Goal: Task Accomplishment & Management: Manage account settings

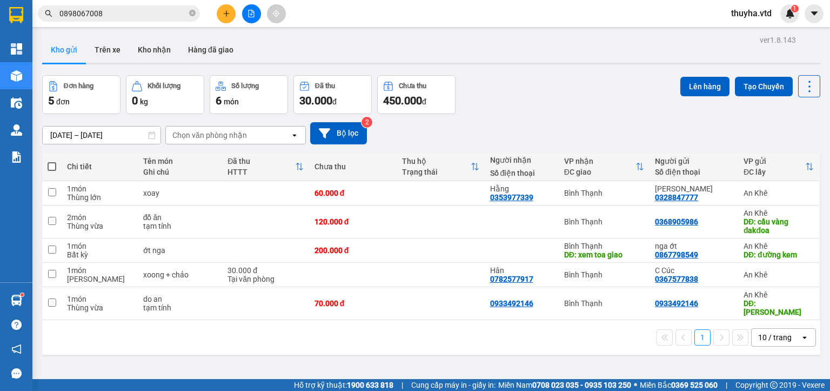
click at [250, 16] on icon "file-add" at bounding box center [251, 14] width 8 height 8
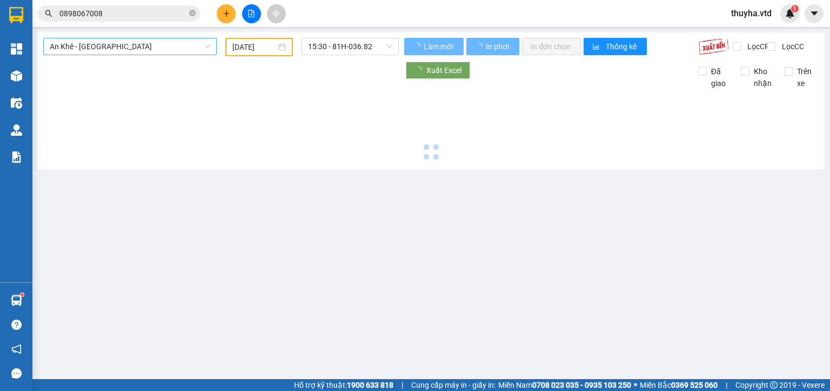
click at [60, 44] on span "An Khê - [GEOGRAPHIC_DATA]" at bounding box center [130, 46] width 160 height 16
type input "[DATE]"
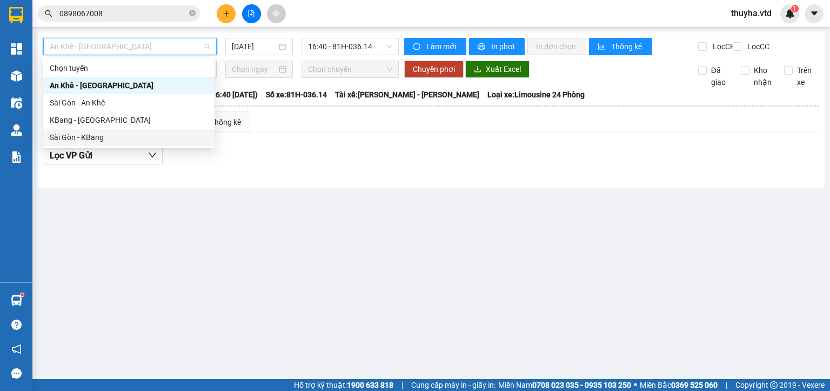
click at [92, 139] on div "Sài Gòn - KBang" at bounding box center [129, 137] width 158 height 12
type input "[DATE]"
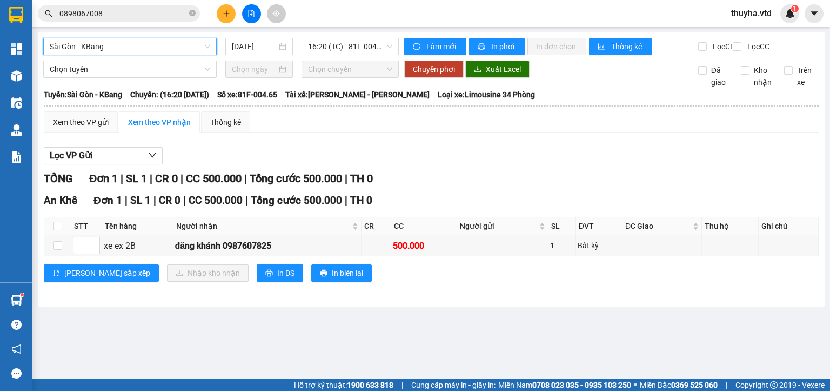
click at [65, 48] on span "Sài Gòn - KBang" at bounding box center [130, 46] width 160 height 16
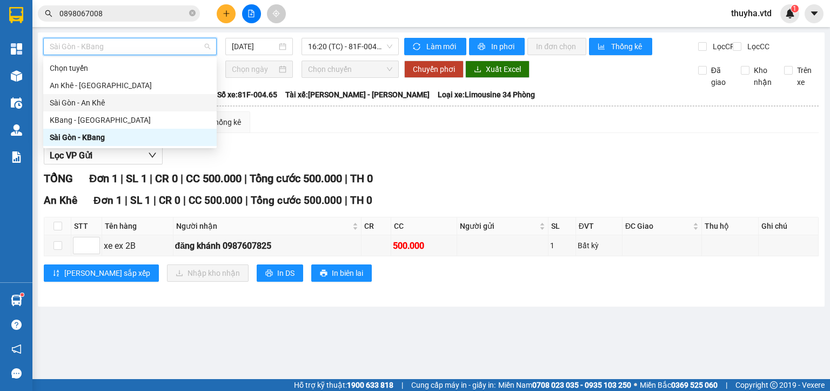
click at [82, 103] on div "Sài Gòn - An Khê" at bounding box center [130, 103] width 160 height 12
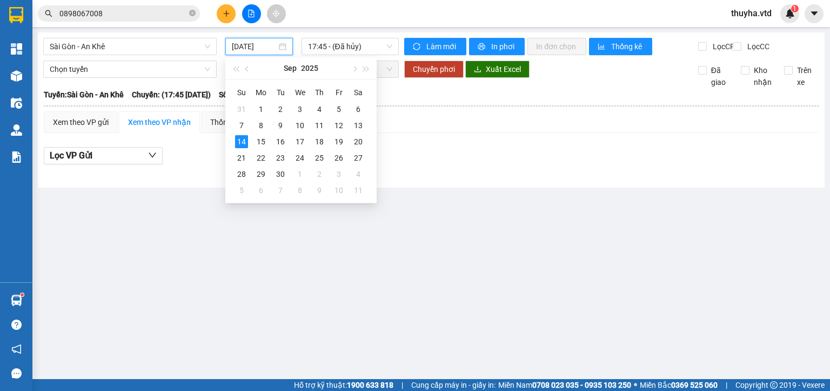
click at [253, 49] on input "[DATE]" at bounding box center [254, 47] width 44 height 12
click at [359, 125] on div "13" at bounding box center [358, 125] width 13 height 13
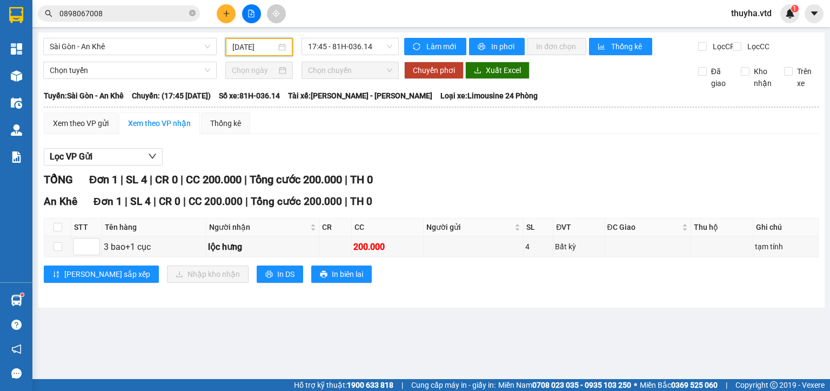
click at [260, 45] on input "[DATE]" at bounding box center [253, 47] width 43 height 12
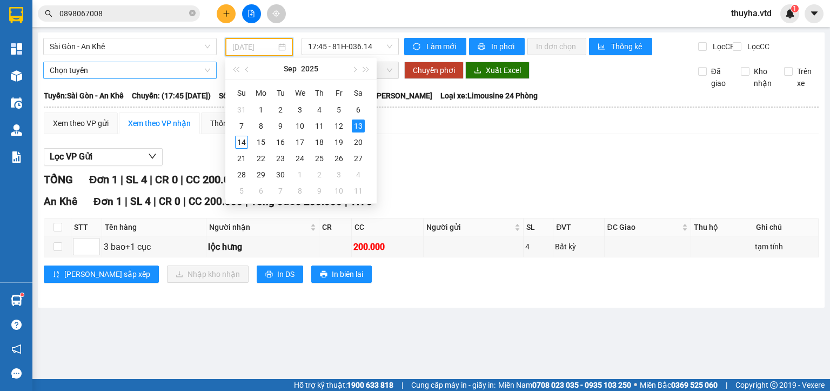
type input "[DATE]"
click at [78, 41] on span "Sài Gòn - An Khê" at bounding box center [130, 46] width 160 height 16
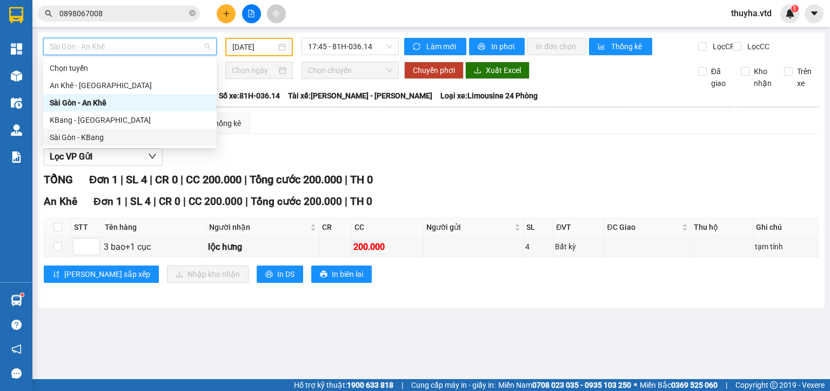
click at [91, 136] on div "Sài Gòn - KBang" at bounding box center [130, 137] width 160 height 12
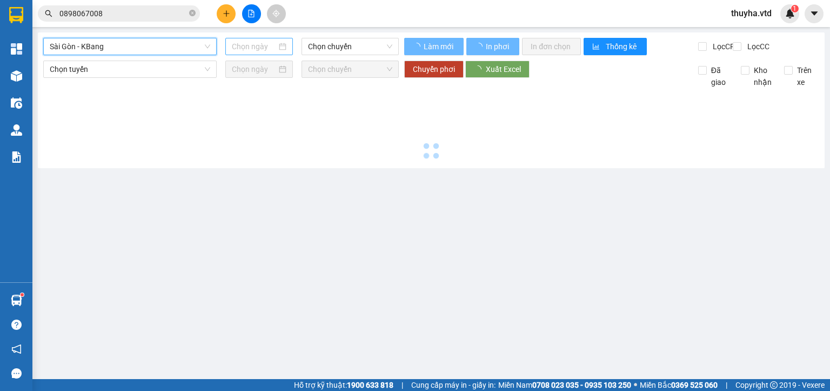
click at [250, 46] on input at bounding box center [254, 47] width 44 height 12
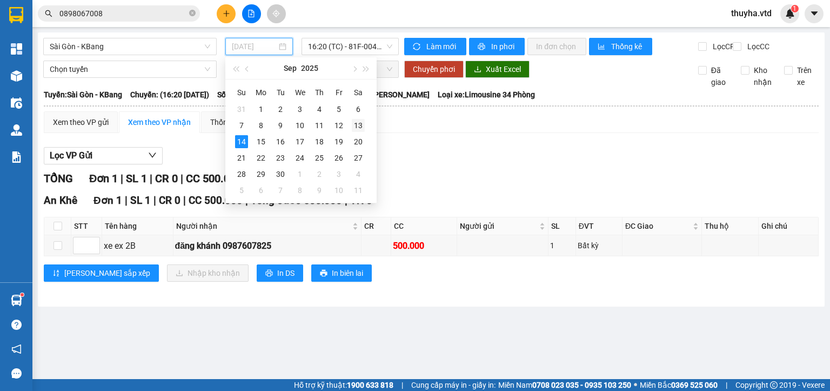
click at [357, 124] on div "13" at bounding box center [358, 125] width 13 height 13
type input "[DATE]"
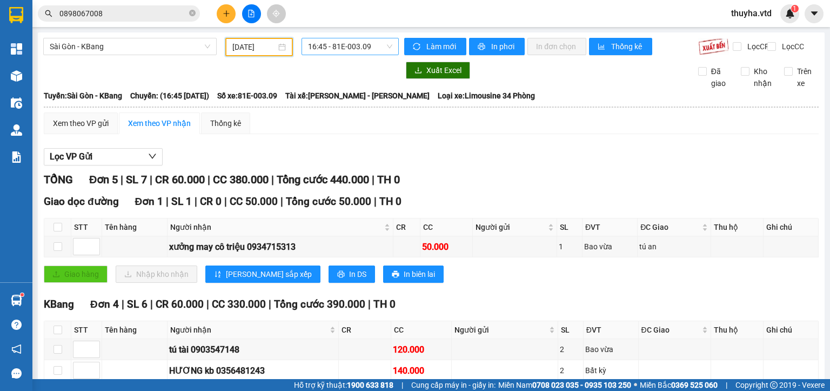
click at [347, 46] on span "16:45 - 81E-003.09" at bounding box center [350, 46] width 85 height 16
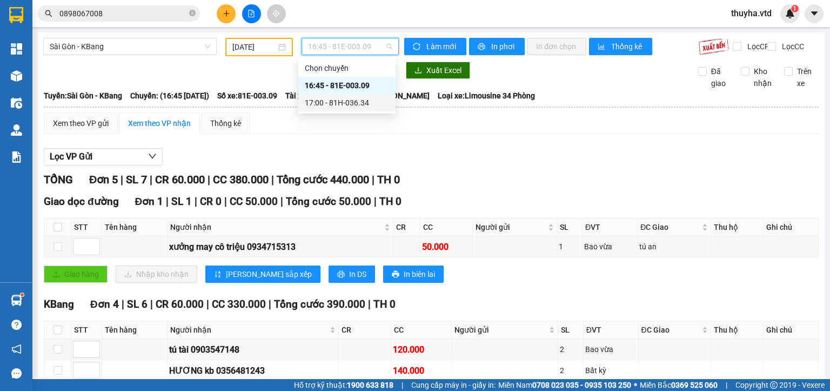
click at [357, 102] on div "17:00 - 81H-036.34" at bounding box center [347, 103] width 84 height 12
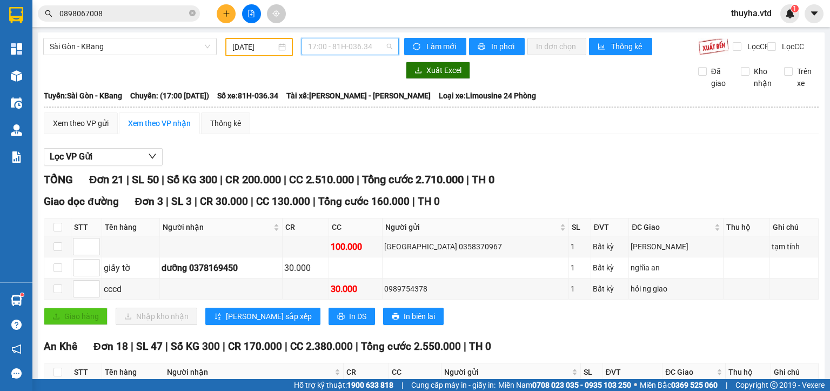
click at [344, 49] on span "17:00 - 81H-036.34" at bounding box center [350, 46] width 85 height 16
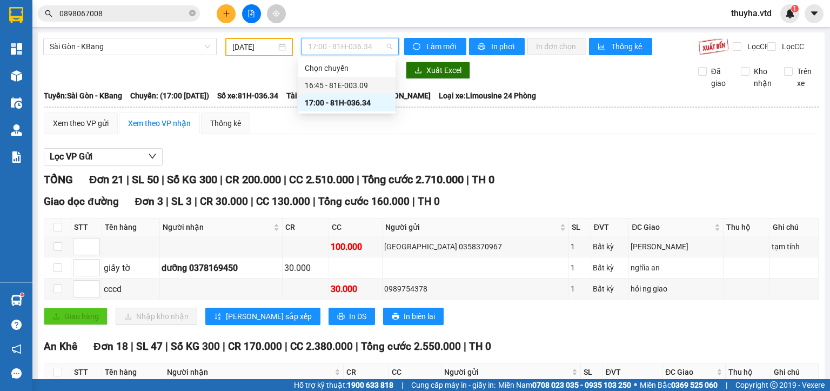
click at [354, 83] on div "16:45 - 81E-003.09" at bounding box center [347, 85] width 84 height 12
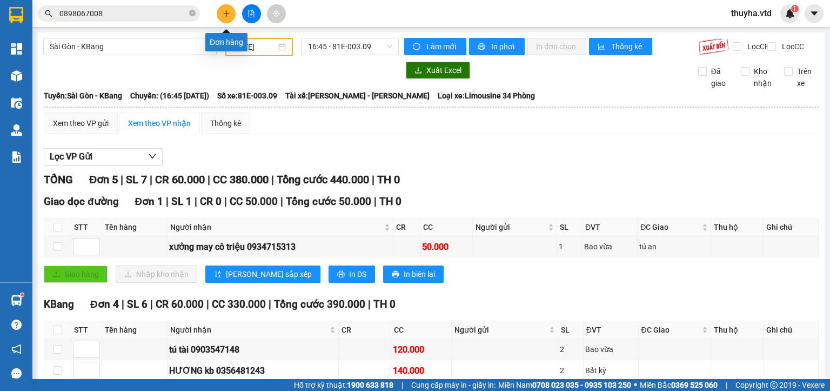
click at [223, 10] on icon "plus" at bounding box center [227, 14] width 8 height 8
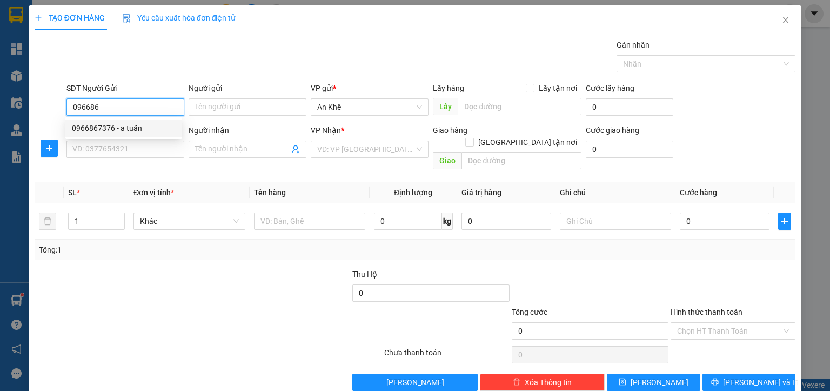
click at [115, 126] on div "0966867376 - a tuấn" at bounding box center [124, 128] width 104 height 12
type input "0966867376"
type input "a tuấn"
type input "0906699401"
type input "nhất"
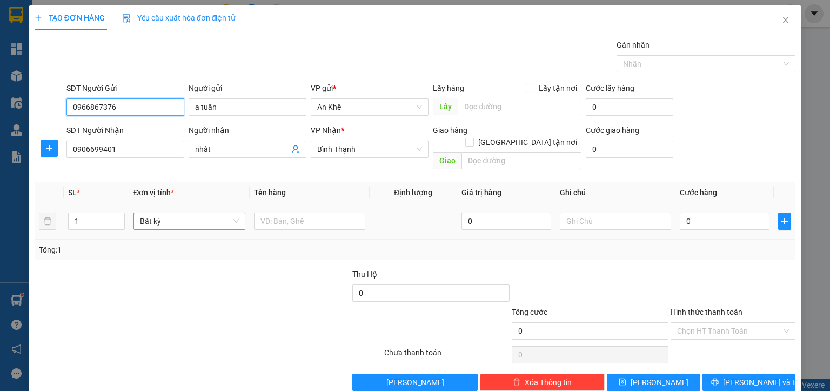
click at [153, 213] on span "Bất kỳ" at bounding box center [189, 221] width 98 height 16
type input "0966867376"
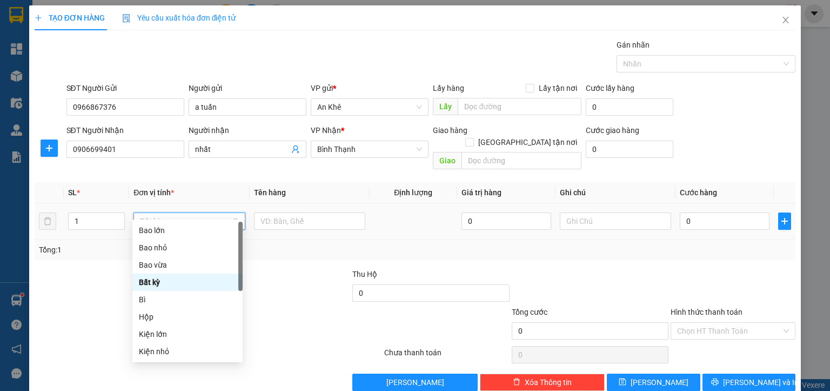
type input "b"
click at [158, 269] on div "Bao vừa" at bounding box center [187, 265] width 97 height 12
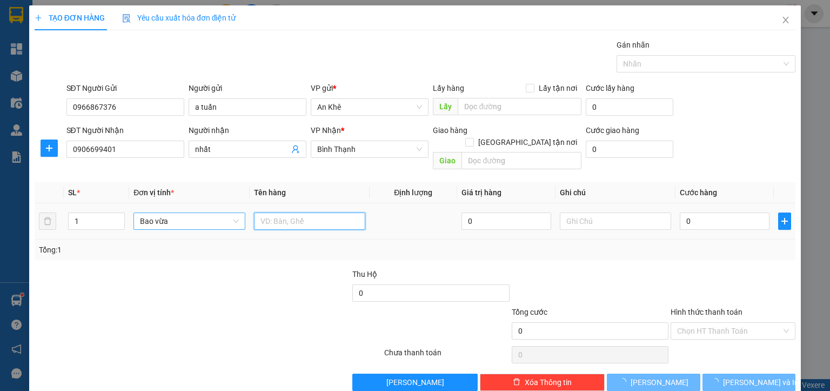
click at [257, 212] on input "text" at bounding box center [309, 220] width 111 height 17
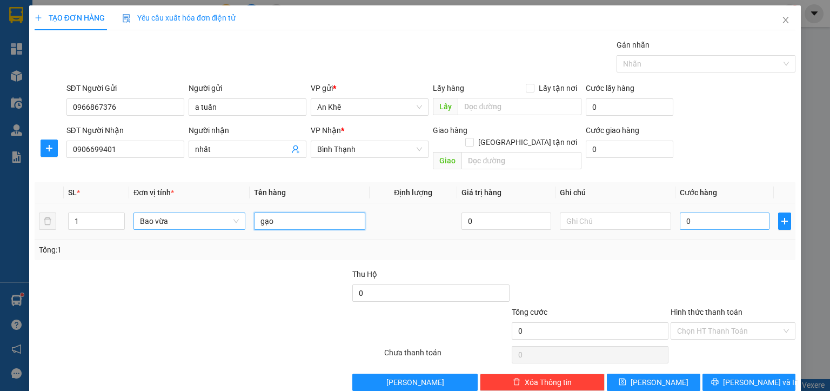
type input "gạo"
click at [735, 212] on input "0" at bounding box center [725, 220] width 90 height 17
type input "9"
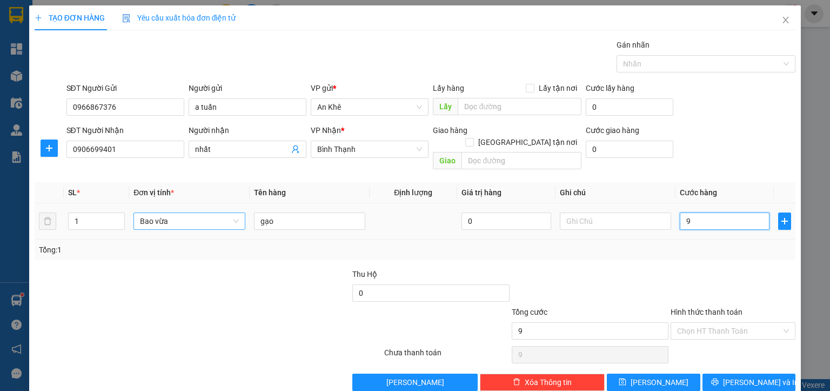
type input "90"
type input "900"
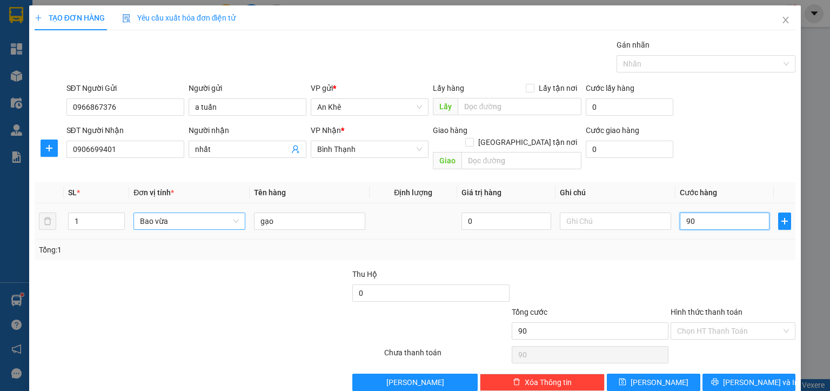
type input "900"
type input "9.000"
type input "90.000"
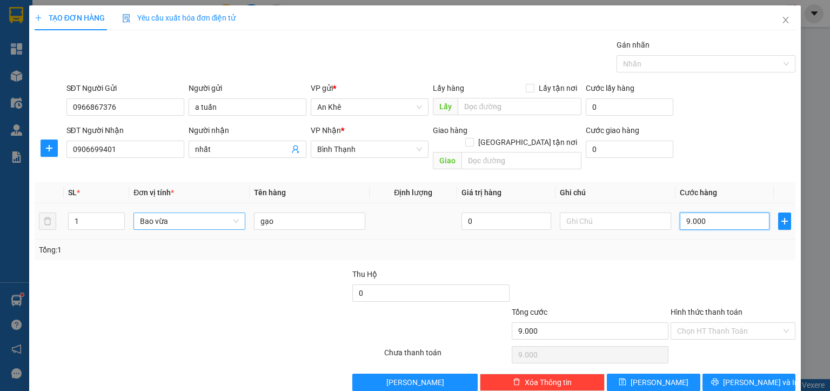
type input "90.000"
click at [286, 212] on input "gạo" at bounding box center [309, 220] width 111 height 17
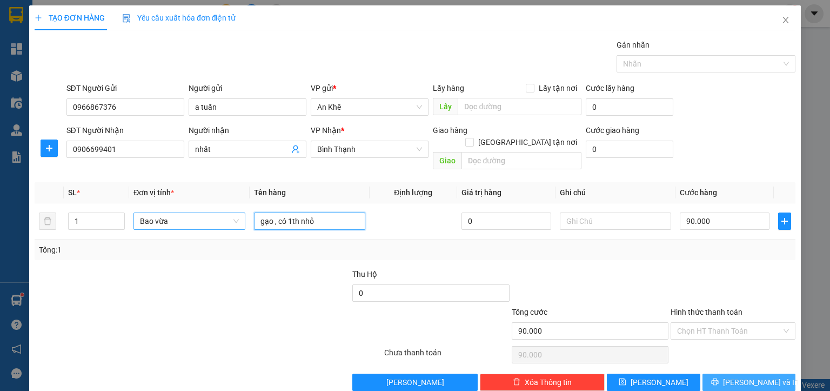
type input "gạo , có 1th nhỏ"
click at [748, 376] on span "[PERSON_NAME] và In" at bounding box center [761, 382] width 76 height 12
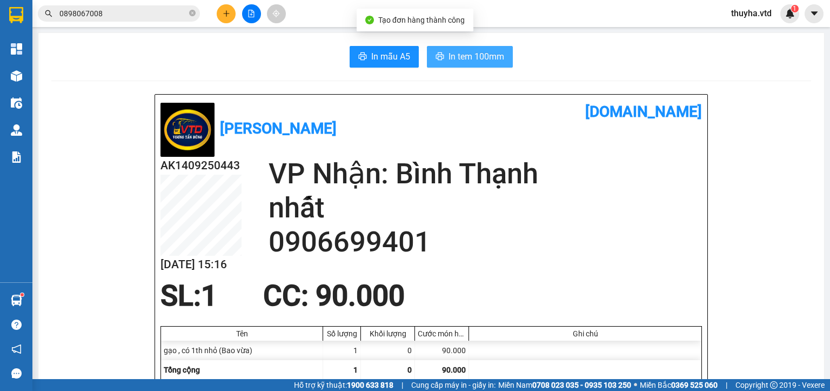
click at [469, 49] on button "In tem 100mm" at bounding box center [470, 57] width 86 height 22
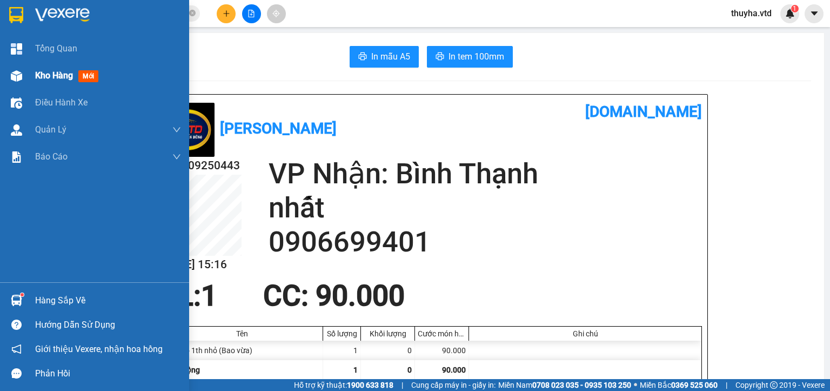
click at [37, 73] on span "Kho hàng" at bounding box center [54, 75] width 38 height 10
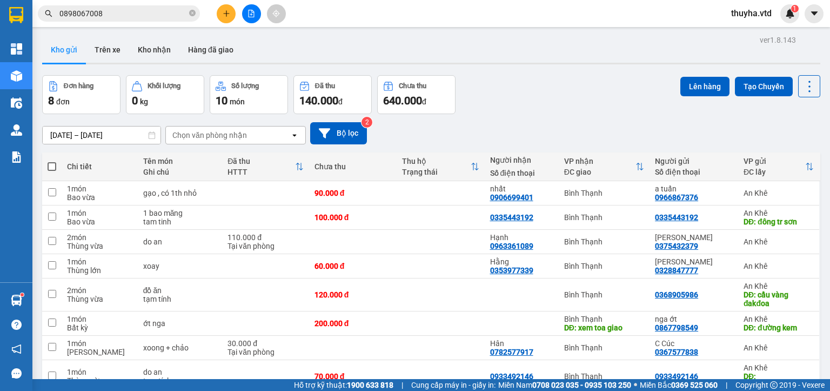
scroll to position [50, 0]
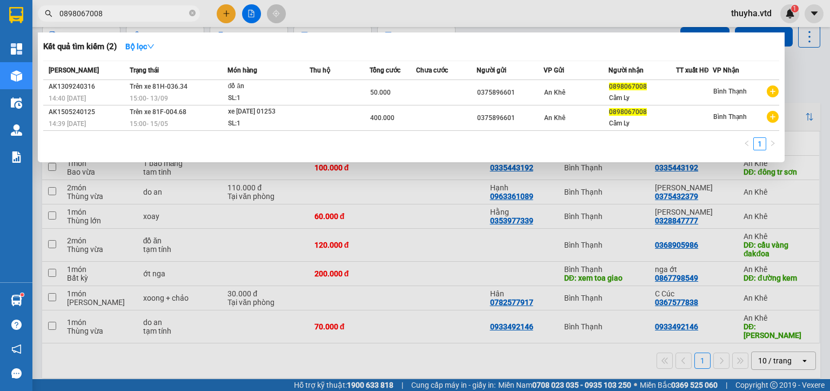
click at [131, 12] on input "0898067008" at bounding box center [122, 14] width 127 height 12
paste input "34744106"
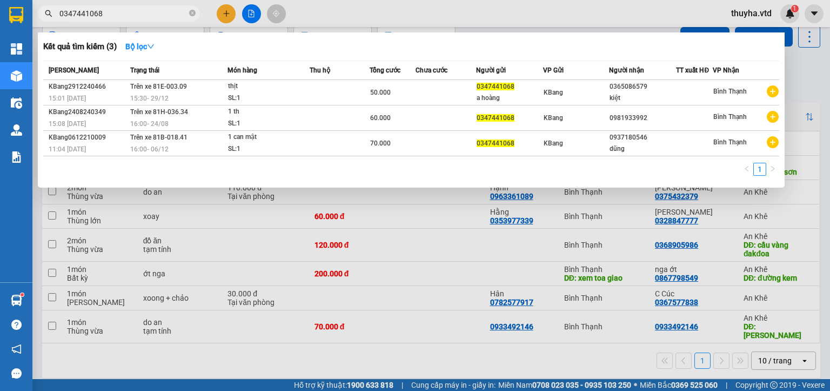
type input "0347441068"
click at [425, 343] on div at bounding box center [415, 195] width 830 height 391
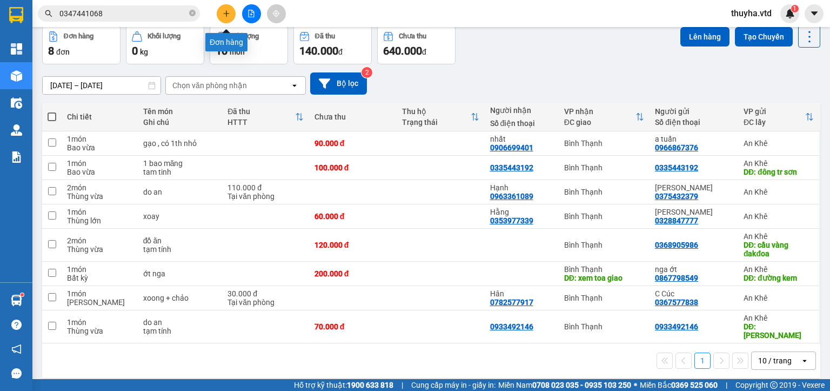
click at [223, 13] on icon "plus" at bounding box center [227, 14] width 8 height 8
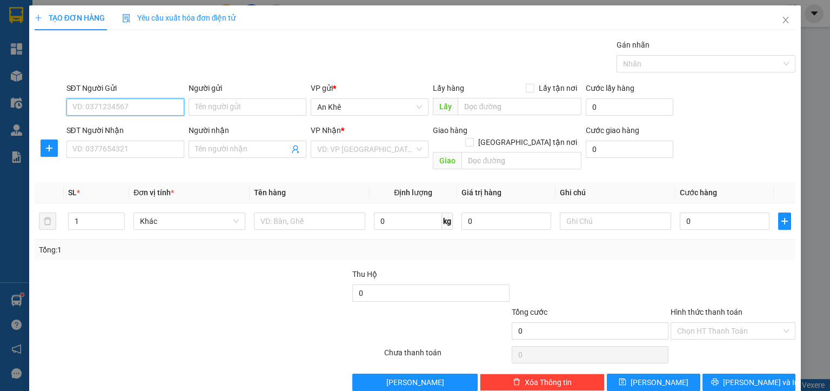
paste input "0347441068"
type input "0347441068"
click at [365, 150] on input "search" at bounding box center [365, 149] width 97 height 16
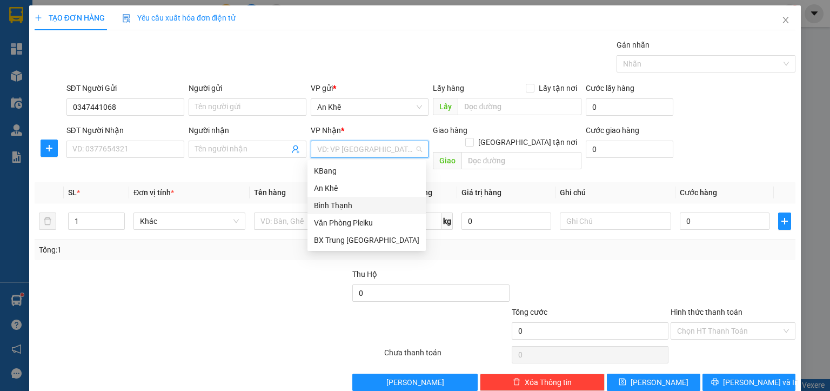
click at [335, 205] on div "Bình Thạnh" at bounding box center [366, 205] width 105 height 12
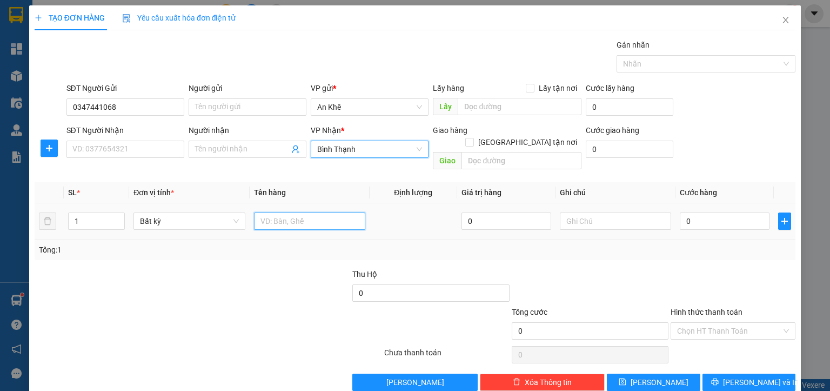
click at [268, 215] on input "text" at bounding box center [309, 220] width 111 height 17
type input "cặp lục bình 1A"
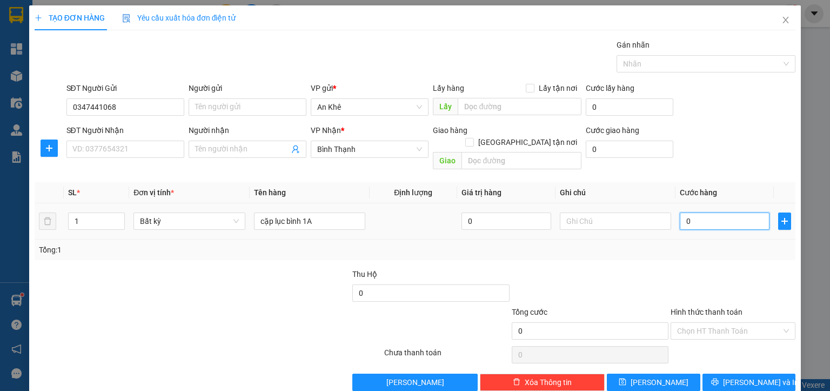
click at [693, 212] on input "0" at bounding box center [725, 220] width 90 height 17
type input "8"
type input "80"
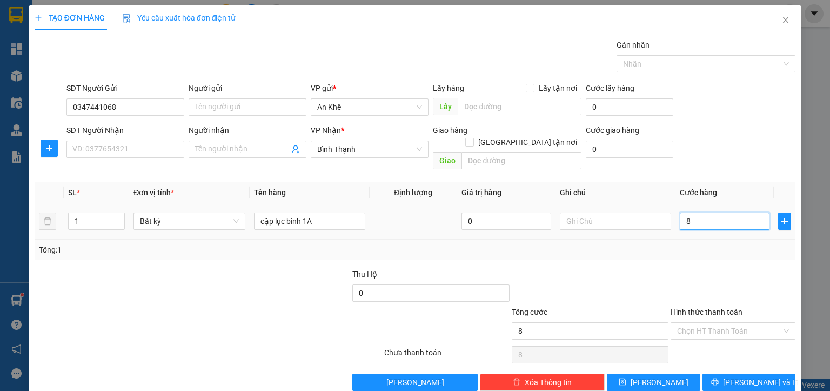
type input "80"
type input "800"
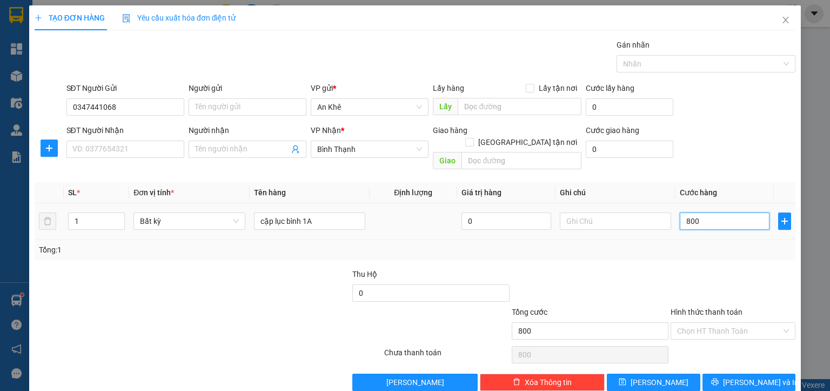
type input "8.000"
type input "80.000"
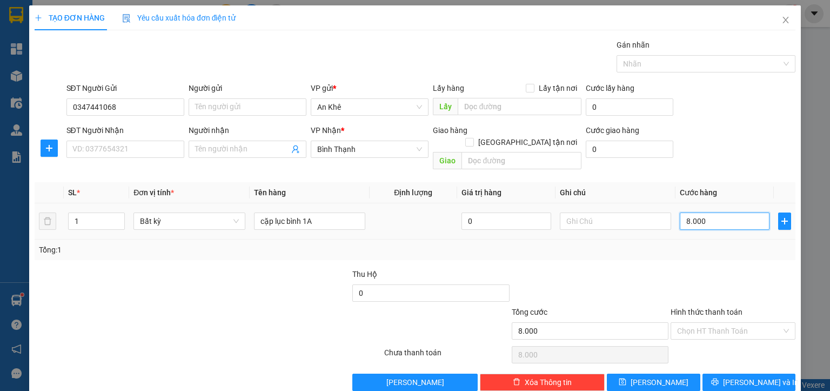
type input "80.000"
type input "800.000"
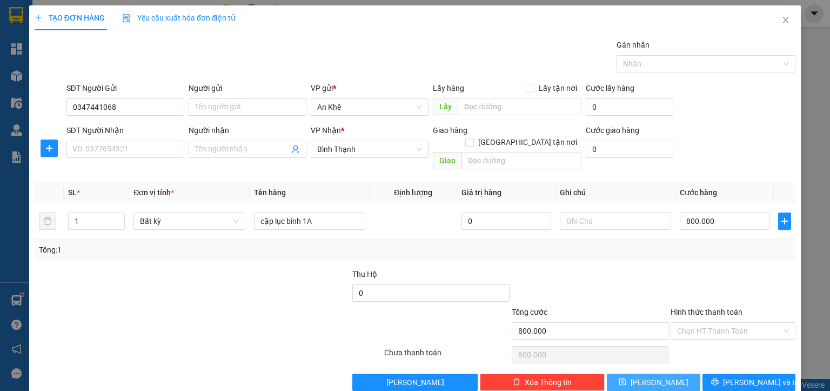
click at [655, 373] on button "[PERSON_NAME]" at bounding box center [653, 381] width 93 height 17
type input "0"
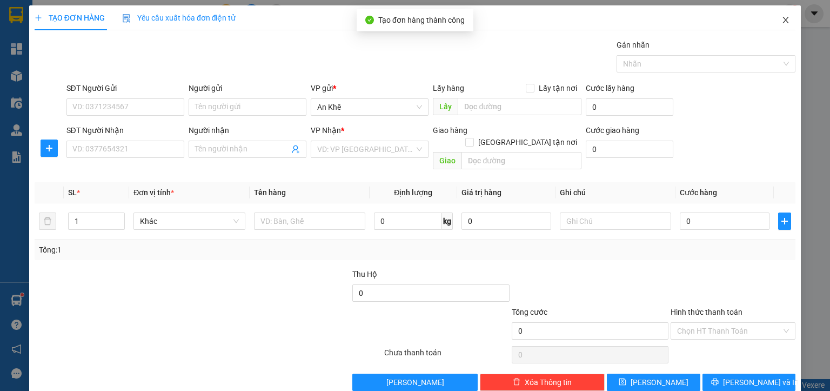
click at [781, 22] on icon "close" at bounding box center [785, 20] width 9 height 9
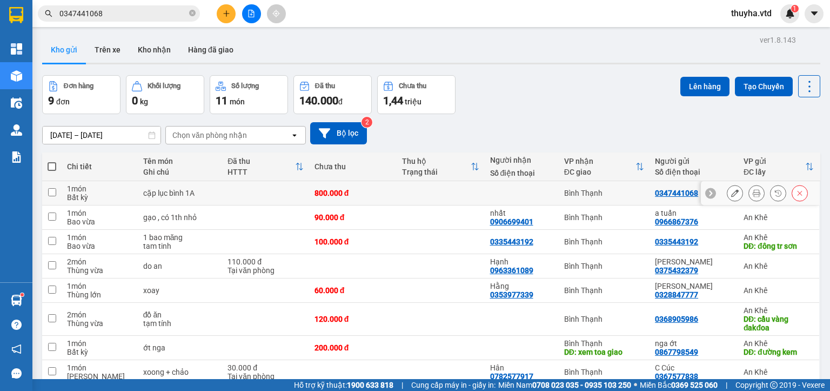
click at [53, 190] on input "checkbox" at bounding box center [52, 192] width 8 height 8
checkbox input "true"
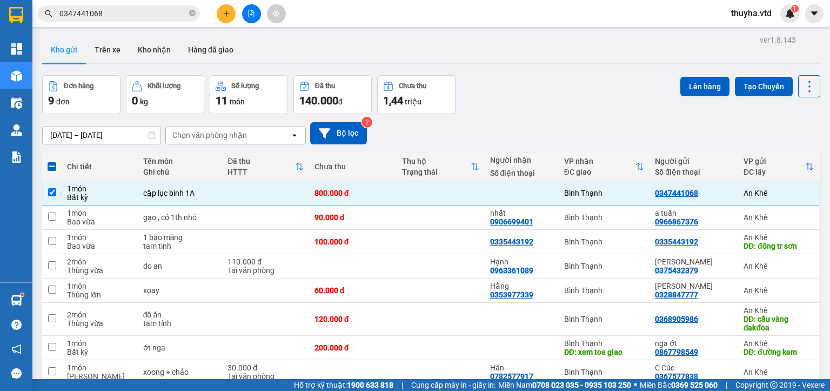
drag, startPoint x: 692, startPoint y: 88, endPoint x: 633, endPoint y: 99, distance: 59.9
click at [687, 90] on button "Lên hàng" at bounding box center [704, 86] width 49 height 19
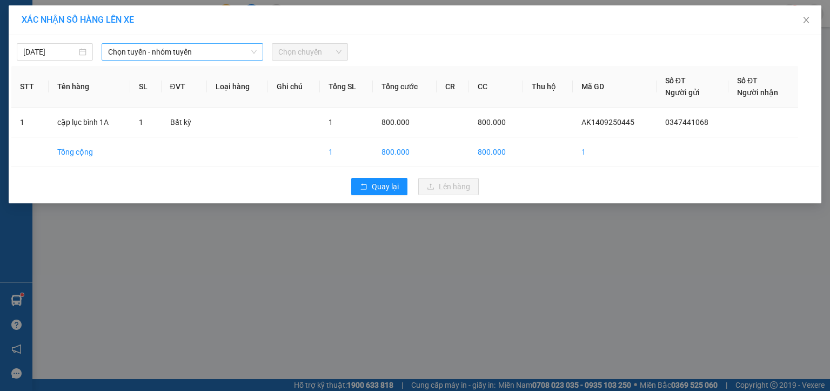
drag, startPoint x: 112, startPoint y: 55, endPoint x: 119, endPoint y: 58, distance: 8.2
click at [115, 55] on span "Chọn tuyến - nhóm tuyến" at bounding box center [182, 52] width 149 height 16
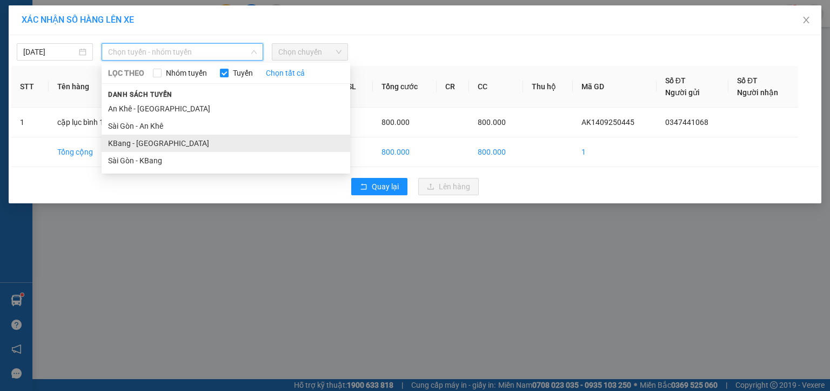
click at [120, 142] on li "KBang - [GEOGRAPHIC_DATA]" at bounding box center [226, 143] width 248 height 17
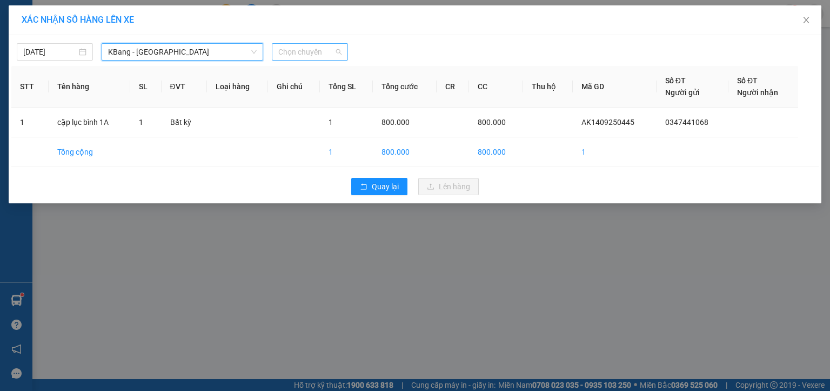
click at [299, 53] on span "Chọn chuyến" at bounding box center [309, 52] width 63 height 16
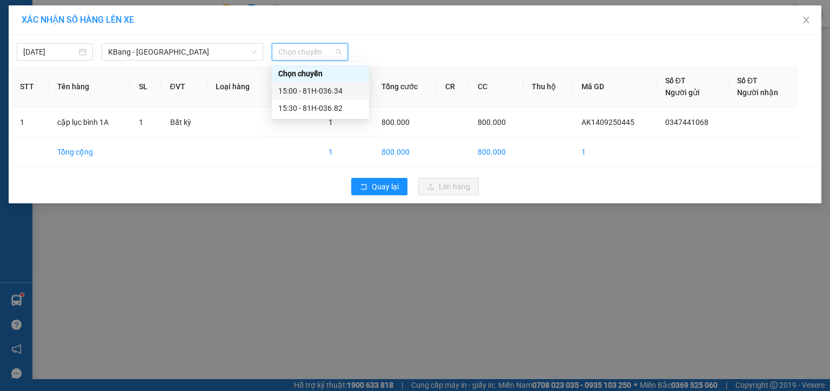
click at [315, 89] on div "15:00 - 81H-036.34" at bounding box center [320, 91] width 84 height 12
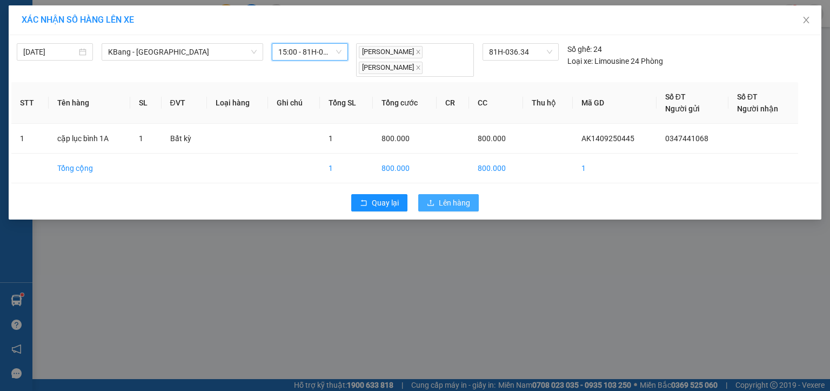
click at [434, 202] on icon "upload" at bounding box center [431, 203] width 8 height 8
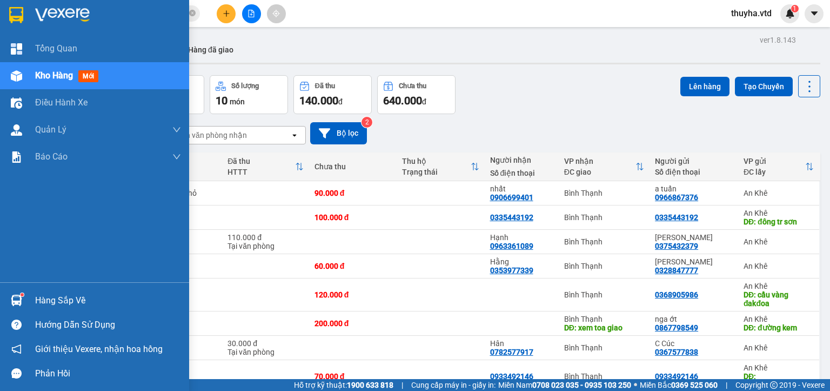
click at [24, 77] on div at bounding box center [16, 75] width 19 height 19
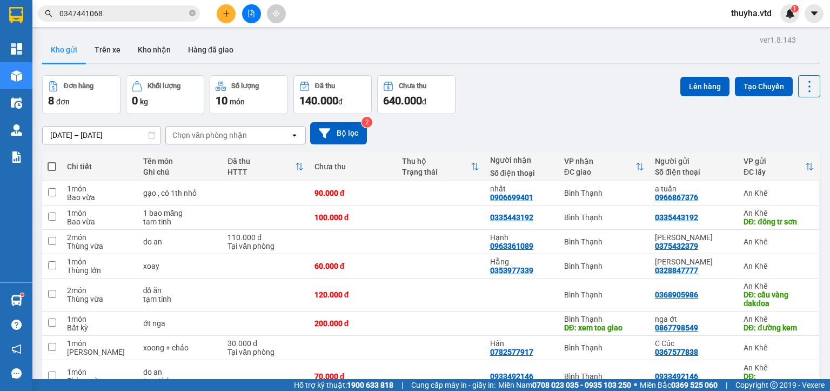
click at [252, 12] on icon "file-add" at bounding box center [251, 14] width 8 height 8
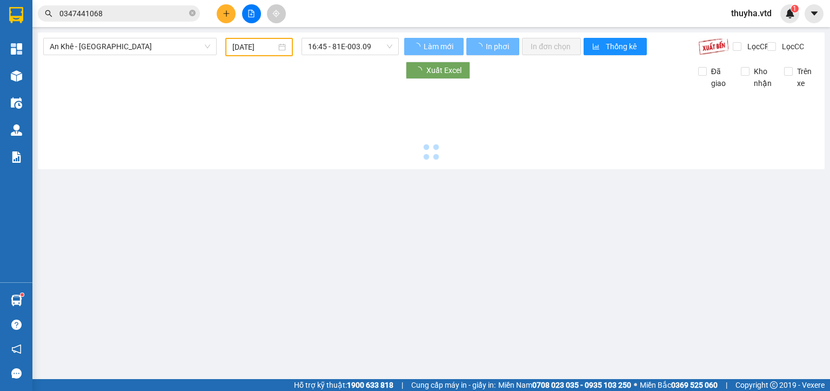
type input "[DATE]"
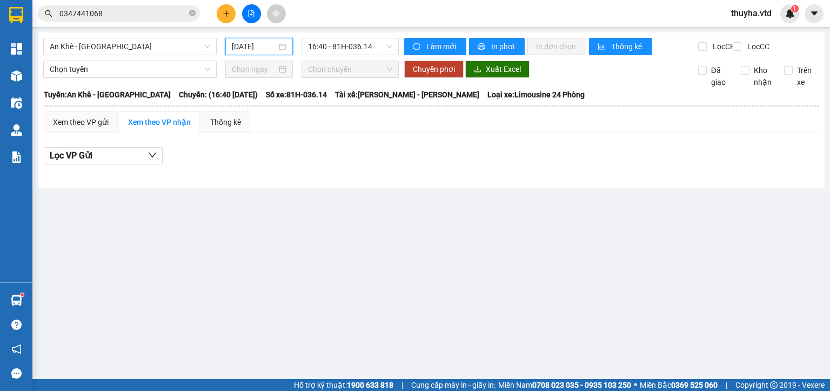
click at [259, 45] on input "[DATE]" at bounding box center [254, 47] width 44 height 12
click at [70, 51] on span "An Khê - [GEOGRAPHIC_DATA]" at bounding box center [130, 46] width 160 height 16
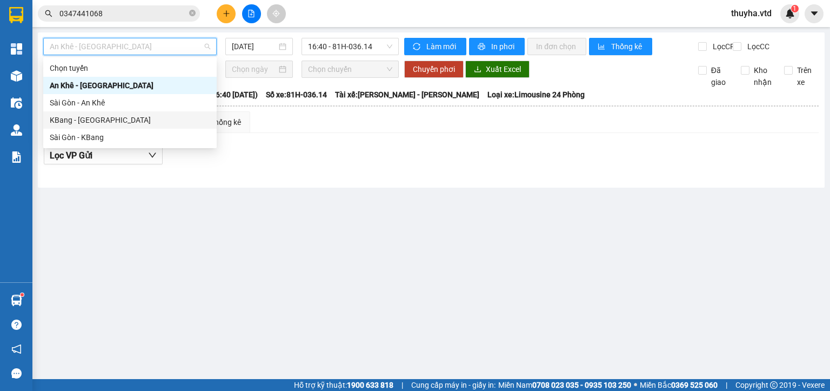
click at [87, 120] on div "KBang - [GEOGRAPHIC_DATA]" at bounding box center [130, 120] width 160 height 12
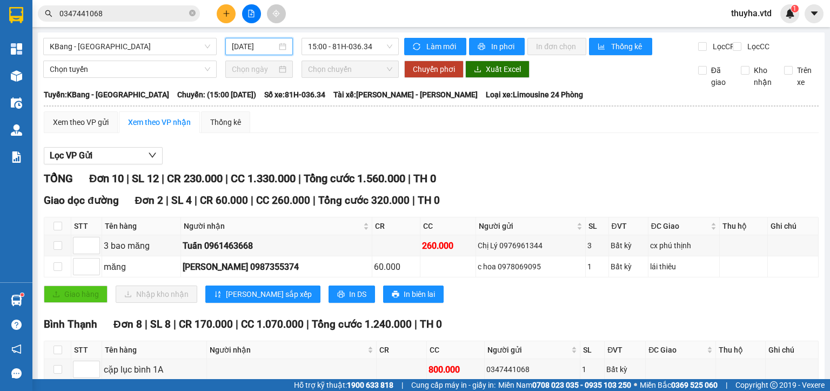
click at [255, 44] on input "[DATE]" at bounding box center [254, 47] width 44 height 12
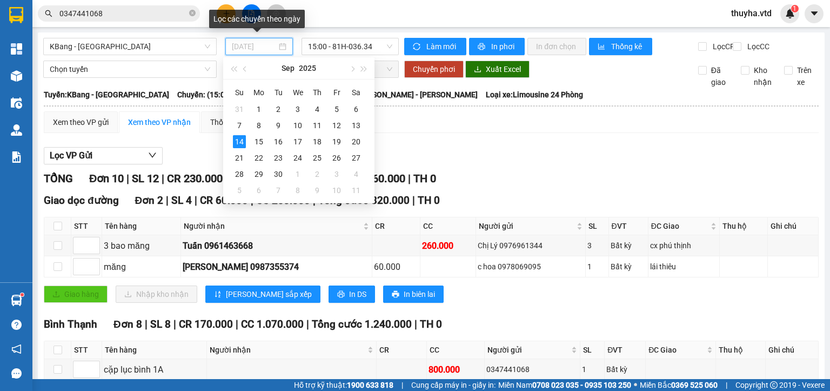
type input "[DATE]"
click at [445, 149] on div "Xem theo VP gửi Xem theo VP nhận Thống kê Lọc VP Gửi TỔNG Đơn 10 | SL 12 | CR …" at bounding box center [431, 338] width 775 height 455
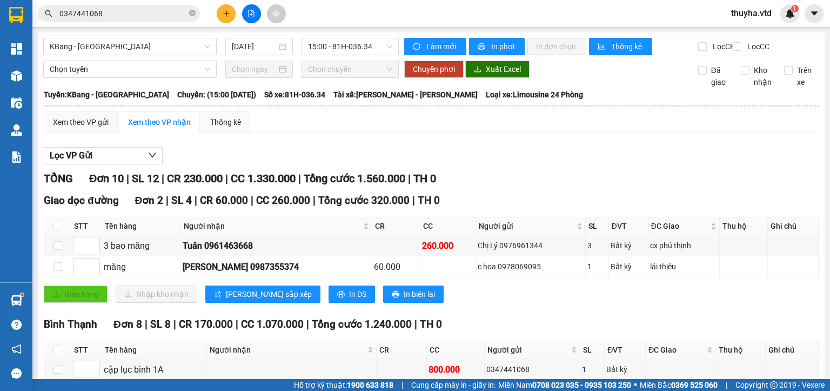
click at [220, 20] on div at bounding box center [251, 13] width 81 height 19
click at [225, 18] on button at bounding box center [226, 13] width 19 height 19
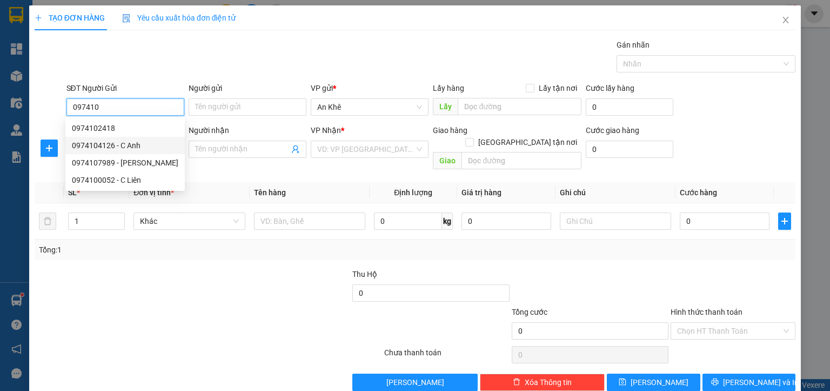
click at [135, 142] on div "0974104126 - C Anh" at bounding box center [125, 145] width 106 height 12
type input "0974104126"
type input "C Anh"
type input "0388432174"
type input "thịnh"
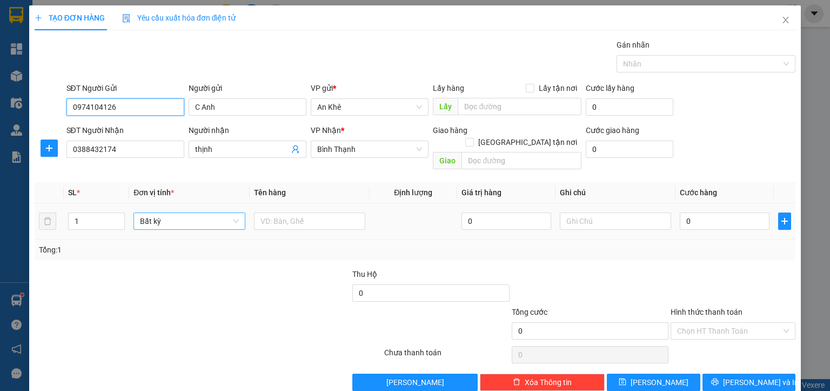
click at [156, 213] on span "Bất kỳ" at bounding box center [189, 221] width 98 height 16
type input "0974104126"
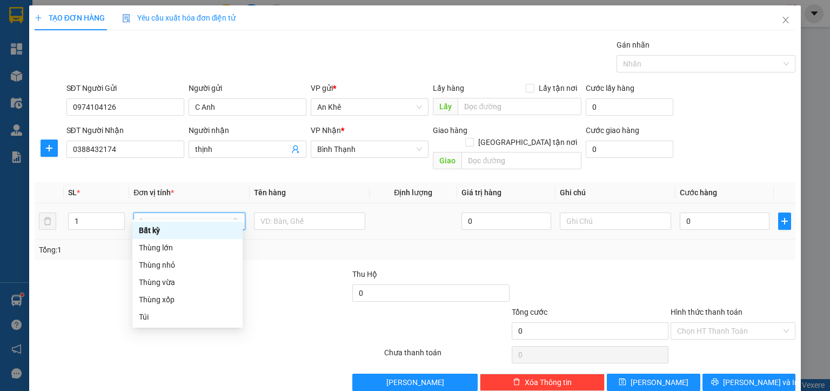
type input "th"
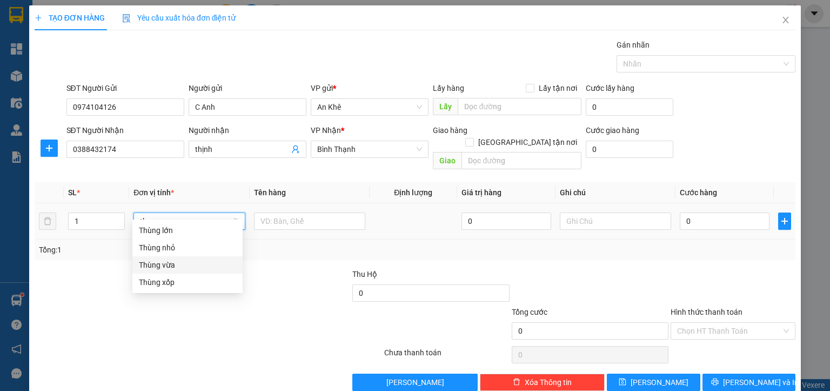
click at [167, 265] on div "Thùng vừa" at bounding box center [187, 265] width 97 height 12
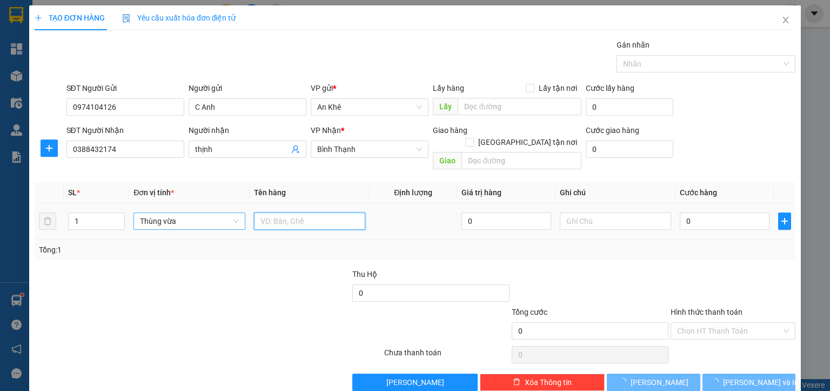
click at [275, 213] on input "text" at bounding box center [309, 220] width 111 height 17
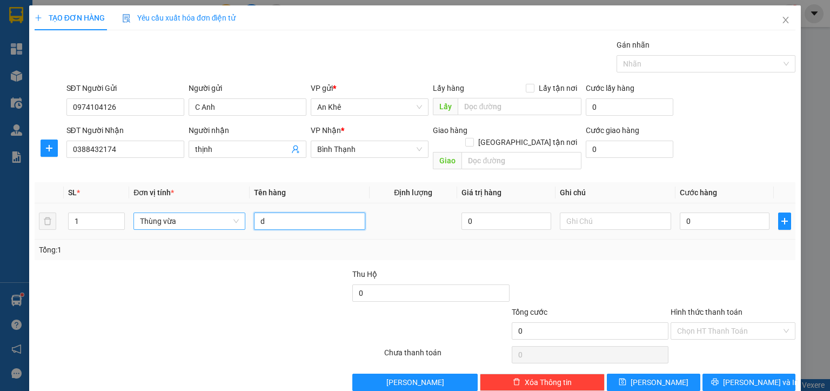
type input "d"
type input "đồ ăn"
click at [698, 212] on input "0" at bounding box center [725, 220] width 90 height 17
type input "5"
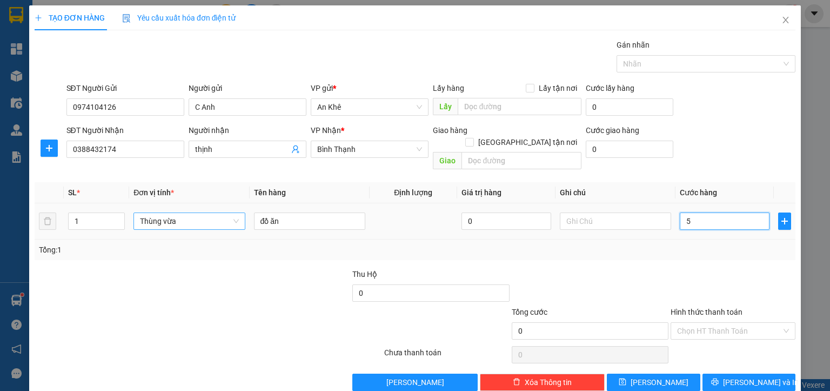
type input "5"
type input "50"
type input "500"
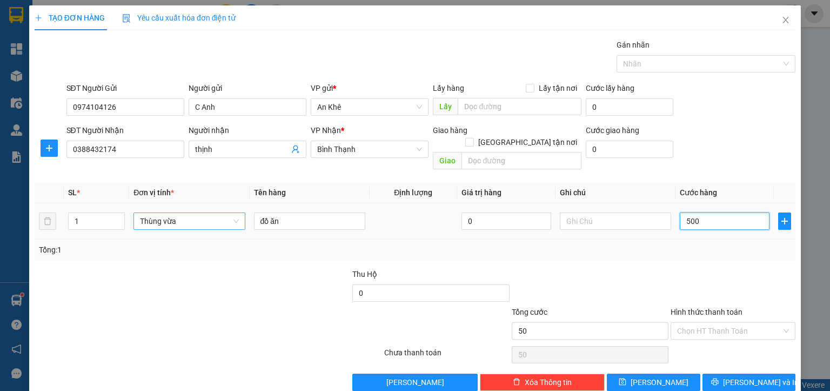
type input "500"
type input "5.000"
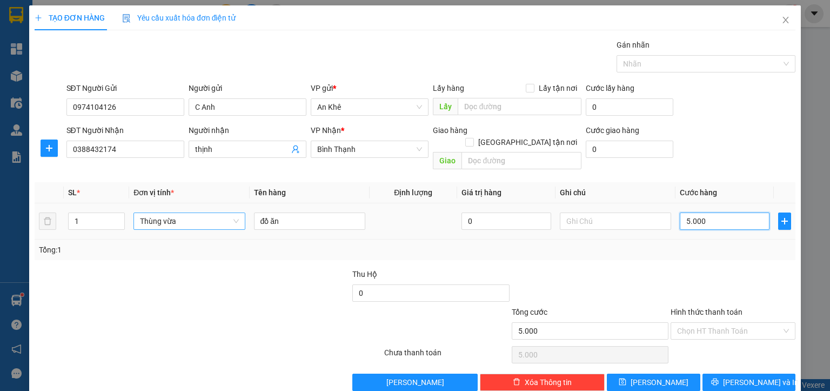
type input "50.000"
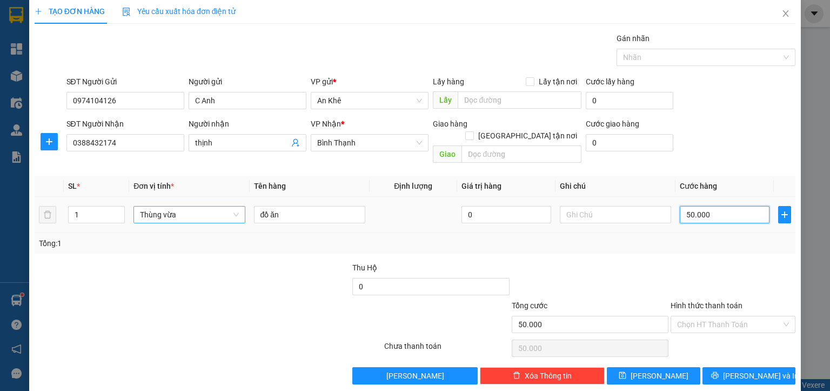
scroll to position [8, 0]
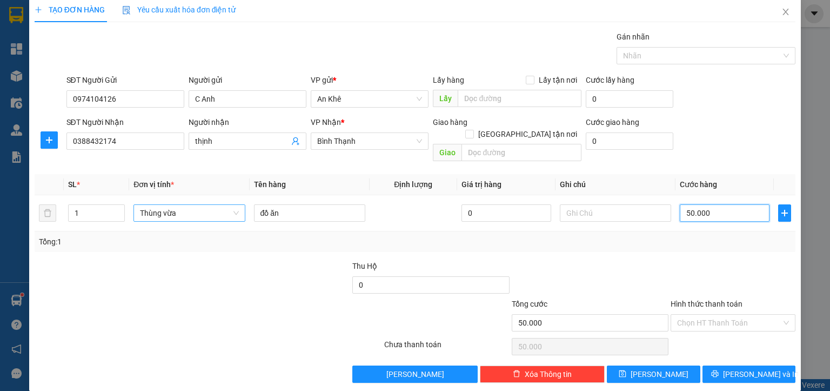
type input "50.000"
click at [761, 368] on span "[PERSON_NAME] và In" at bounding box center [761, 374] width 76 height 12
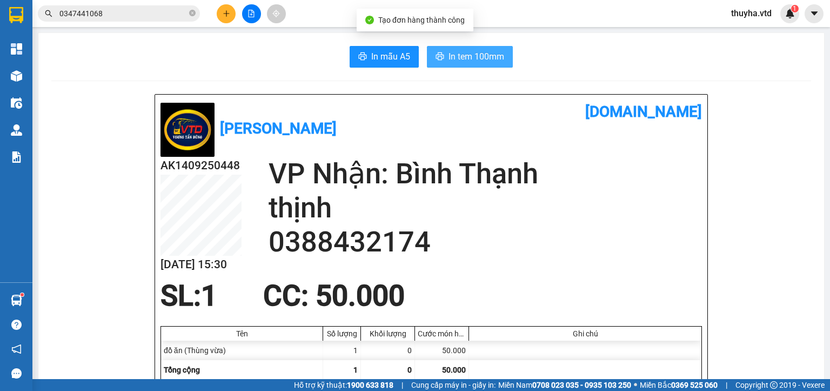
click at [465, 53] on span "In tem 100mm" at bounding box center [476, 57] width 56 height 14
click at [231, 16] on button at bounding box center [226, 13] width 19 height 19
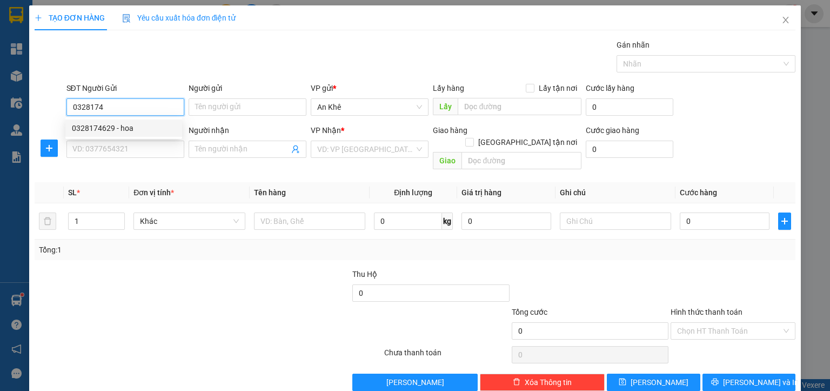
click at [115, 129] on div "0328174629 - hoa" at bounding box center [124, 128] width 104 height 12
type input "0328174629"
type input "hoa"
type input "0372448863"
type input "Hạnh"
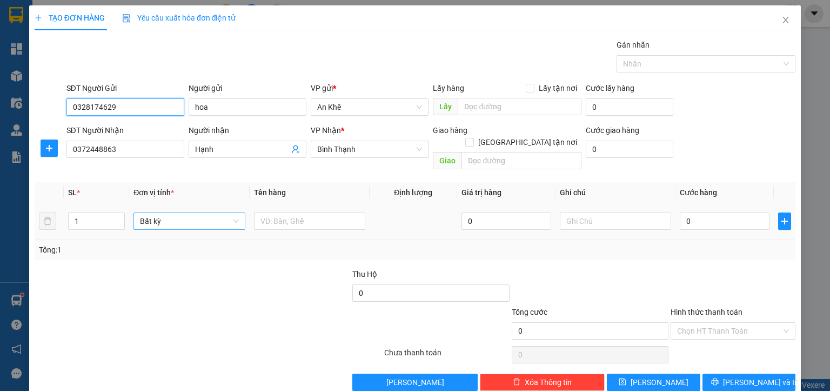
click at [162, 213] on span "Bất kỳ" at bounding box center [189, 221] width 98 height 16
type input "0328174629"
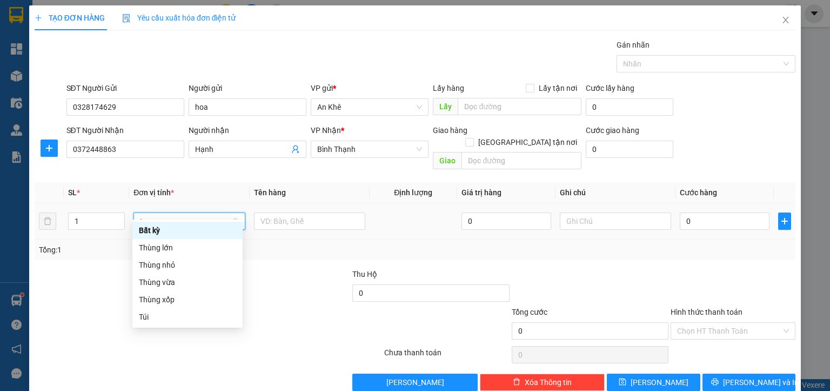
type input "th"
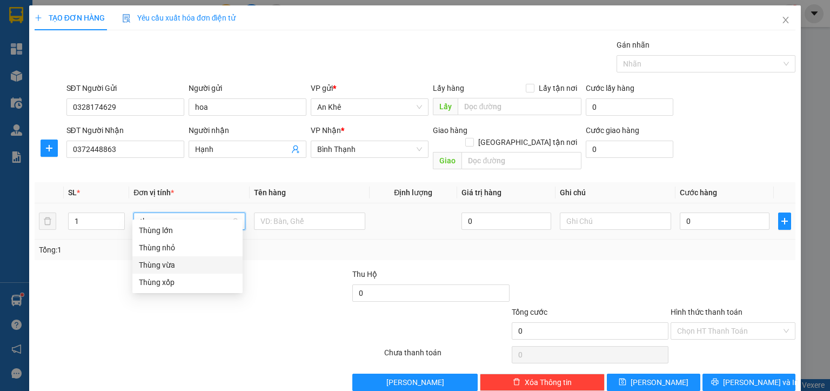
drag, startPoint x: 165, startPoint y: 266, endPoint x: 196, endPoint y: 246, distance: 36.9
click at [164, 266] on div "Thùng vừa" at bounding box center [187, 265] width 97 height 12
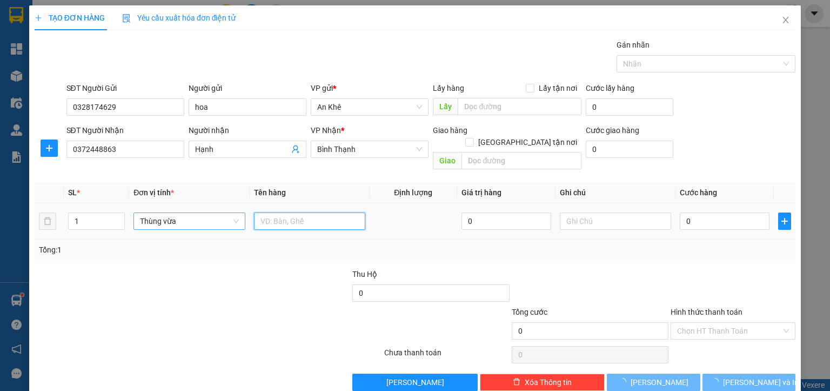
click at [266, 212] on input "text" at bounding box center [309, 220] width 111 height 17
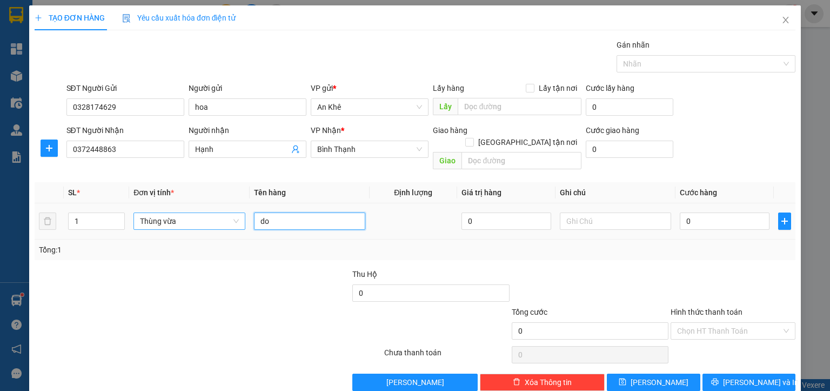
type input "d"
type input "đồ ăn"
click at [685, 212] on input "0" at bounding box center [725, 220] width 90 height 17
type input "4"
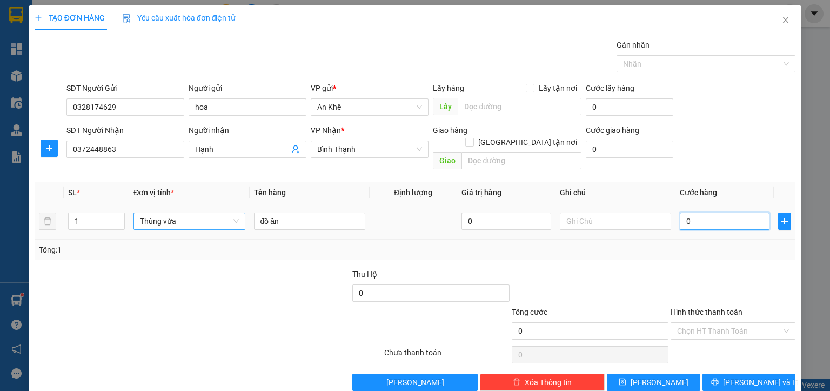
type input "4"
type input "40"
type input "400"
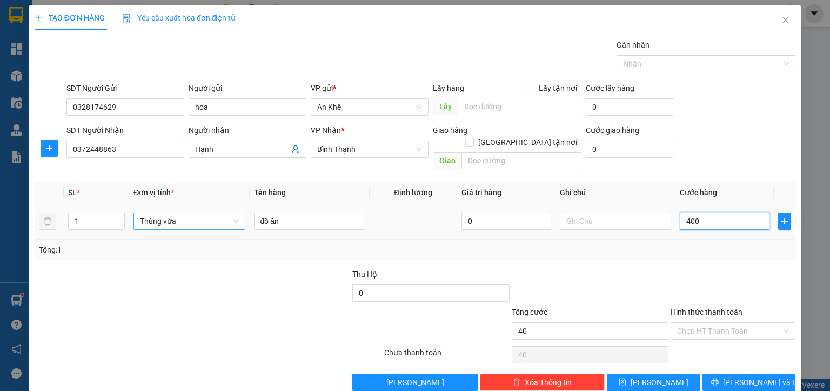
type input "400"
type input "4.000"
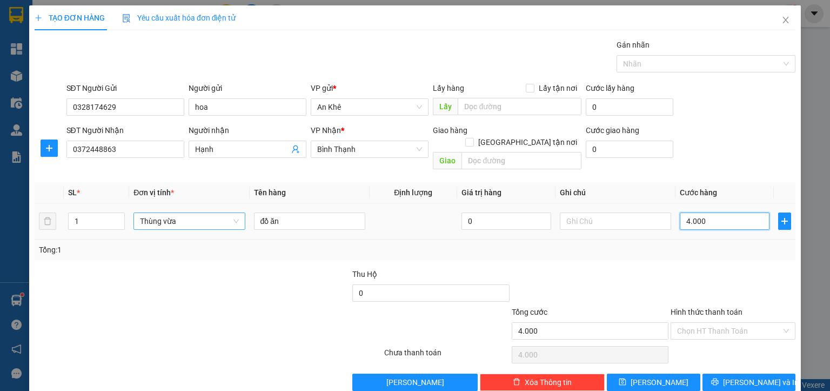
type input "40.000"
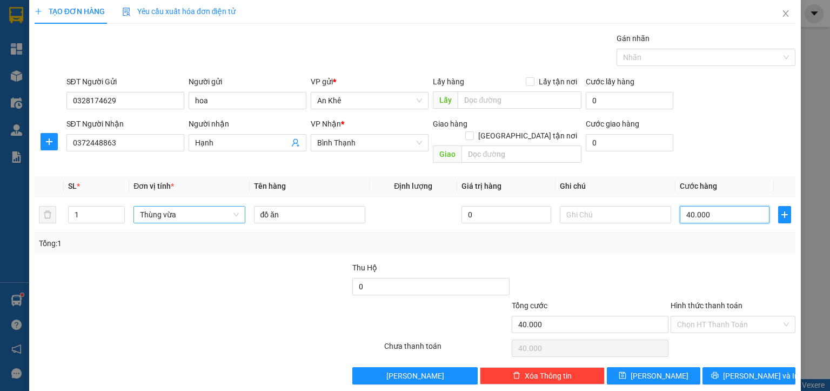
scroll to position [8, 0]
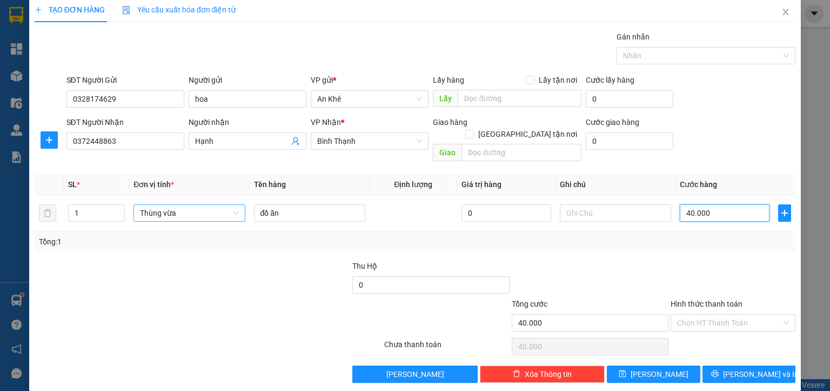
type input "40.000"
click at [771, 365] on button "[PERSON_NAME] và In" at bounding box center [748, 373] width 93 height 17
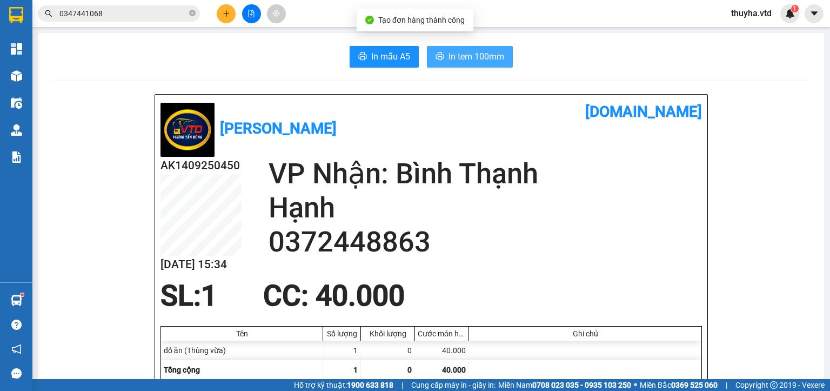
click at [467, 54] on span "In tem 100mm" at bounding box center [476, 57] width 56 height 14
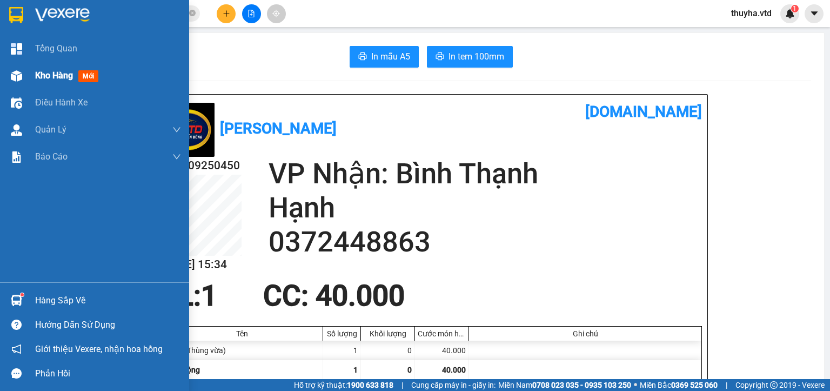
click at [33, 79] on div "Kho hàng mới" at bounding box center [94, 75] width 189 height 27
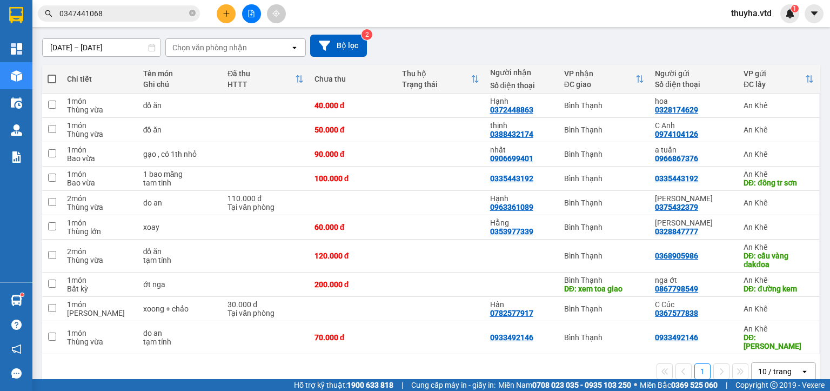
scroll to position [96, 0]
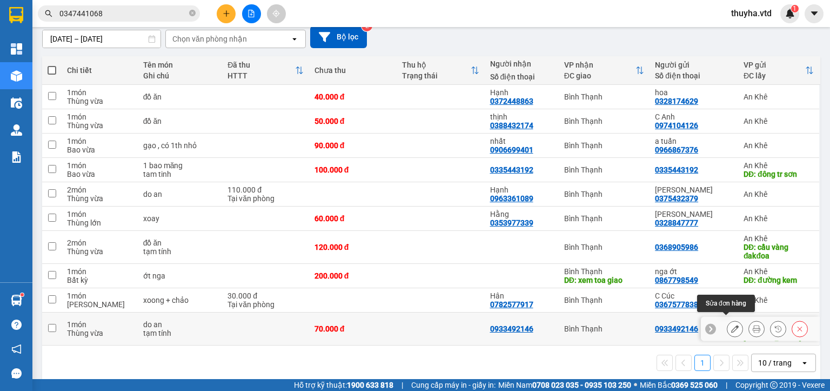
click at [731, 325] on icon at bounding box center [735, 329] width 8 height 8
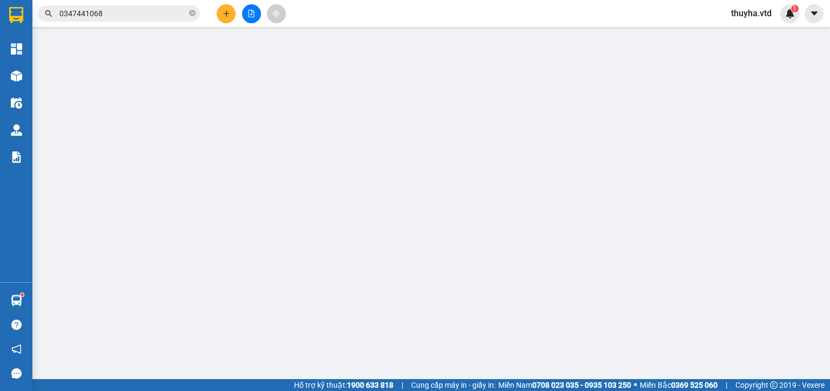
type input "0933492146"
type input "[PERSON_NAME]"
type input "0933492146"
type input "70.000"
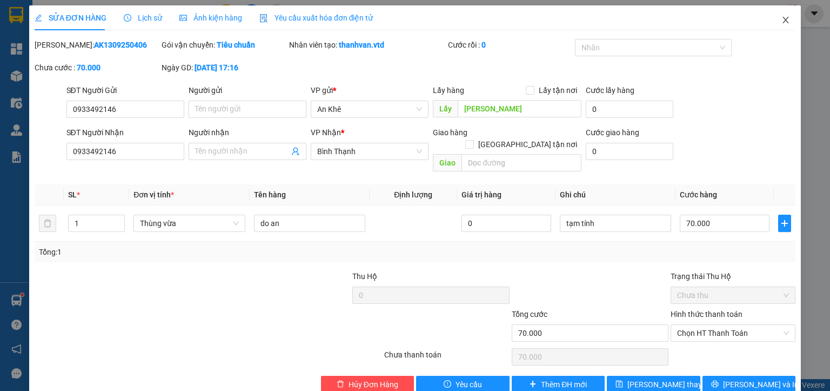
click at [781, 22] on icon "close" at bounding box center [785, 20] width 9 height 9
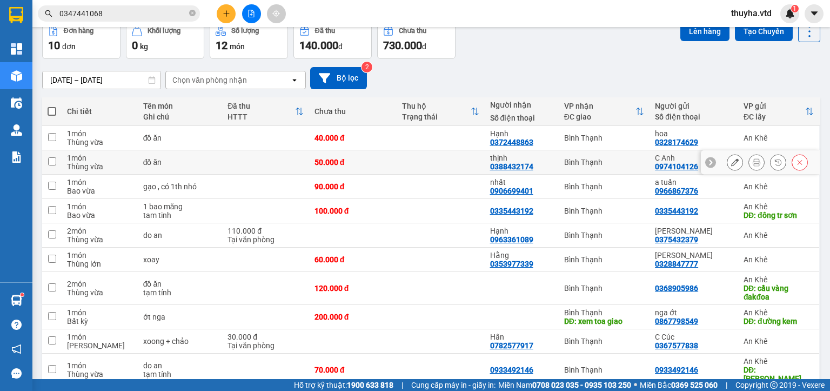
scroll to position [96, 0]
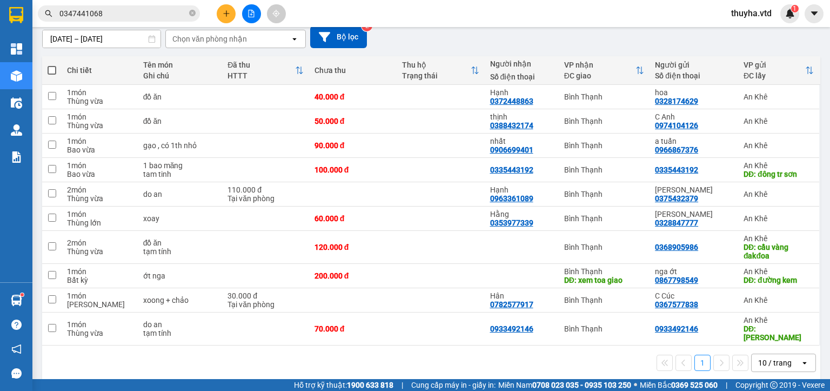
click at [109, 353] on div "1 10 / trang open" at bounding box center [430, 362] width 769 height 18
drag, startPoint x: 50, startPoint y: 321, endPoint x: 154, endPoint y: 312, distance: 104.1
click at [51, 324] on input "checkbox" at bounding box center [52, 328] width 8 height 8
checkbox input "true"
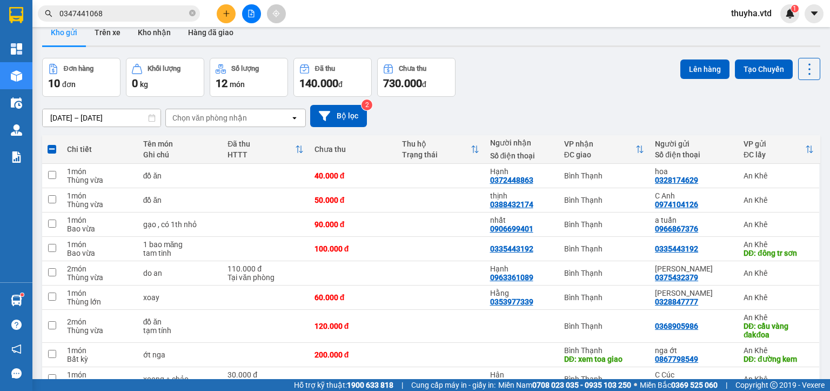
scroll to position [0, 0]
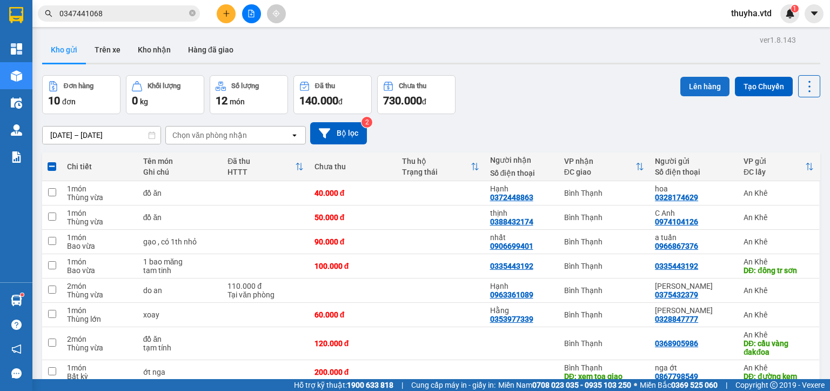
click at [713, 86] on button "Lên hàng" at bounding box center [704, 86] width 49 height 19
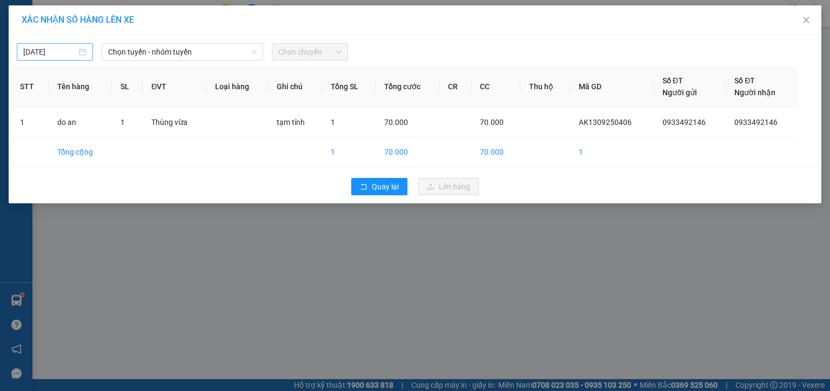
click at [67, 48] on input "[DATE]" at bounding box center [49, 52] width 53 height 12
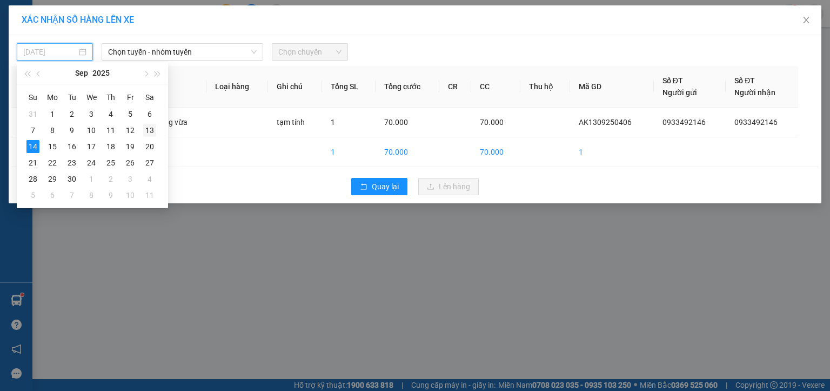
click at [153, 130] on div "13" at bounding box center [149, 130] width 13 height 13
type input "[DATE]"
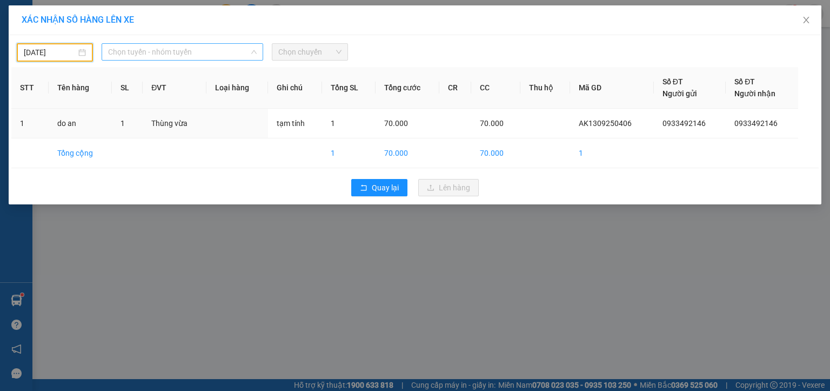
click at [146, 51] on span "Chọn tuyến - nhóm tuyến" at bounding box center [182, 52] width 149 height 16
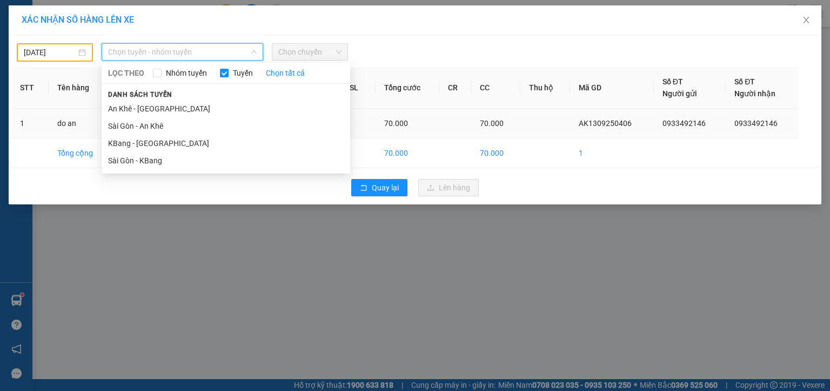
drag, startPoint x: 151, startPoint y: 108, endPoint x: 166, endPoint y: 108, distance: 15.1
click at [151, 109] on li "An Khê - [GEOGRAPHIC_DATA]" at bounding box center [226, 108] width 248 height 17
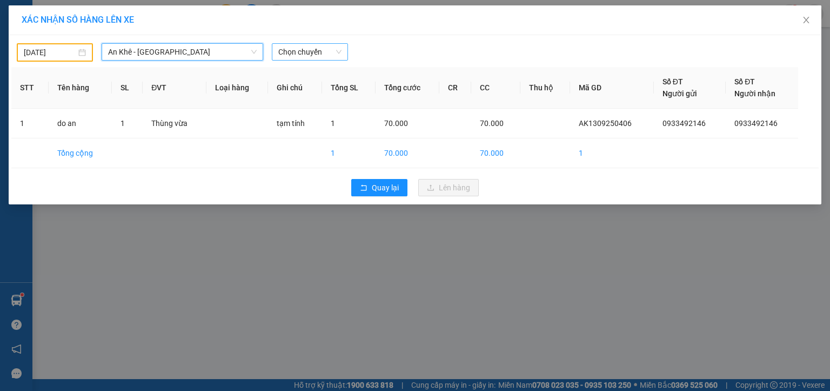
click at [287, 49] on span "Chọn chuyến" at bounding box center [309, 52] width 63 height 16
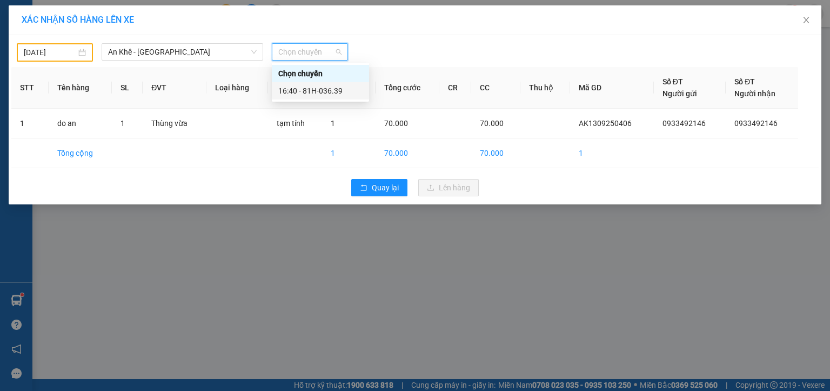
click at [314, 91] on div "16:40 - 81H-036.39" at bounding box center [320, 91] width 84 height 12
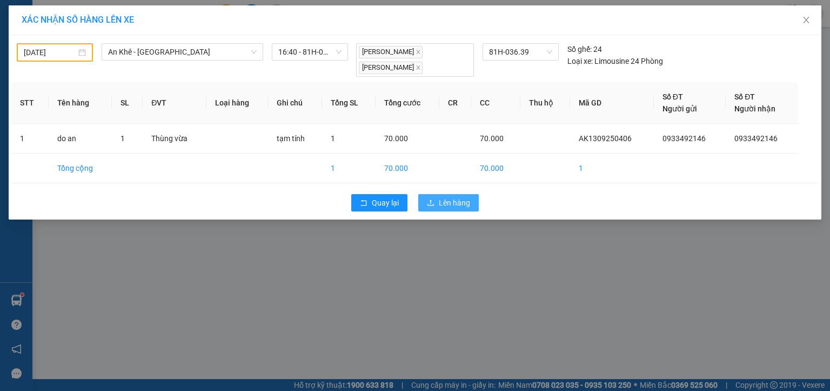
click at [440, 200] on span "Lên hàng" at bounding box center [454, 203] width 31 height 12
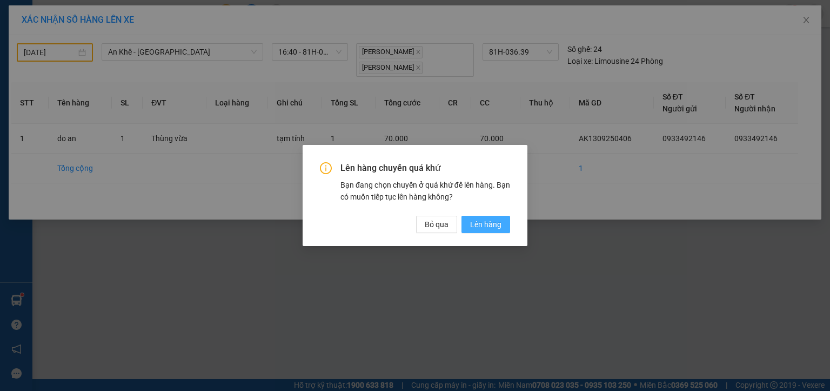
click at [493, 228] on span "Lên hàng" at bounding box center [485, 224] width 31 height 12
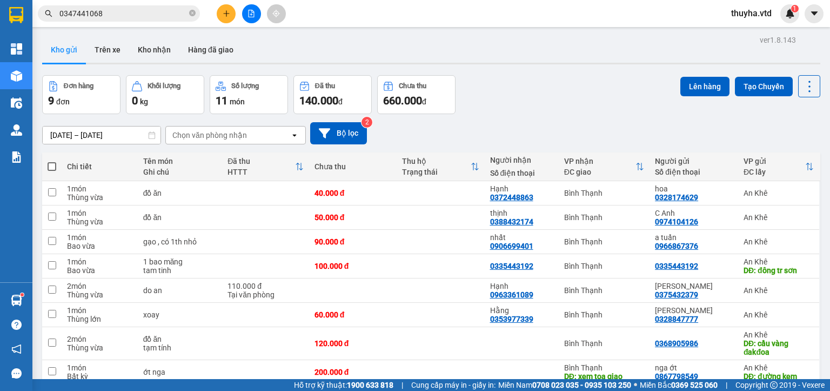
click at [252, 16] on icon "file-add" at bounding box center [251, 14] width 8 height 8
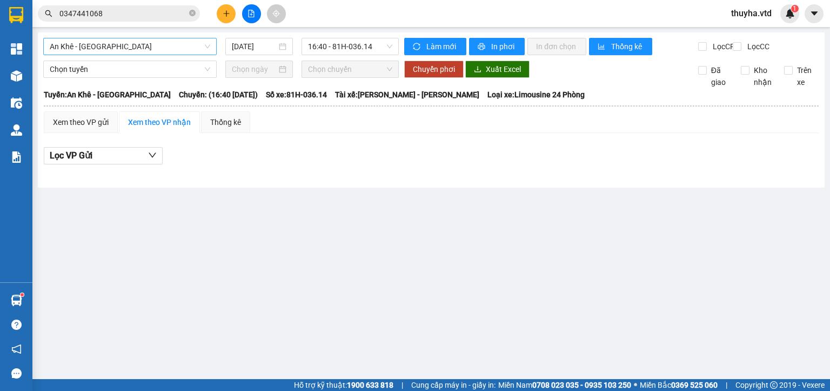
drag, startPoint x: 99, startPoint y: 44, endPoint x: 99, endPoint y: 52, distance: 8.1
click at [99, 45] on span "An Khê - [GEOGRAPHIC_DATA]" at bounding box center [130, 46] width 160 height 16
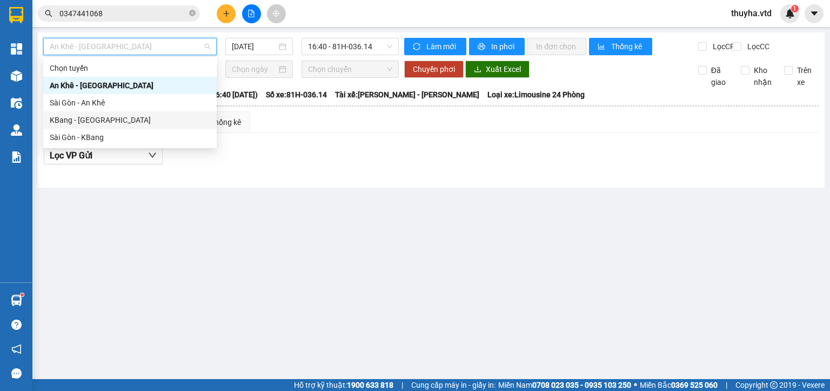
click at [80, 122] on div "KBang - [GEOGRAPHIC_DATA]" at bounding box center [130, 120] width 160 height 12
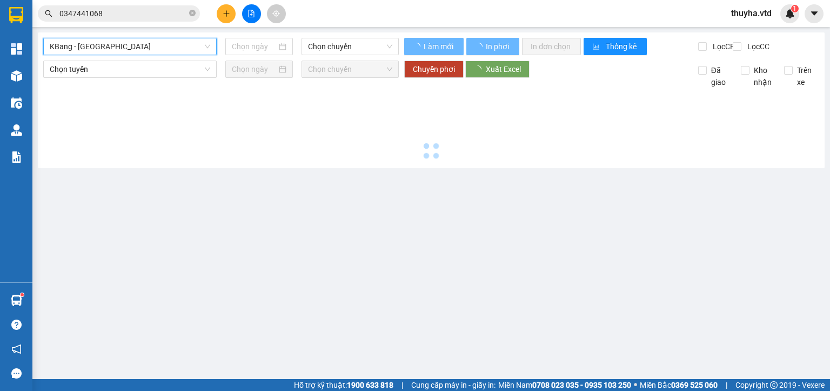
type input "[DATE]"
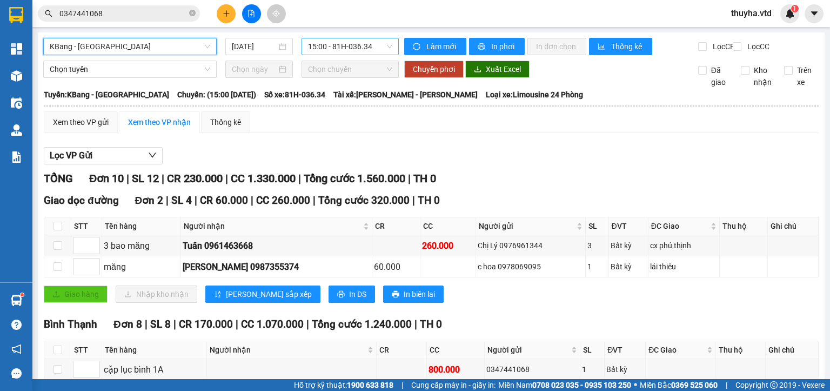
click at [330, 49] on span "15:00 - 81H-036.34" at bounding box center [350, 46] width 85 height 16
click at [78, 44] on span "KBang - [GEOGRAPHIC_DATA]" at bounding box center [130, 46] width 160 height 16
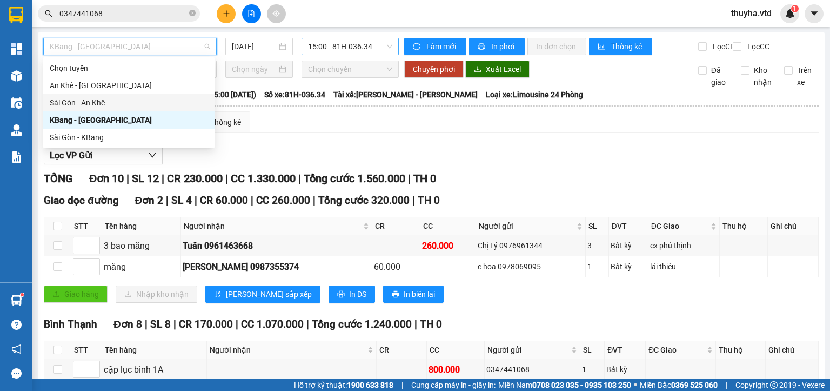
click at [352, 44] on span "15:00 - 81H-036.34" at bounding box center [350, 46] width 85 height 16
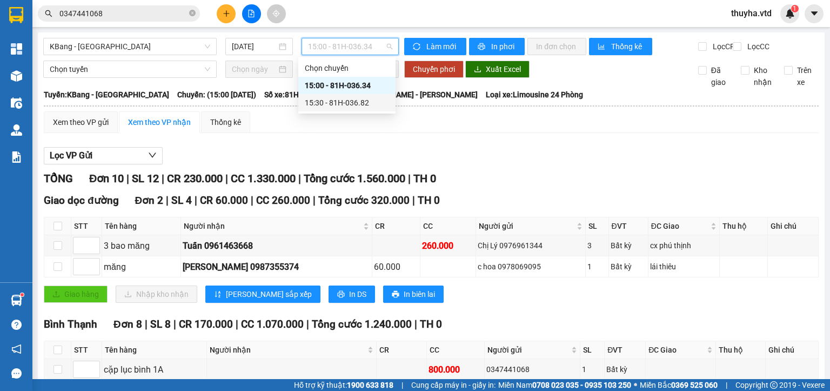
click at [360, 102] on div "15:30 - 81H-036.82" at bounding box center [347, 103] width 84 height 12
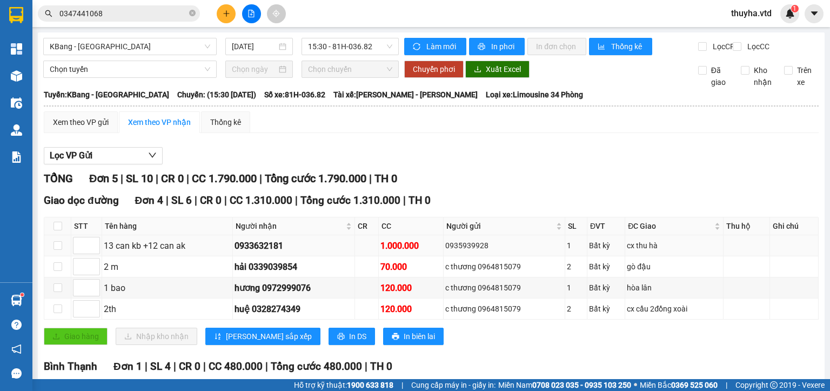
click at [473, 251] on div "0935939928" at bounding box center [504, 245] width 118 height 12
copy div "0935939928"
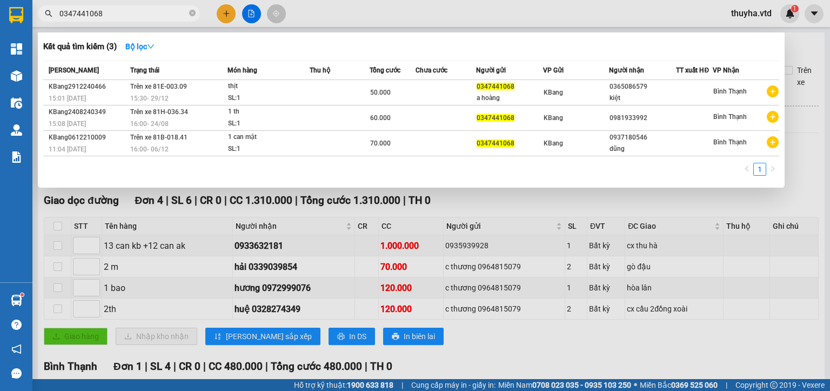
click at [111, 12] on input "0347441068" at bounding box center [122, 14] width 127 height 12
paste input "93593992"
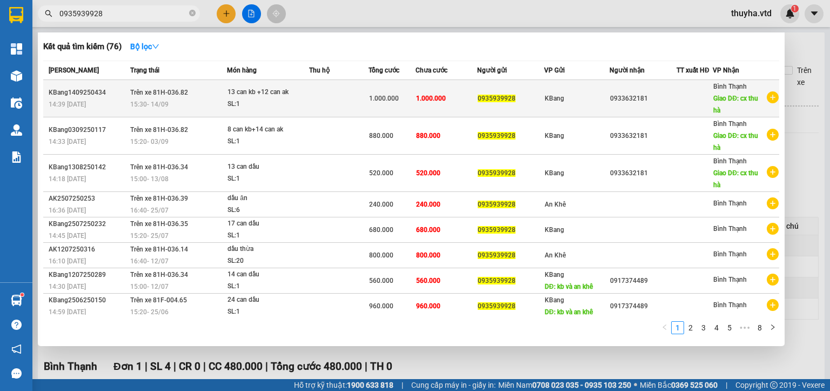
type input "0935939928"
click at [188, 103] on div "15:30 [DATE]" at bounding box center [178, 104] width 96 height 12
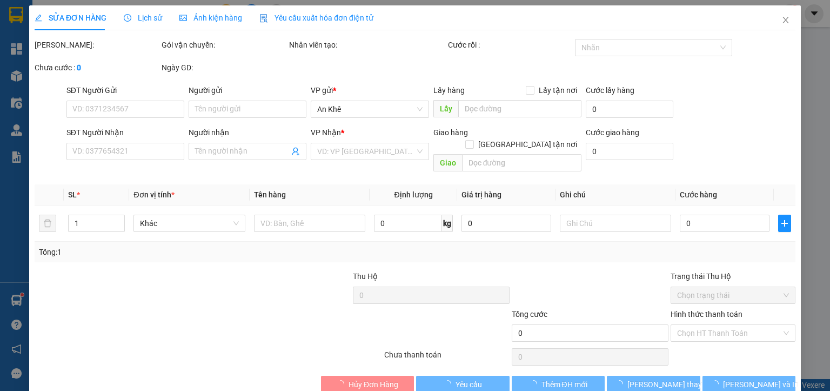
type input "0935939928"
type input "0933632181"
type input "cx thu hà"
type input "1.000.000"
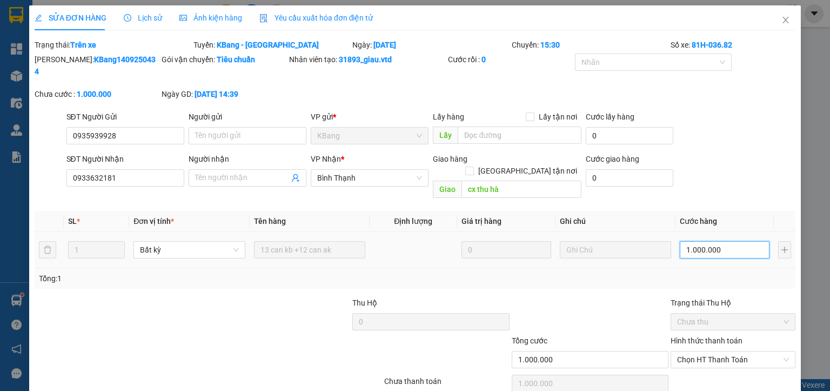
click at [697, 241] on input "1.000.000" at bounding box center [725, 249] width 90 height 17
type input "5"
type input "52"
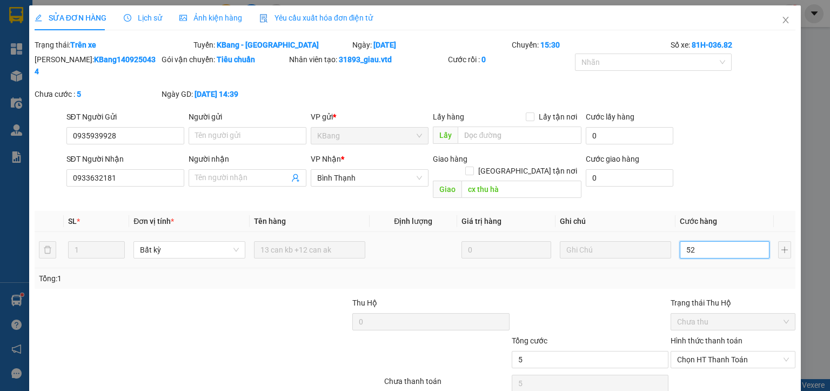
type input "52"
type input "520"
type input "5.200"
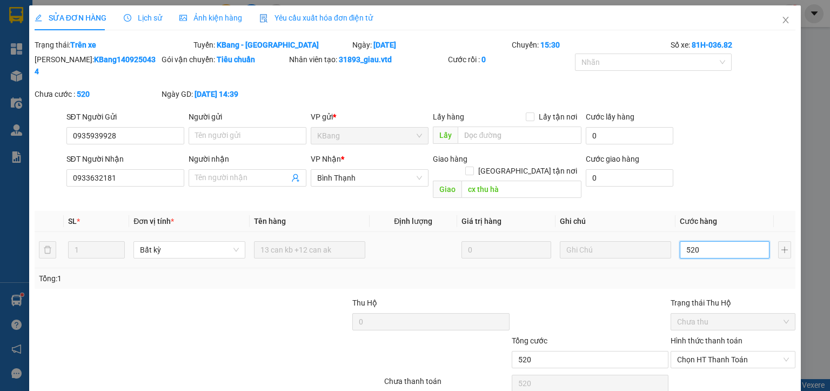
type input "5.200"
type input "52.000"
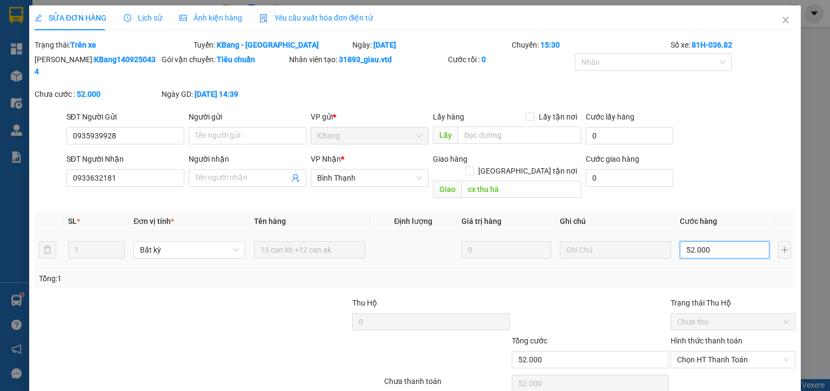
type input "520.000"
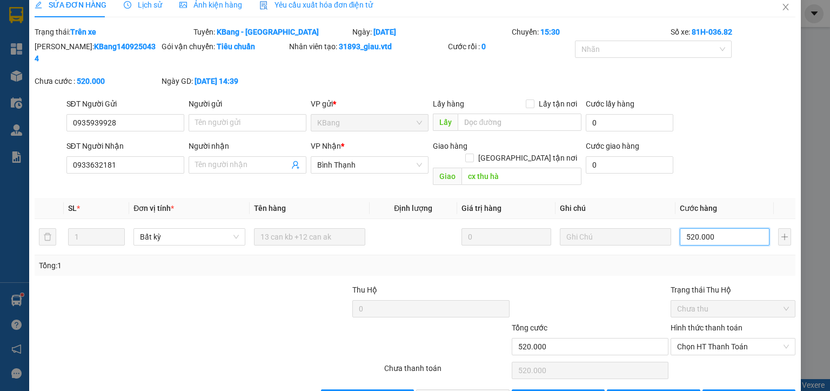
scroll to position [25, 0]
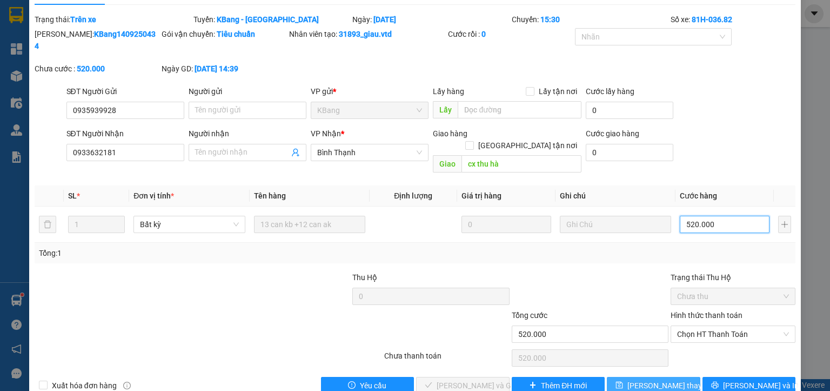
type input "520.000"
click at [649, 379] on span "[PERSON_NAME] thay đổi" at bounding box center [670, 385] width 86 height 12
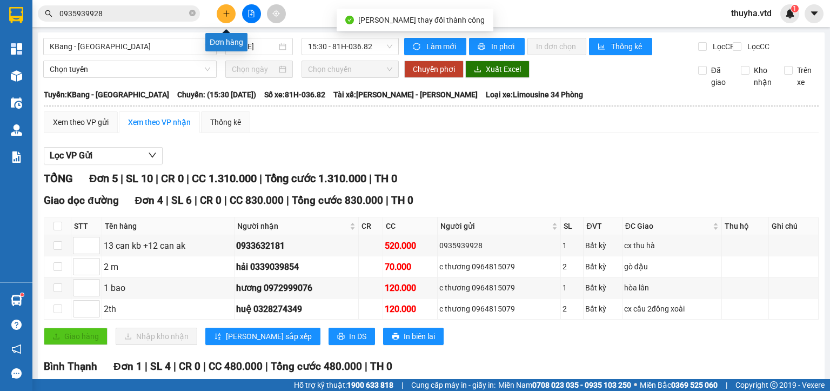
click at [226, 12] on icon "plus" at bounding box center [226, 13] width 1 height 6
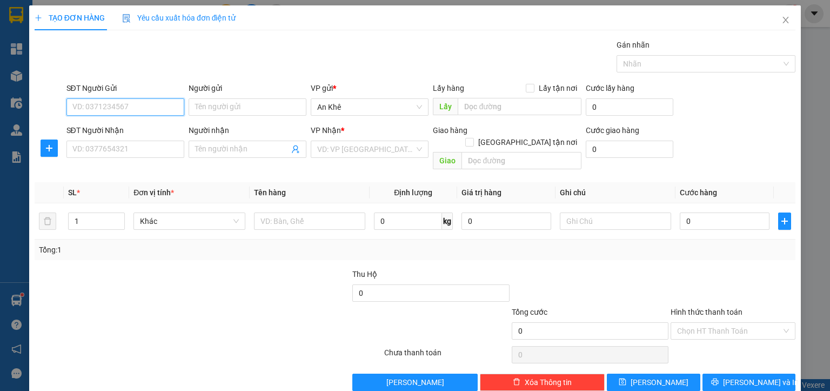
paste input "0935939928"
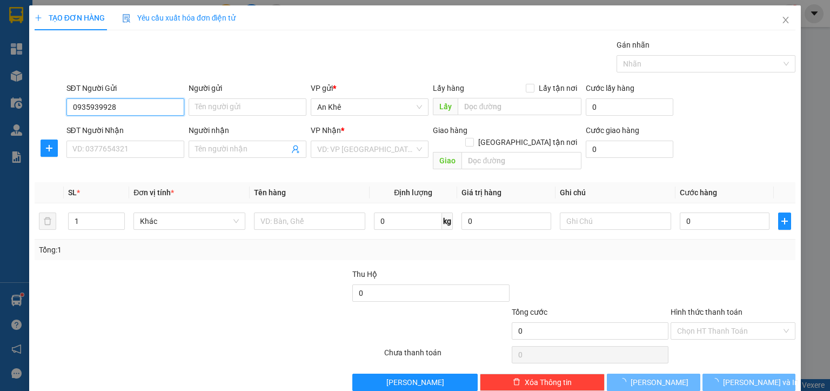
click at [123, 105] on input "0935939928" at bounding box center [125, 106] width 118 height 17
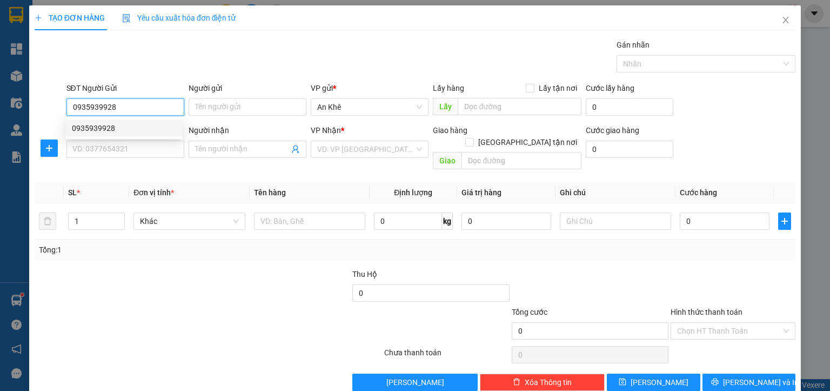
click at [126, 131] on div "0935939928" at bounding box center [124, 128] width 104 height 12
type input "0935939928"
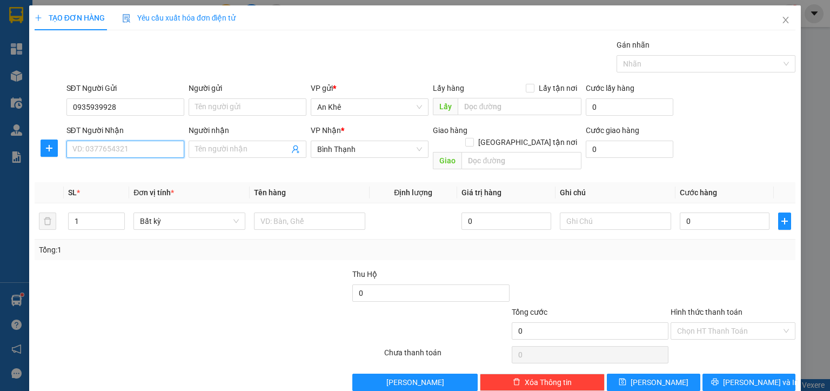
click at [99, 150] on input "SĐT Người Nhận" at bounding box center [125, 148] width 118 height 17
click at [781, 19] on icon "close" at bounding box center [785, 20] width 9 height 9
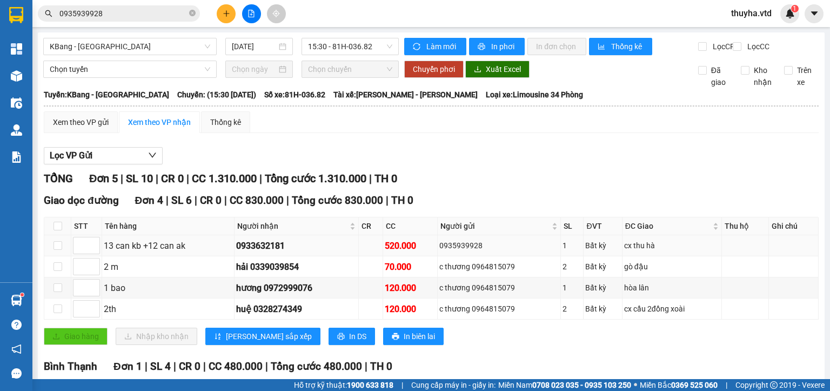
click at [260, 252] on div "0933632181" at bounding box center [296, 246] width 120 height 14
copy div "0933632181"
click at [225, 10] on icon "plus" at bounding box center [227, 14] width 8 height 8
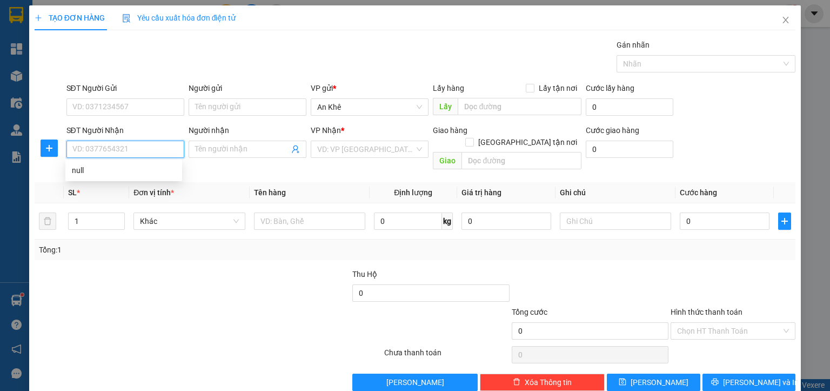
paste input "0933632181"
type input "0933632181"
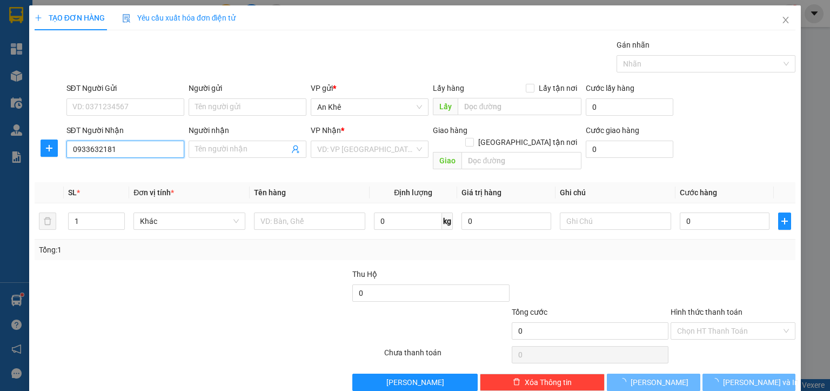
click at [120, 150] on input "0933632181" at bounding box center [125, 148] width 118 height 17
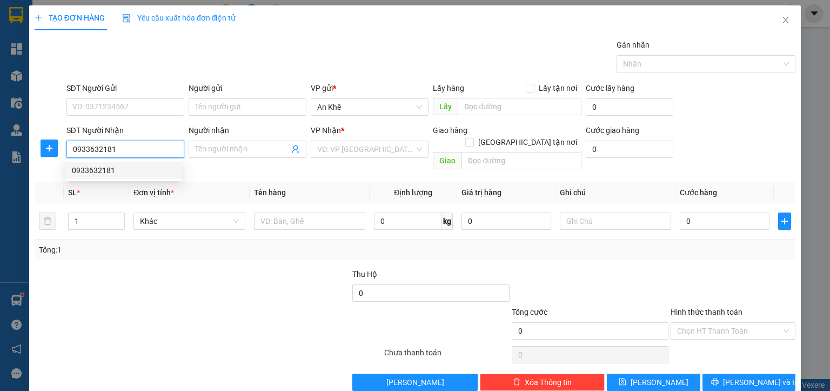
click at [120, 169] on div "0933632181" at bounding box center [124, 170] width 104 height 12
type input "cx thu hà"
type input "0933632181"
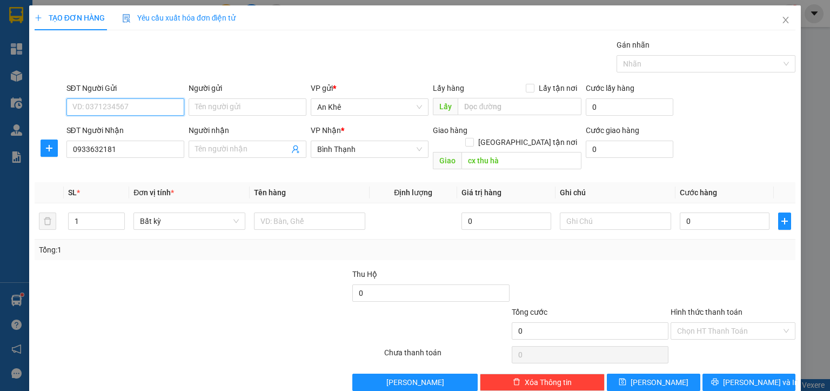
click at [113, 103] on input "SĐT Người Gửi" at bounding box center [125, 106] width 118 height 17
click at [122, 145] on div "0935939928" at bounding box center [124, 145] width 104 height 12
type input "0935939928"
type input "mangyang"
click at [104, 213] on input "1" at bounding box center [97, 221] width 56 height 16
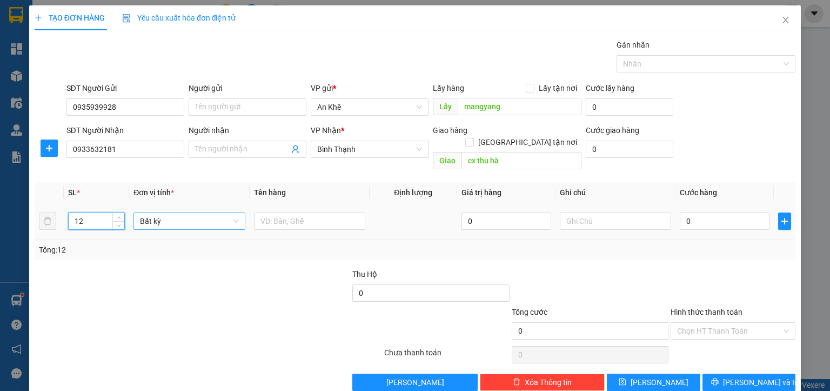
click at [147, 213] on span "Bất kỳ" at bounding box center [189, 221] width 98 height 16
type input "12"
type input "m"
click at [147, 224] on div "[PERSON_NAME]" at bounding box center [187, 230] width 97 height 12
click at [283, 212] on input "text" at bounding box center [313, 220] width 111 height 17
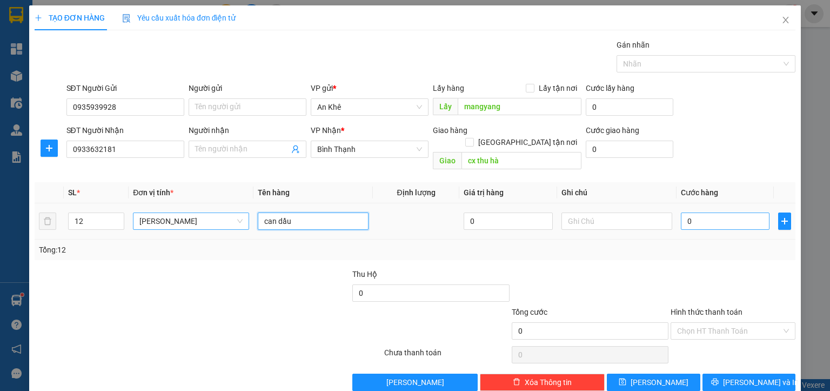
type input "can dầu"
click at [701, 213] on input "0" at bounding box center [725, 220] width 89 height 17
type input "4"
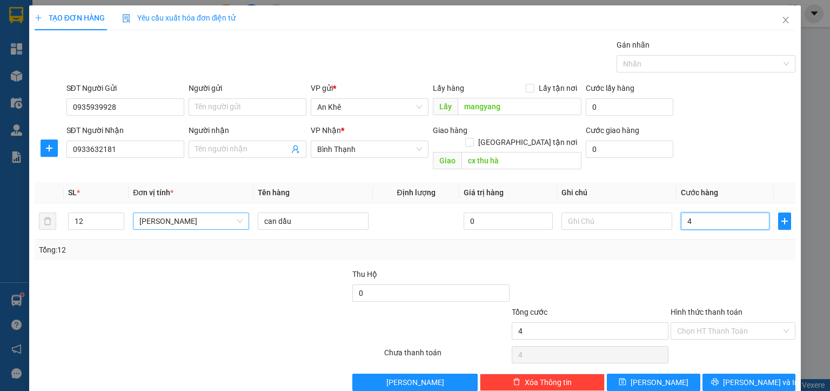
type input "48"
type input "480"
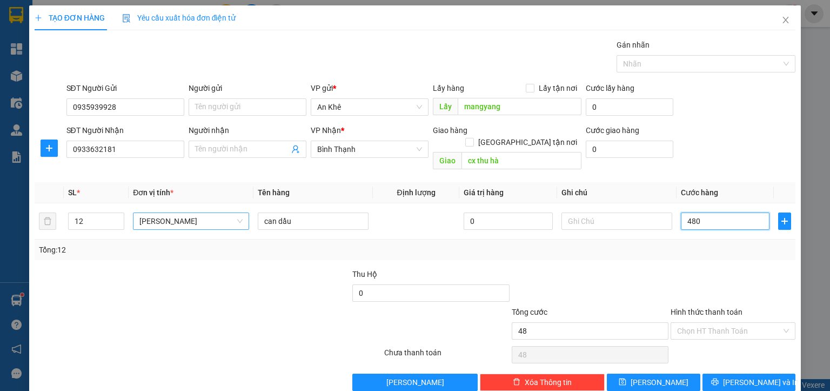
type input "480"
type input "4.800"
type input "48.000"
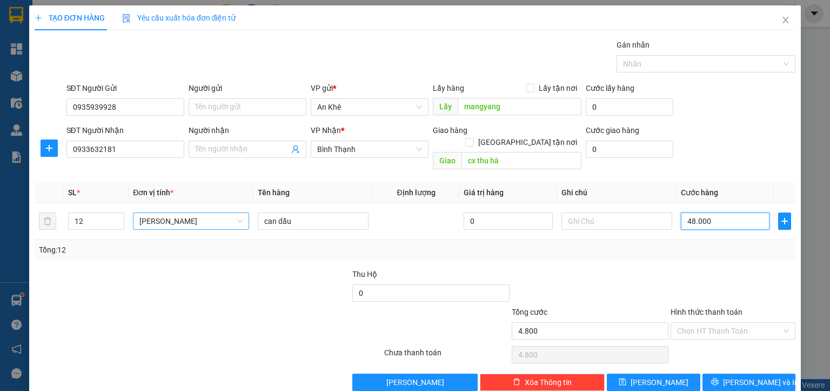
type input "48.000"
type input "480.000"
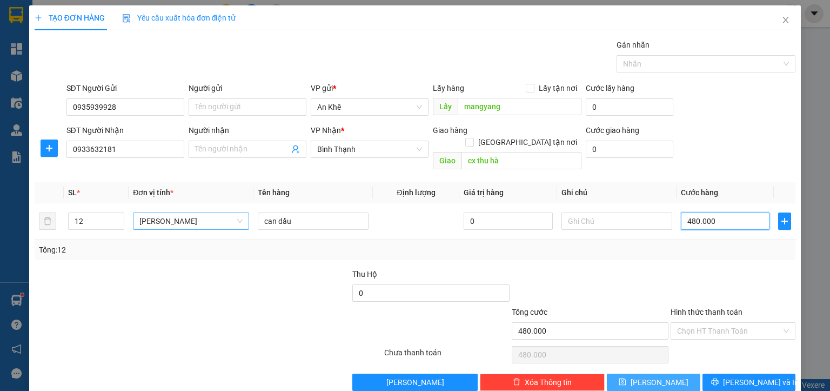
type input "480.000"
click at [645, 376] on button "[PERSON_NAME]" at bounding box center [653, 381] width 93 height 17
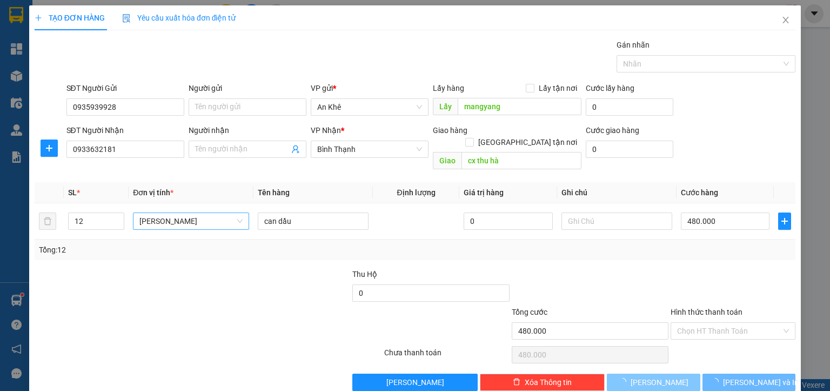
type input "1"
type input "0"
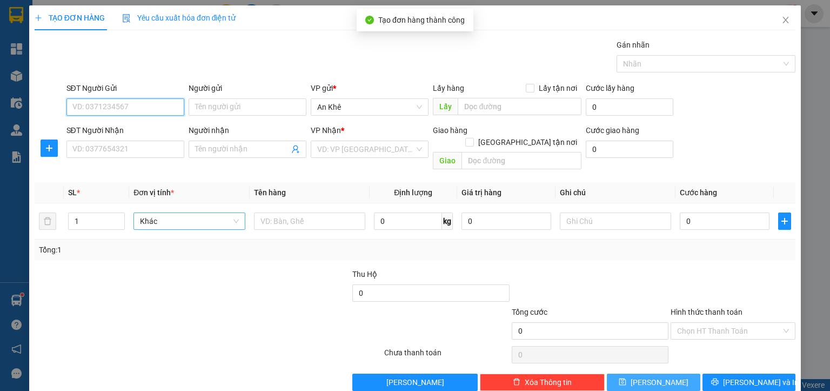
click at [92, 101] on input "SĐT Người Gửi" at bounding box center [125, 106] width 118 height 17
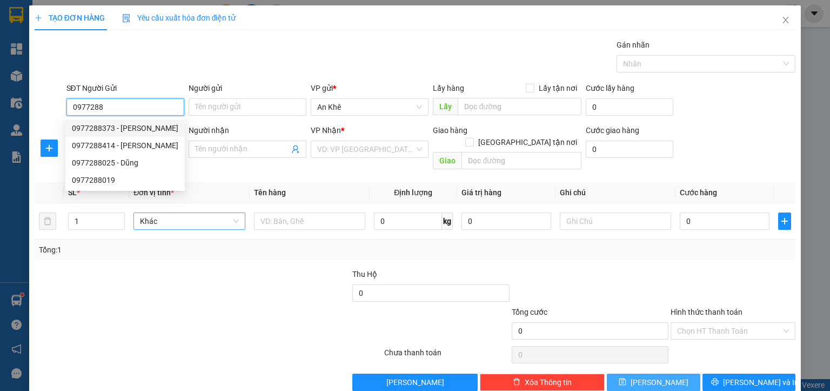
click at [126, 126] on div "0977288373 - [PERSON_NAME]" at bounding box center [125, 128] width 106 height 12
type input "0977288373"
type input "[PERSON_NAME]"
type input "0352534636"
type input "[PERSON_NAME]"
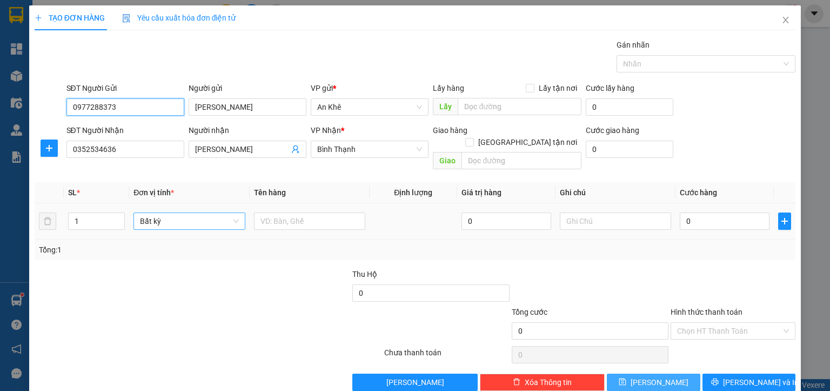
click at [140, 213] on span "Bất kỳ" at bounding box center [189, 221] width 98 height 16
type input "0977288373"
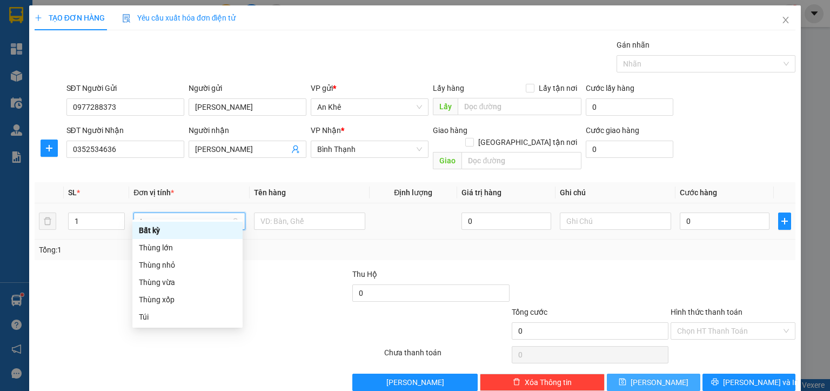
type input "th"
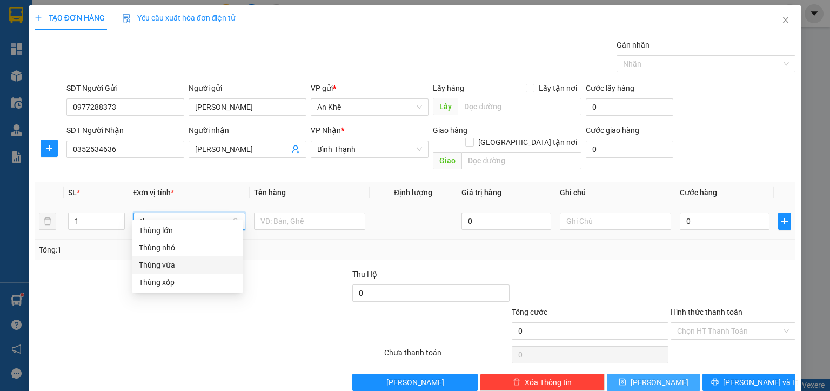
click at [153, 261] on div "Thùng vừa" at bounding box center [187, 265] width 97 height 12
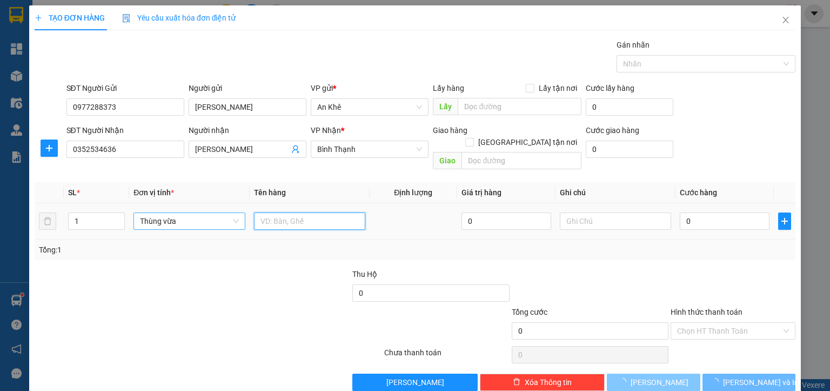
click at [287, 212] on input "text" at bounding box center [309, 220] width 111 height 17
type input "d"
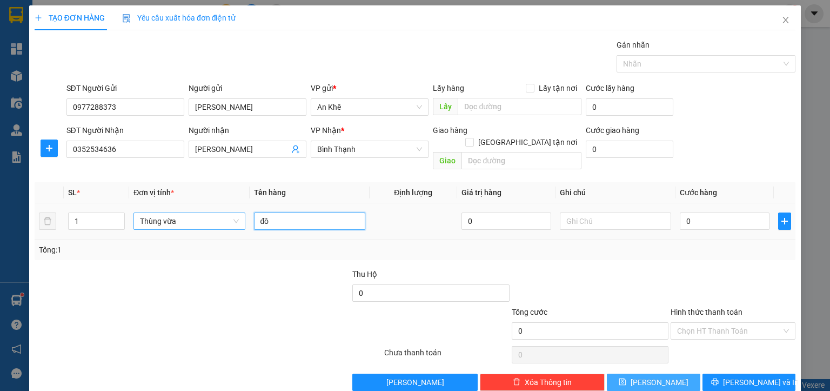
type input "đ"
type input "d"
type input "đồ ăn"
click at [695, 218] on div "0" at bounding box center [725, 221] width 90 height 22
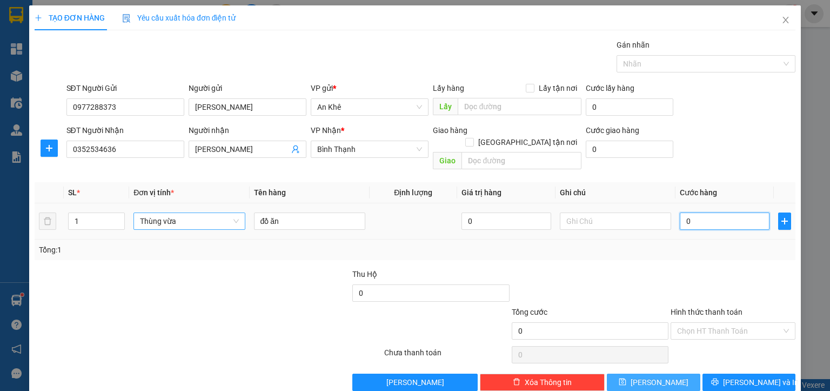
click at [694, 212] on input "0" at bounding box center [725, 220] width 90 height 17
type input "5"
type input "50"
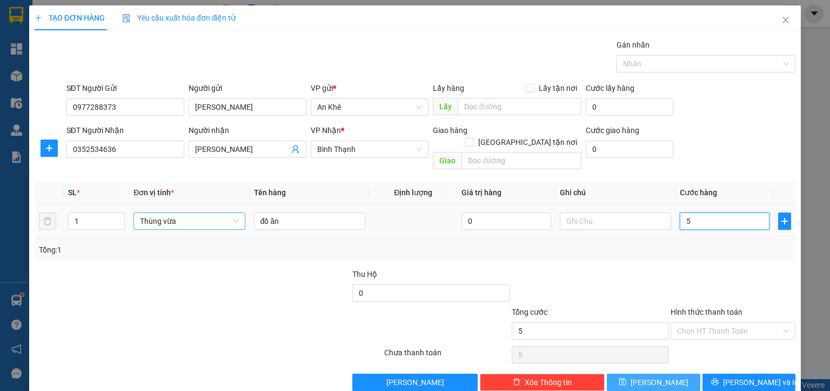
type input "50"
type input "500"
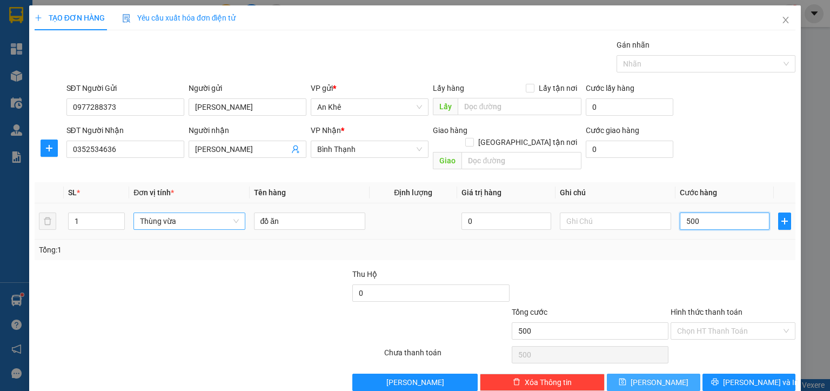
type input "5.000"
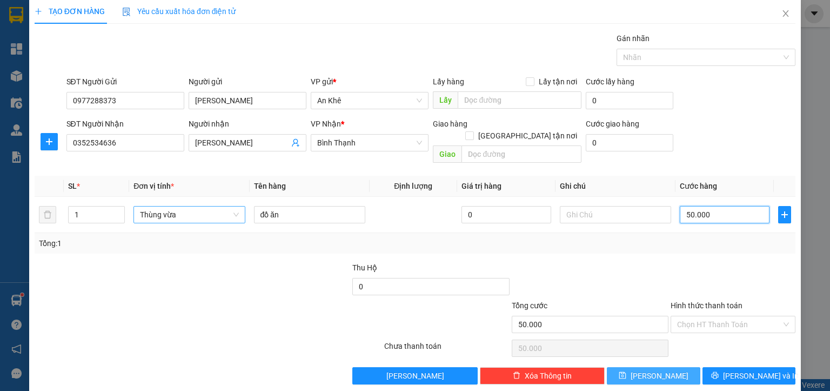
scroll to position [8, 0]
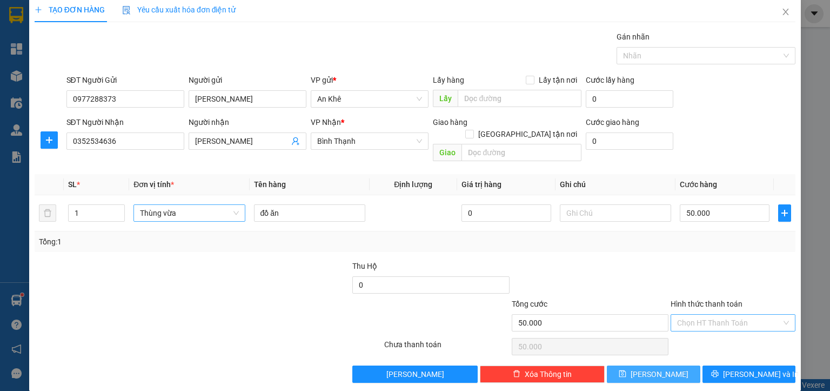
click at [718, 314] on input "Hình thức thanh toán" at bounding box center [729, 322] width 104 height 16
click at [713, 333] on div "Tại văn phòng" at bounding box center [725, 331] width 111 height 12
click at [743, 368] on span "[PERSON_NAME] và In" at bounding box center [761, 374] width 76 height 12
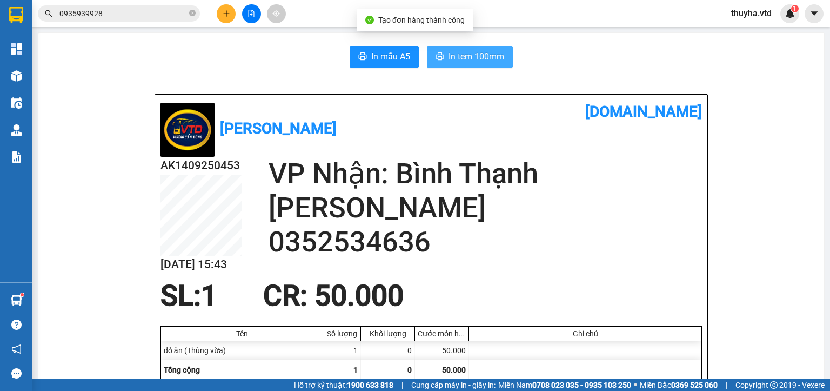
click at [472, 59] on span "In tem 100mm" at bounding box center [476, 57] width 56 height 14
click at [164, 5] on div "Kết quả tìm kiếm ( 76 ) Bộ lọc Mã ĐH Trạng thái Món hàng Thu hộ Tổng cước Chưa …" at bounding box center [105, 13] width 211 height 19
click at [166, 19] on span "0935939928" at bounding box center [119, 13] width 162 height 16
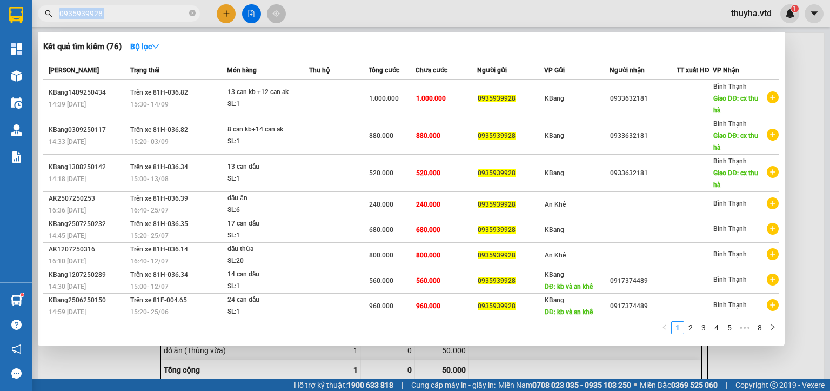
click at [166, 19] on span "0935939928" at bounding box center [119, 13] width 162 height 16
click at [165, 15] on input "0935939928" at bounding box center [122, 14] width 127 height 12
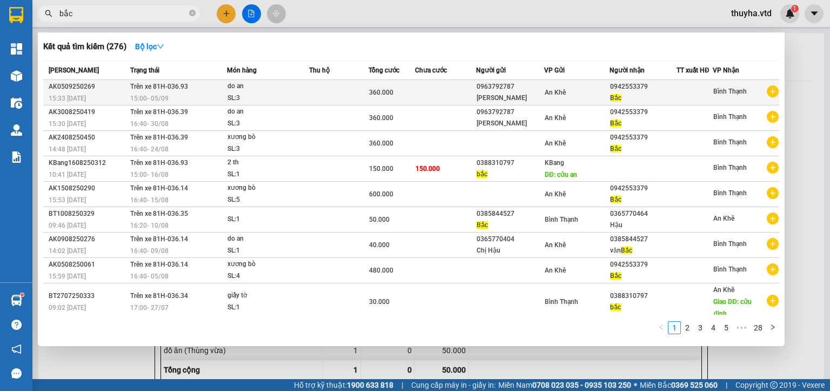
click at [615, 98] on span "Bắc" at bounding box center [615, 98] width 11 height 8
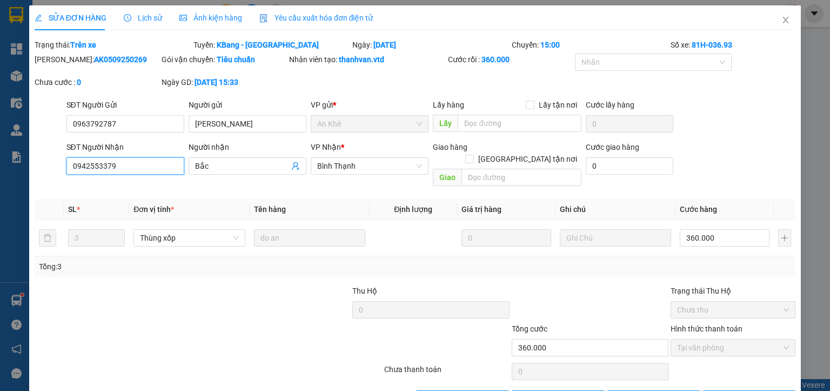
click at [89, 164] on input "0942553379" at bounding box center [125, 165] width 118 height 17
click at [781, 18] on icon "close" at bounding box center [785, 20] width 9 height 9
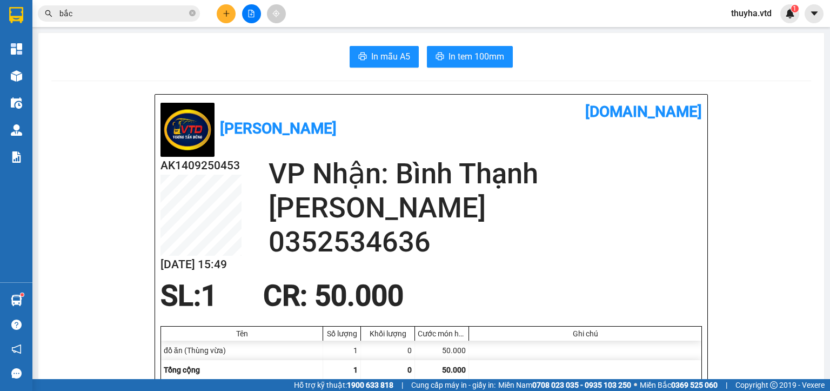
click at [207, 14] on div "bắc" at bounding box center [105, 13] width 211 height 16
click at [220, 14] on button at bounding box center [226, 13] width 19 height 19
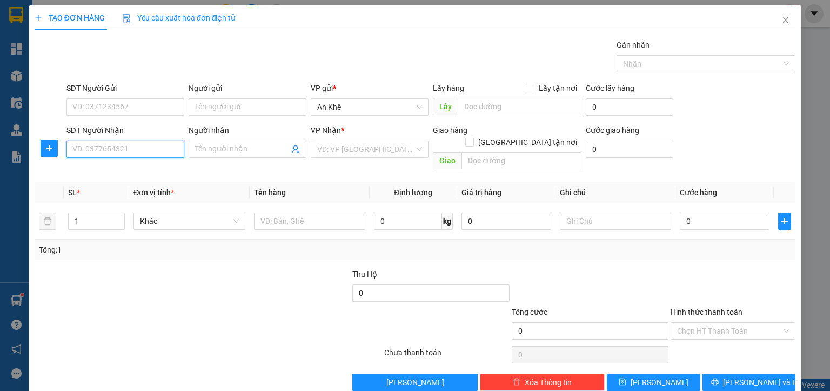
click at [127, 149] on input "SĐT Người Nhận" at bounding box center [125, 148] width 118 height 17
paste input "0942553379"
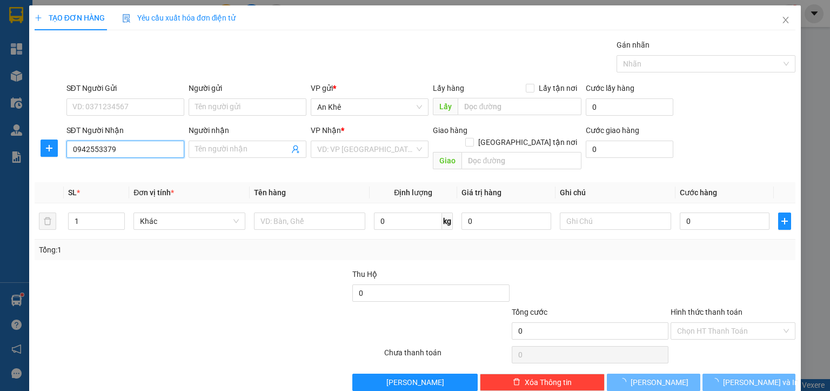
click at [130, 151] on input "0942553379" at bounding box center [125, 148] width 118 height 17
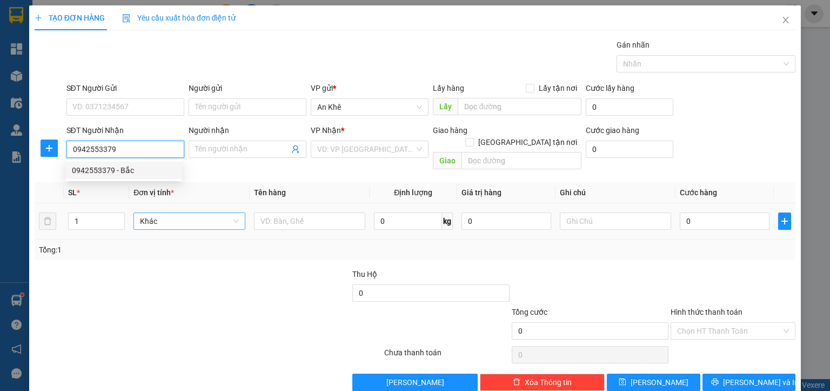
drag, startPoint x: 133, startPoint y: 169, endPoint x: 133, endPoint y: 210, distance: 41.1
click at [133, 169] on div "0942553379 - Bắc" at bounding box center [124, 170] width 104 height 12
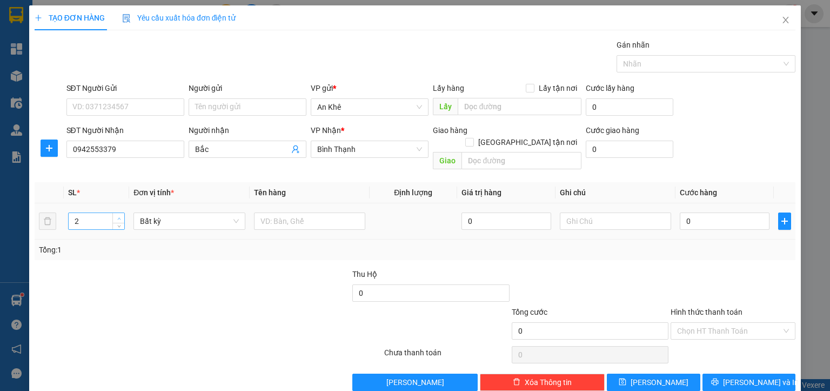
click at [118, 215] on span "up" at bounding box center [119, 218] width 6 height 6
click at [165, 213] on span "Bất kỳ" at bounding box center [189, 221] width 98 height 16
click at [172, 232] on div "Thùng lớn" at bounding box center [187, 230] width 97 height 12
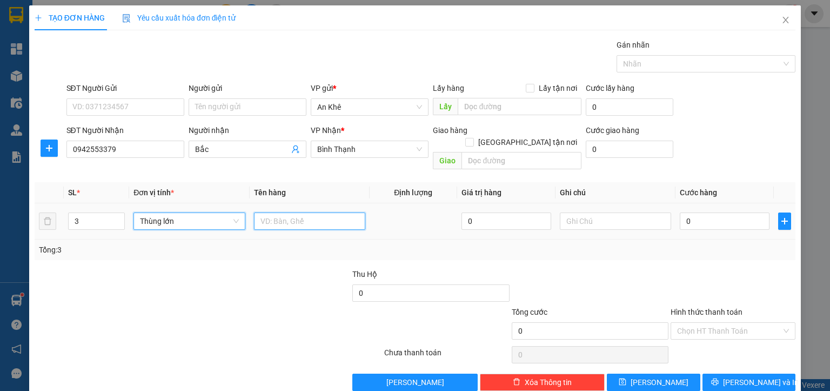
click at [278, 212] on input "text" at bounding box center [309, 220] width 111 height 17
click at [691, 215] on input "0" at bounding box center [725, 220] width 90 height 17
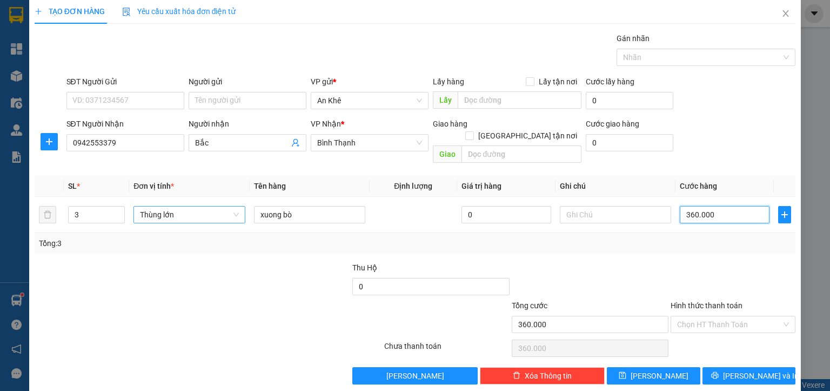
scroll to position [8, 0]
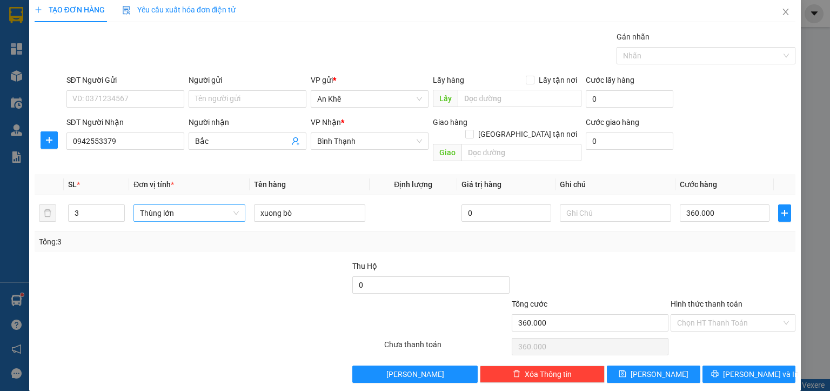
drag, startPoint x: 684, startPoint y: 308, endPoint x: 694, endPoint y: 329, distance: 23.0
click at [684, 314] on input "Hình thức thanh toán" at bounding box center [729, 322] width 104 height 16
click at [695, 330] on div "Tại văn phòng" at bounding box center [725, 331] width 111 height 12
click at [739, 368] on span "[PERSON_NAME] và In" at bounding box center [761, 374] width 76 height 12
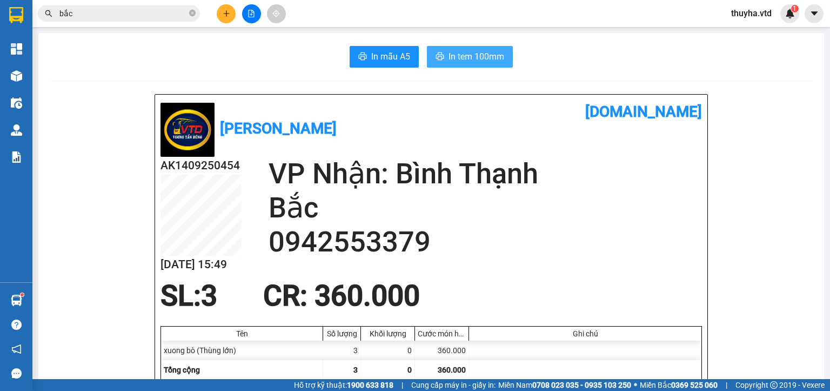
click at [458, 55] on span "In tem 100mm" at bounding box center [476, 57] width 56 height 14
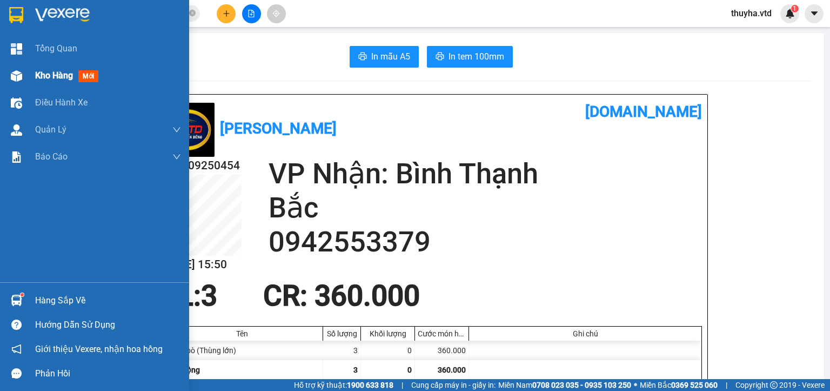
click at [44, 80] on span "Kho hàng" at bounding box center [54, 75] width 38 height 10
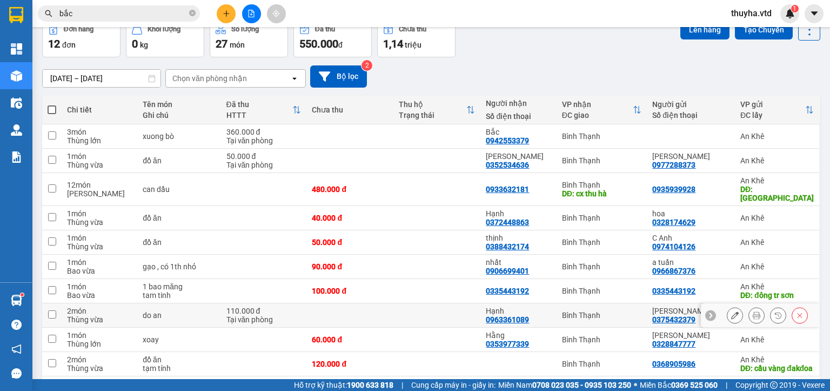
scroll to position [96, 0]
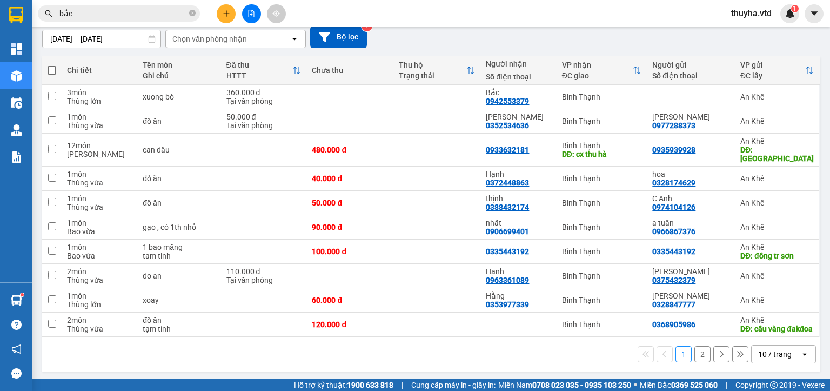
click at [48, 66] on span at bounding box center [52, 70] width 9 height 9
click at [52, 65] on input "checkbox" at bounding box center [52, 65] width 0 height 0
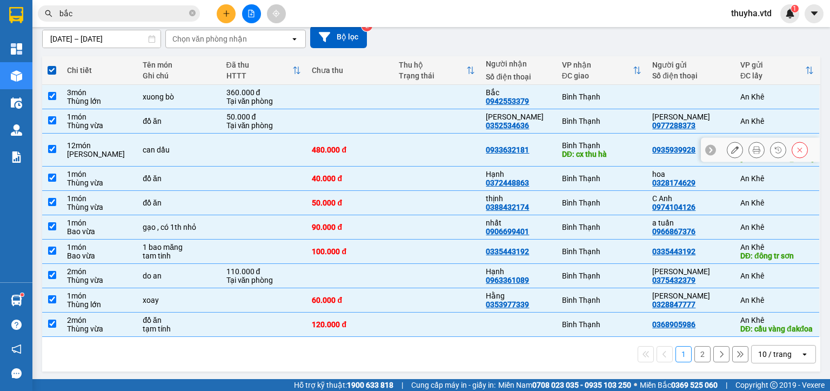
click at [731, 146] on icon at bounding box center [735, 150] width 8 height 8
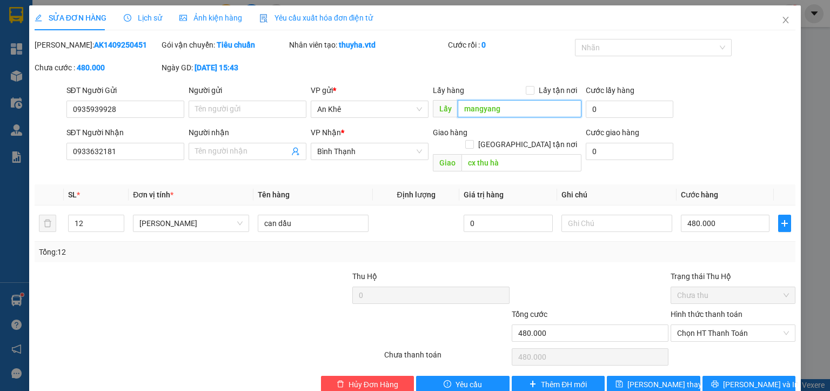
click at [499, 116] on input "mangyang" at bounding box center [520, 108] width 124 height 17
click at [659, 378] on span "[PERSON_NAME] thay đổi" at bounding box center [670, 384] width 86 height 12
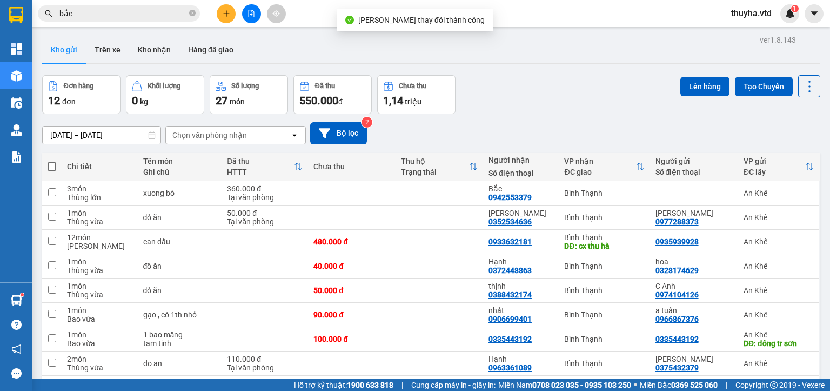
click at [52, 161] on label at bounding box center [52, 166] width 9 height 11
click at [52, 161] on input "checkbox" at bounding box center [52, 161] width 0 height 0
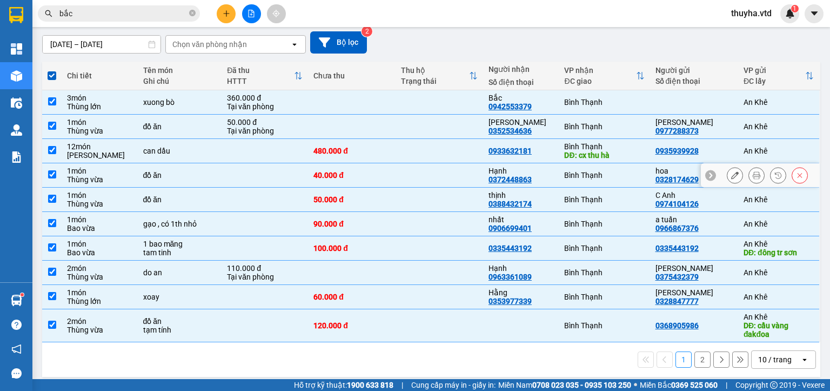
scroll to position [96, 0]
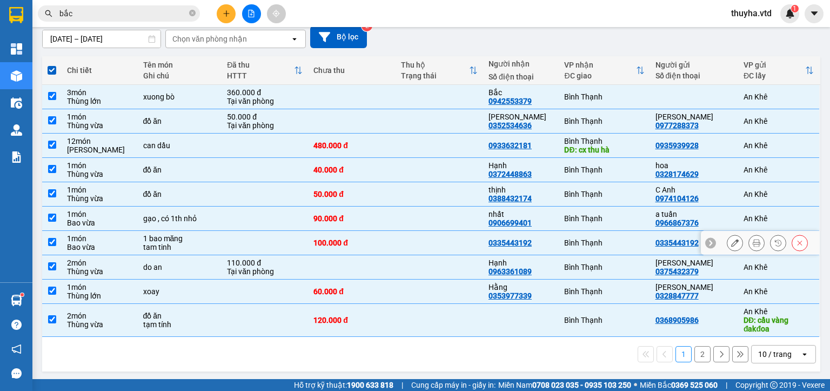
click at [51, 241] on input "checkbox" at bounding box center [52, 242] width 8 height 8
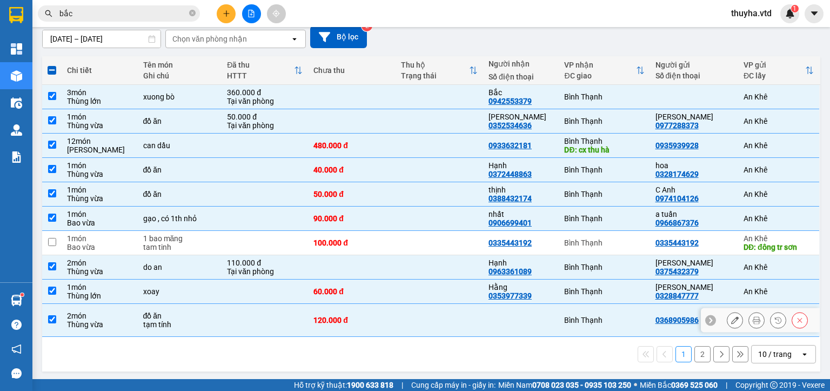
click at [50, 315] on input "checkbox" at bounding box center [52, 319] width 8 height 8
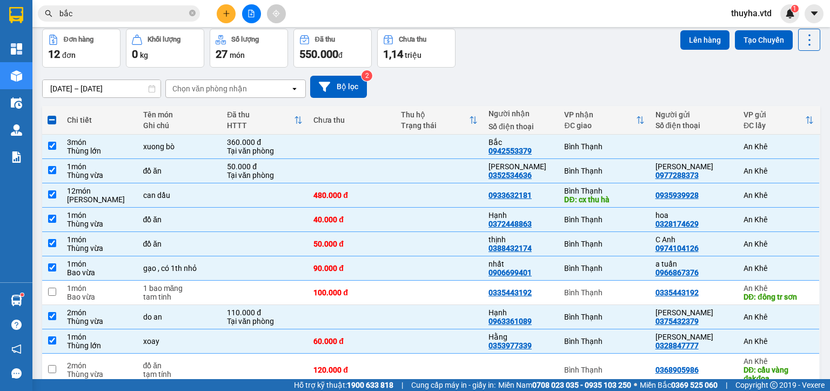
scroll to position [0, 0]
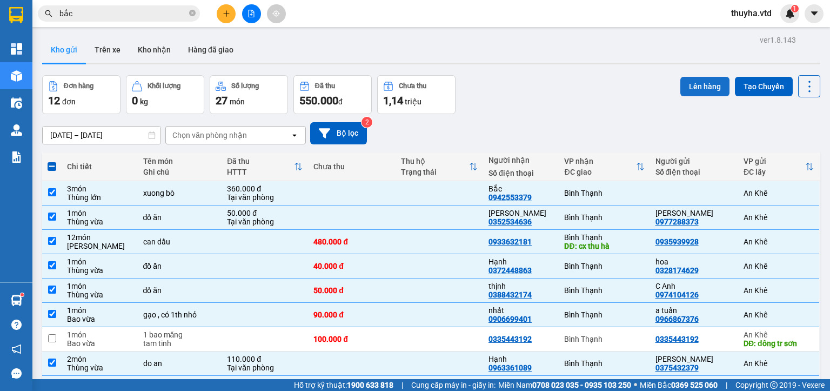
click at [701, 83] on button "Lên hàng" at bounding box center [704, 86] width 49 height 19
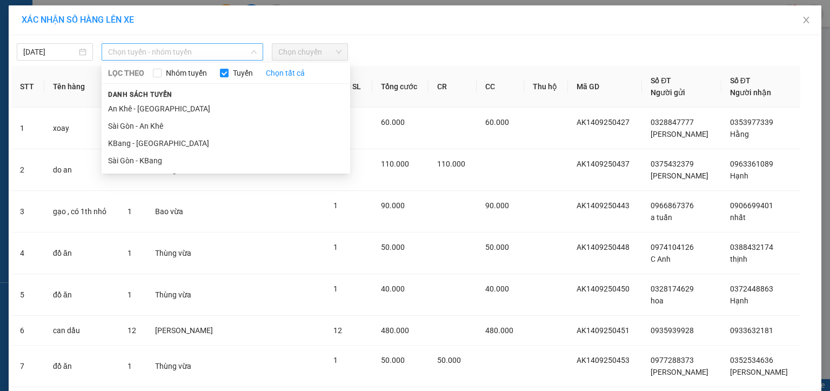
click at [151, 49] on span "Chọn tuyến - nhóm tuyến" at bounding box center [182, 52] width 149 height 16
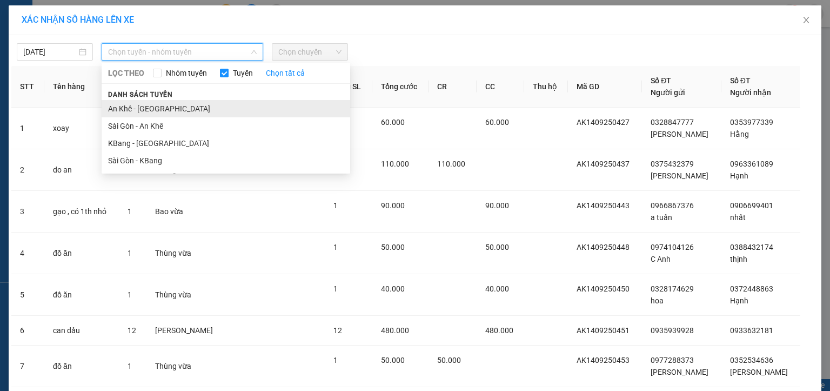
drag, startPoint x: 136, startPoint y: 109, endPoint x: 258, endPoint y: 91, distance: 124.0
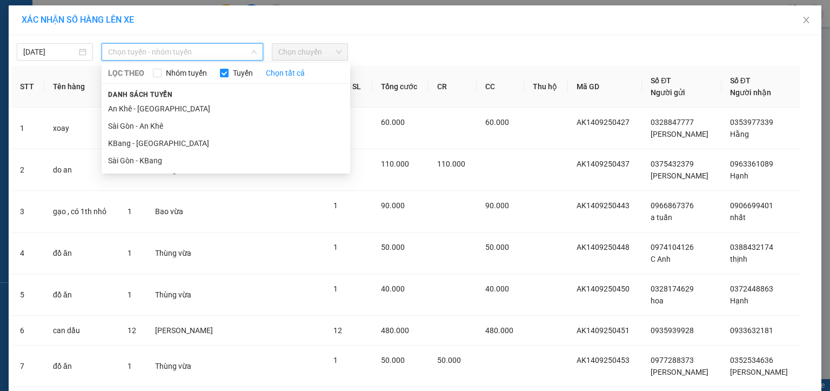
click at [136, 109] on li "An Khê - [GEOGRAPHIC_DATA]" at bounding box center [226, 108] width 248 height 17
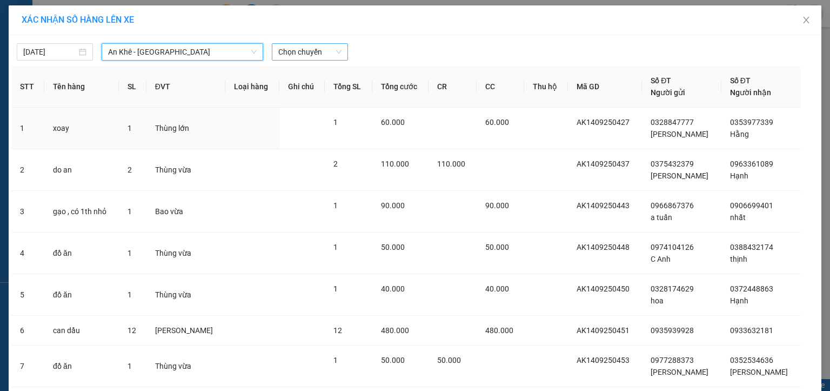
click at [297, 55] on span "Chọn chuyến" at bounding box center [309, 52] width 63 height 16
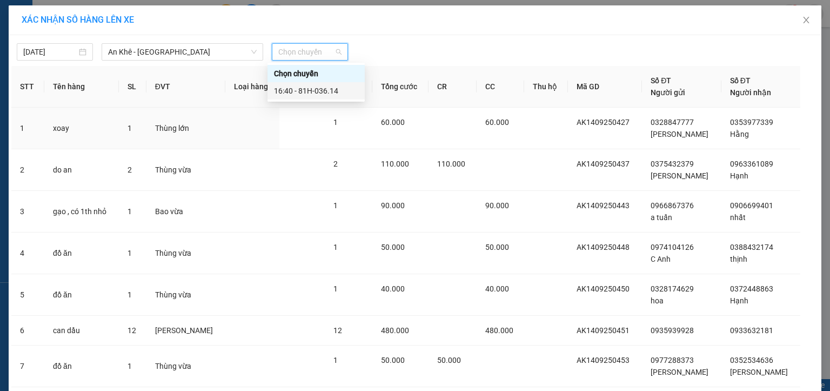
click at [332, 90] on div "16:40 - 81H-036.14" at bounding box center [316, 91] width 84 height 12
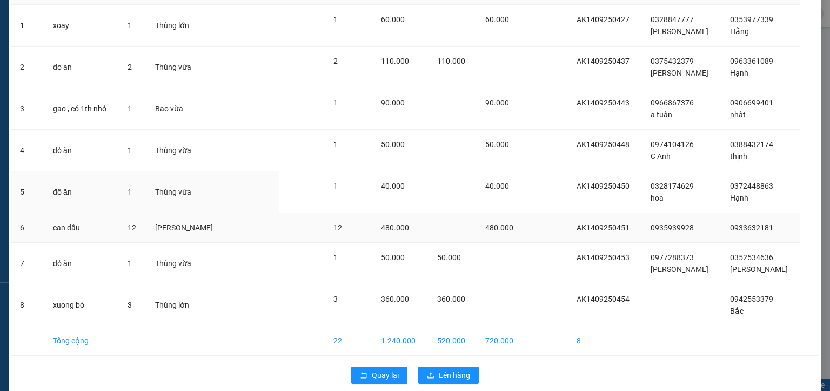
scroll to position [131, 0]
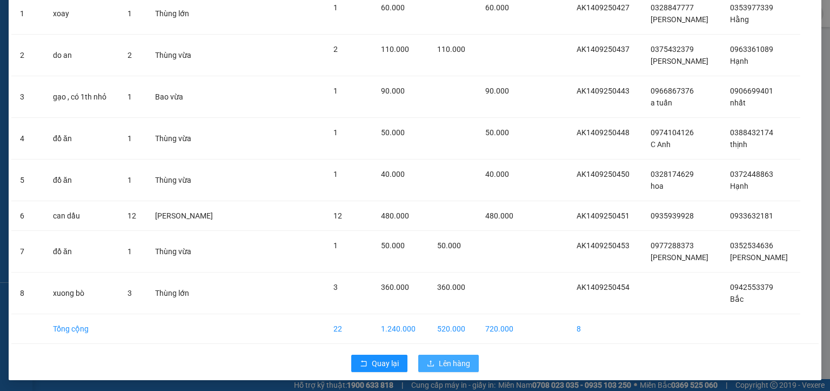
click at [460, 364] on span "Lên hàng" at bounding box center [454, 363] width 31 height 12
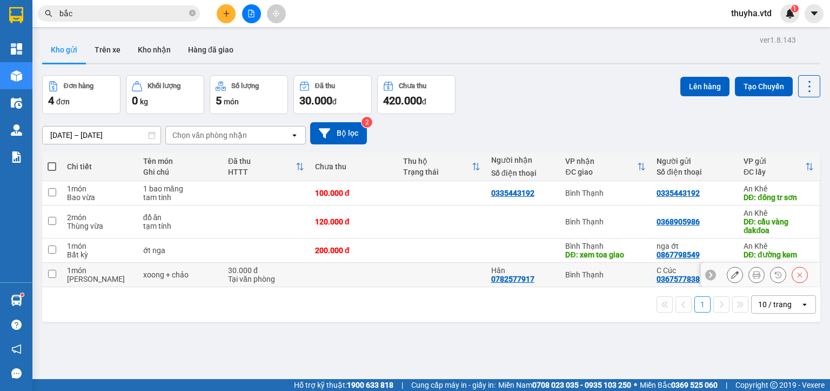
drag, startPoint x: 50, startPoint y: 272, endPoint x: 83, endPoint y: 274, distance: 32.5
click at [51, 272] on input "checkbox" at bounding box center [52, 274] width 8 height 8
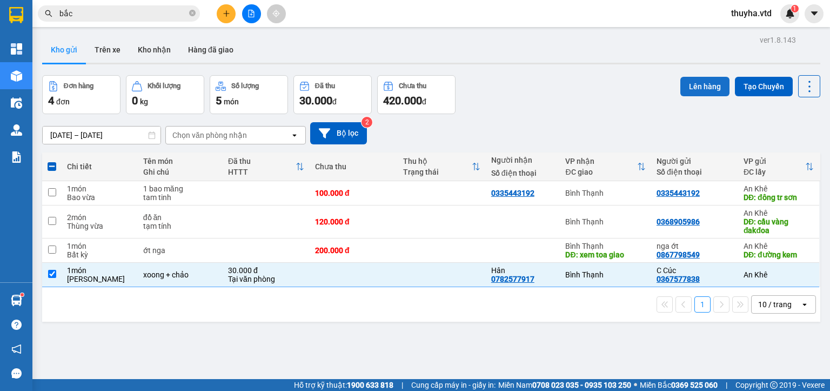
click at [680, 85] on button "Lên hàng" at bounding box center [704, 86] width 49 height 19
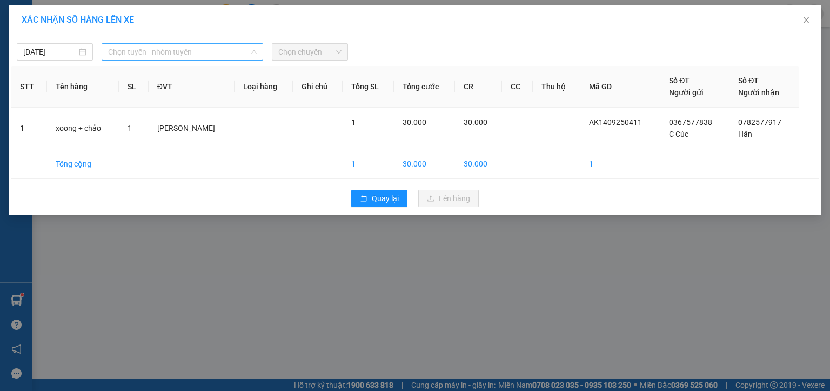
click at [143, 53] on span "Chọn tuyến - nhóm tuyến" at bounding box center [182, 52] width 149 height 16
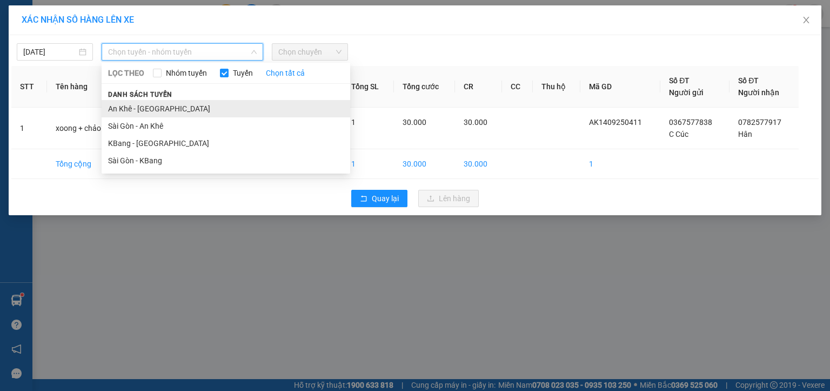
click at [130, 109] on li "An Khê - [GEOGRAPHIC_DATA]" at bounding box center [226, 108] width 248 height 17
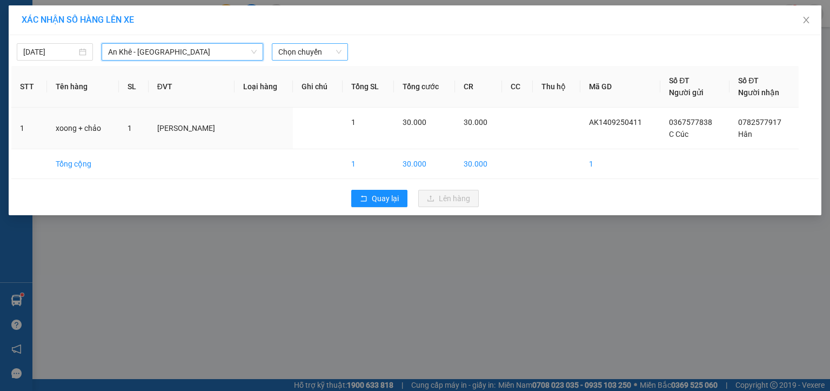
click at [319, 51] on span "Chọn chuyến" at bounding box center [309, 52] width 63 height 16
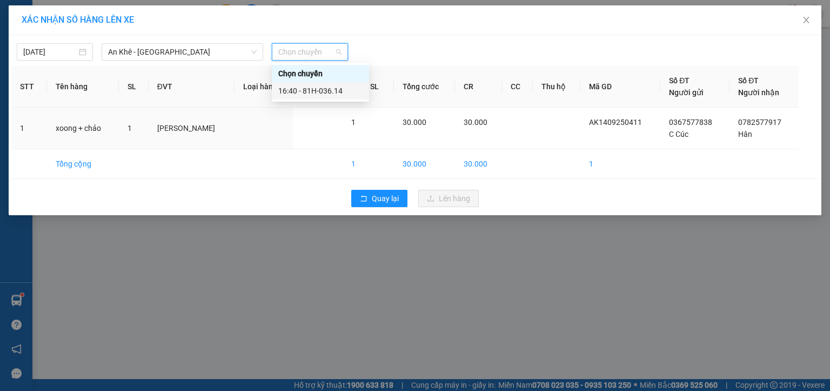
click at [327, 89] on div "16:40 - 81H-036.14" at bounding box center [320, 91] width 84 height 12
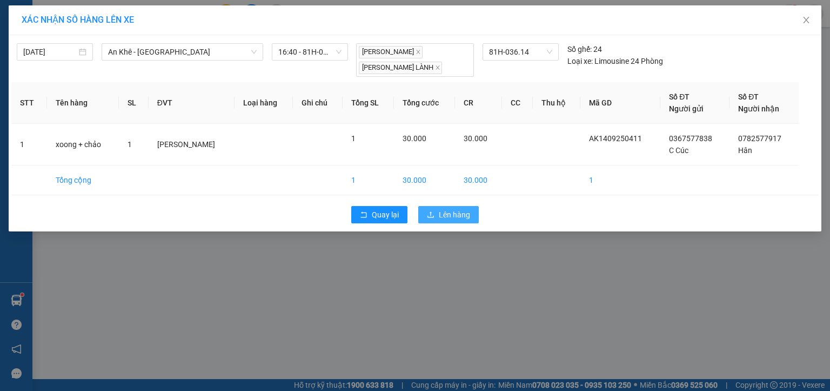
click at [454, 217] on span "Lên hàng" at bounding box center [454, 215] width 31 height 12
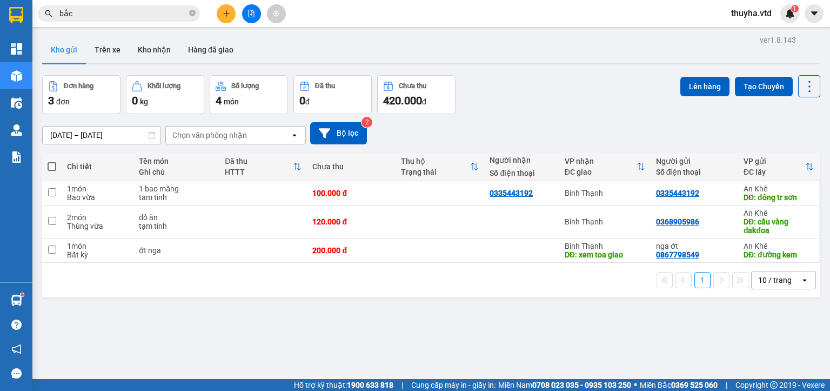
click at [150, 10] on input "bắc" at bounding box center [122, 14] width 127 height 12
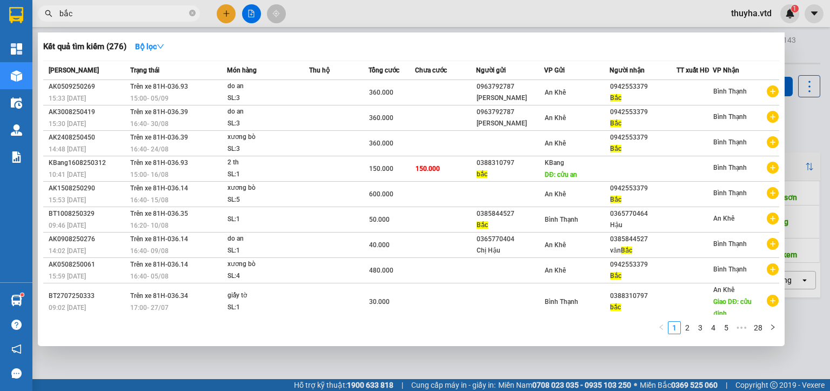
click at [150, 10] on input "bắc" at bounding box center [122, 14] width 127 height 12
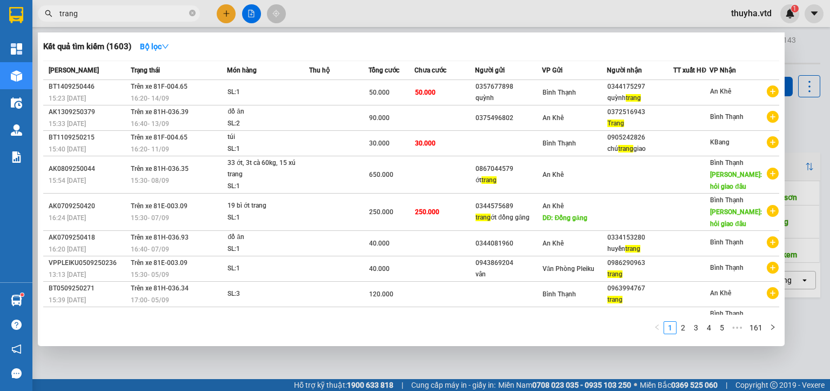
click at [110, 18] on input "trang" at bounding box center [122, 14] width 127 height 12
click at [106, 18] on input "trang" at bounding box center [122, 14] width 127 height 12
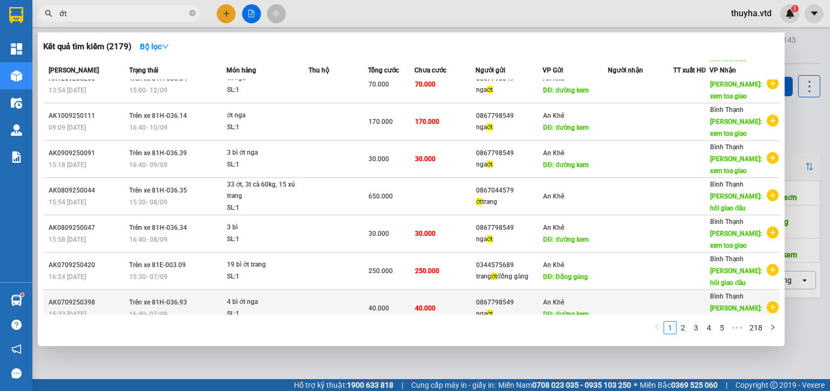
scroll to position [108, 0]
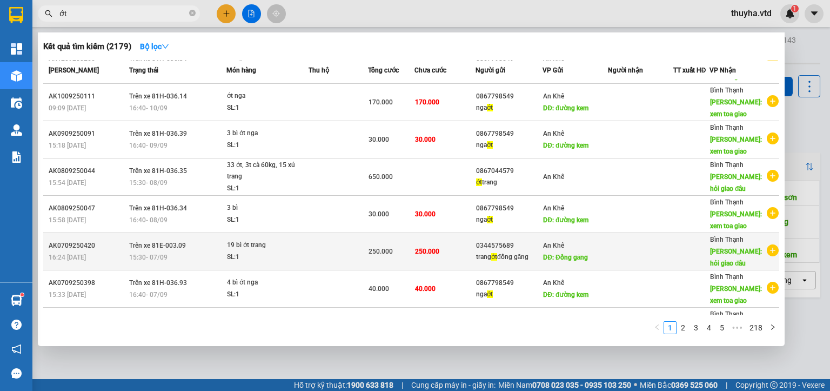
click at [495, 253] on span "ớt" at bounding box center [494, 257] width 6 height 8
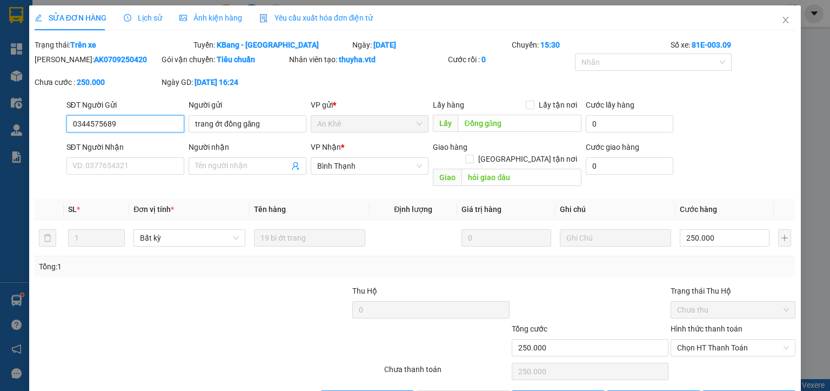
click at [84, 120] on input "0344575689" at bounding box center [125, 123] width 118 height 17
click at [781, 18] on icon "close" at bounding box center [785, 20] width 9 height 9
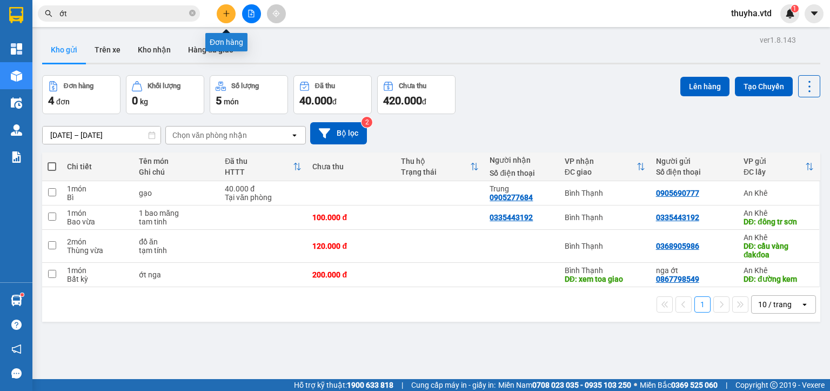
click at [231, 12] on button at bounding box center [226, 13] width 19 height 19
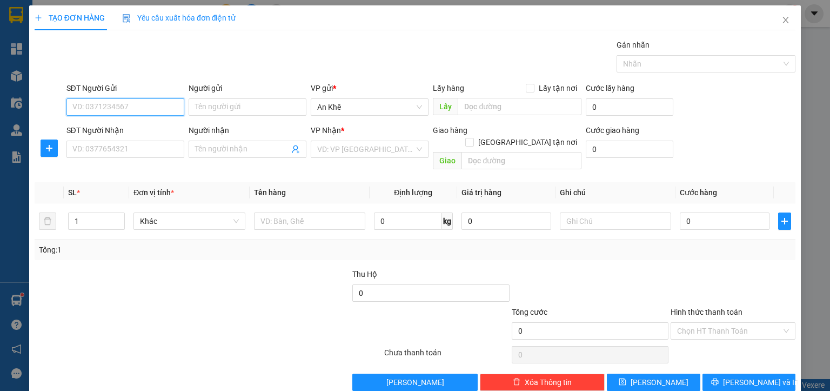
paste input "0344575689"
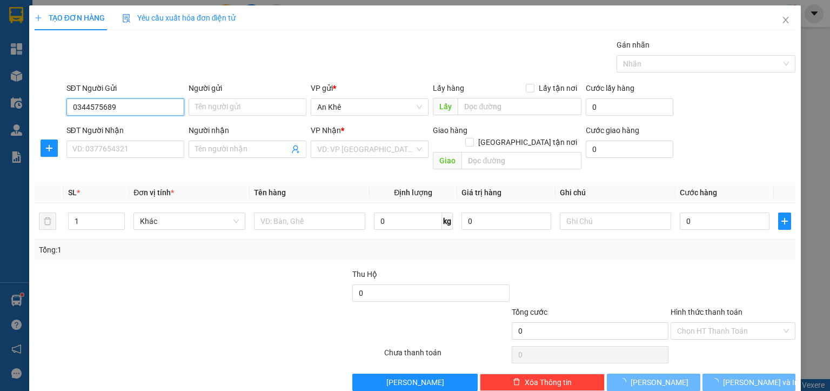
click at [123, 107] on input "0344575689" at bounding box center [125, 106] width 118 height 17
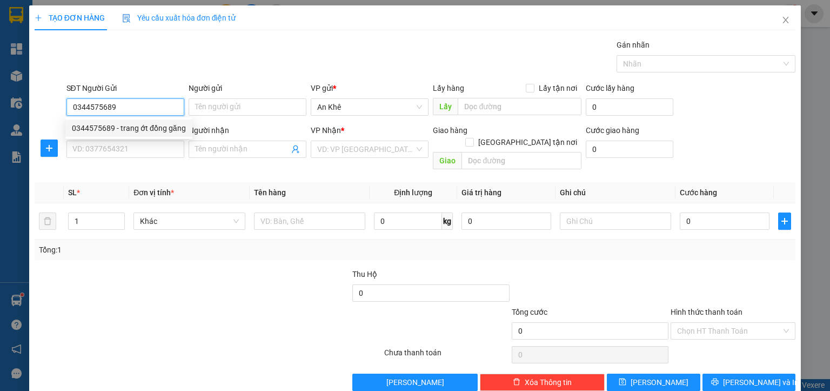
click at [127, 127] on div "0344575689 - trang ớt đồng găng" at bounding box center [129, 128] width 114 height 12
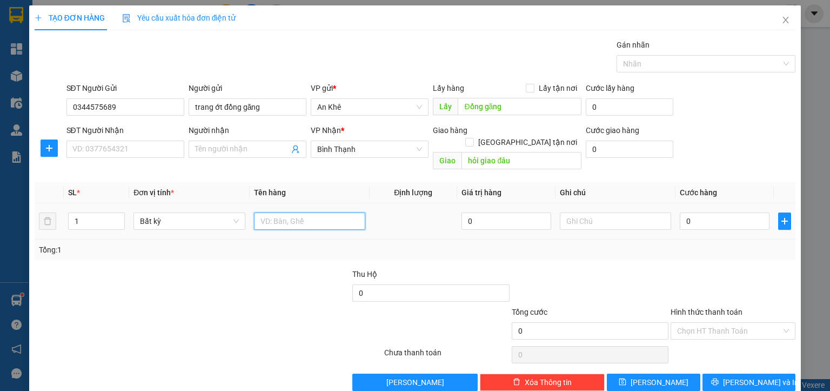
click at [295, 212] on input "text" at bounding box center [309, 220] width 111 height 17
click at [693, 213] on input "0" at bounding box center [725, 220] width 90 height 17
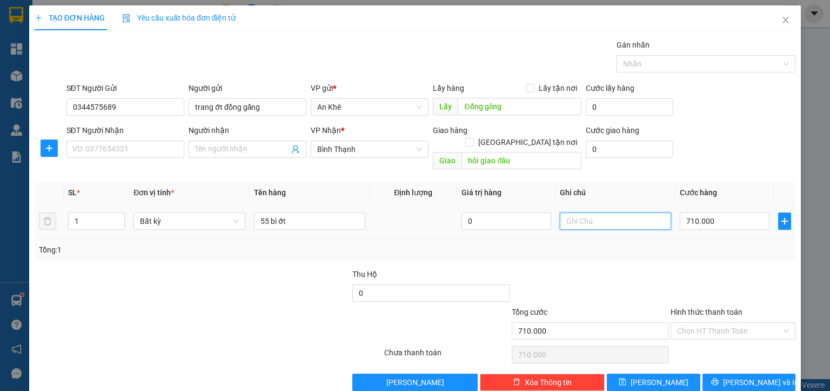
click at [596, 213] on input "text" at bounding box center [615, 220] width 111 height 17
click at [645, 376] on span "[PERSON_NAME]" at bounding box center [659, 382] width 58 height 12
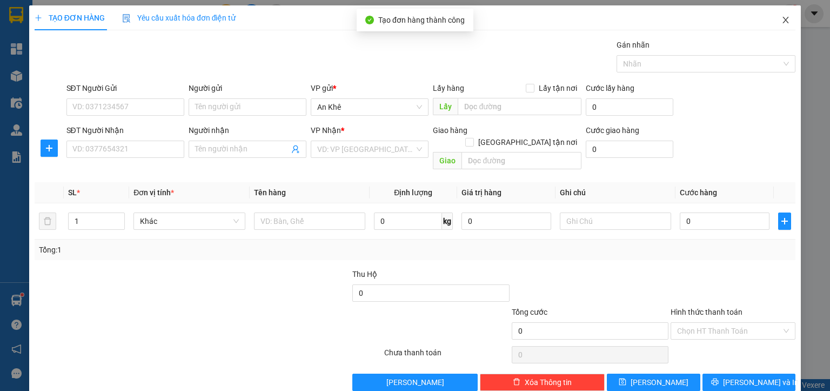
click at [781, 22] on icon "close" at bounding box center [785, 20] width 9 height 9
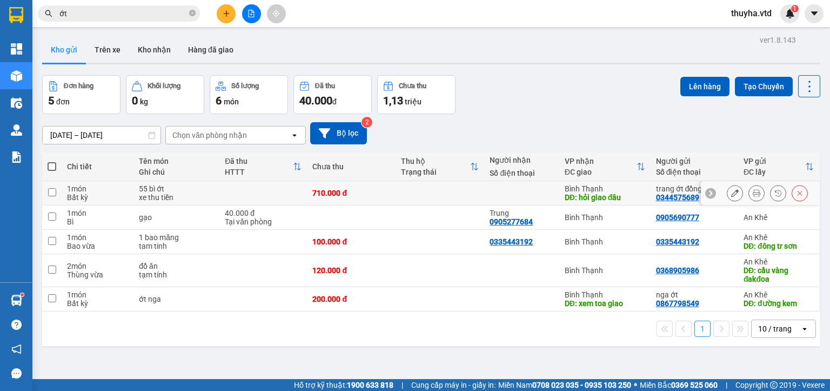
click at [48, 189] on input "checkbox" at bounding box center [52, 192] width 8 height 8
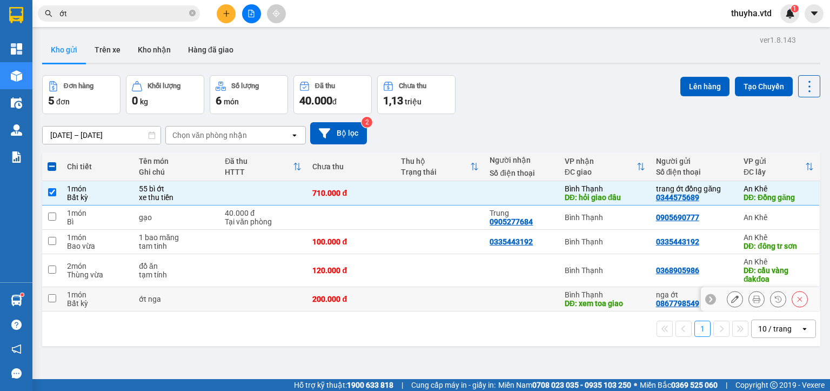
click at [50, 297] on input "checkbox" at bounding box center [52, 298] width 8 height 8
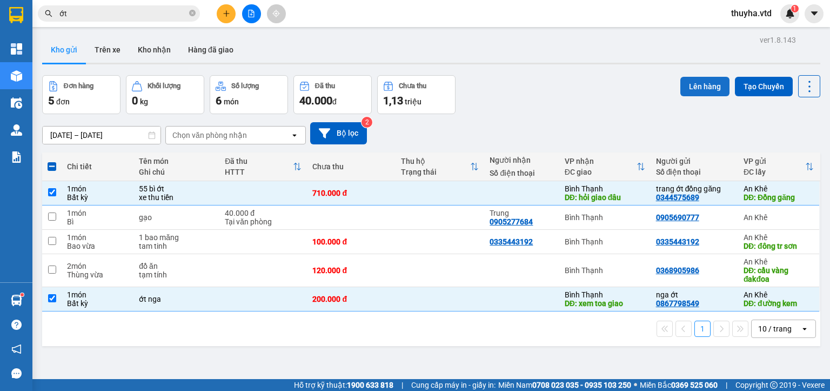
click at [686, 79] on button "Lên hàng" at bounding box center [704, 86] width 49 height 19
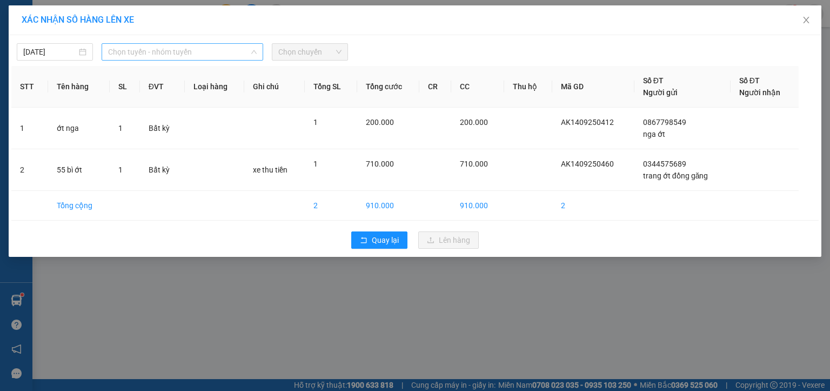
click at [142, 51] on span "Chọn tuyến - nhóm tuyến" at bounding box center [182, 52] width 149 height 16
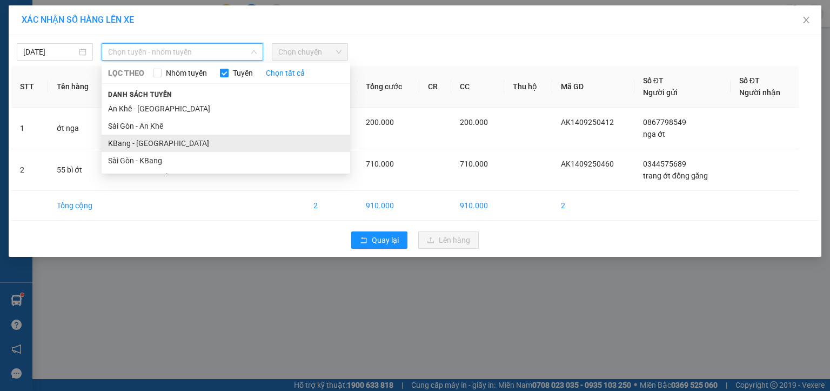
click at [122, 141] on li "KBang - [GEOGRAPHIC_DATA]" at bounding box center [226, 143] width 248 height 17
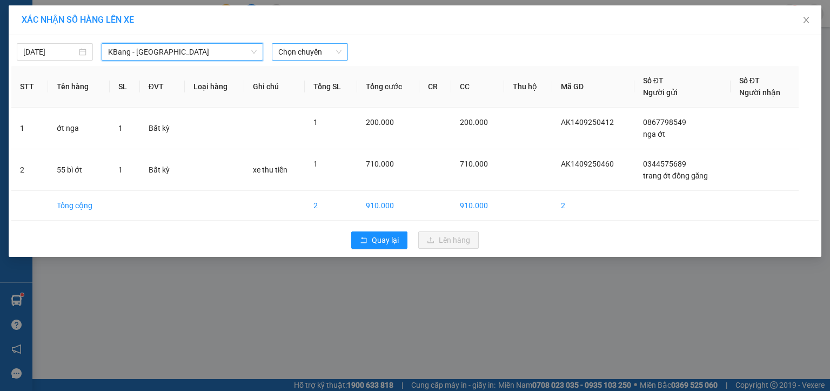
click at [322, 52] on span "Chọn chuyến" at bounding box center [309, 52] width 63 height 16
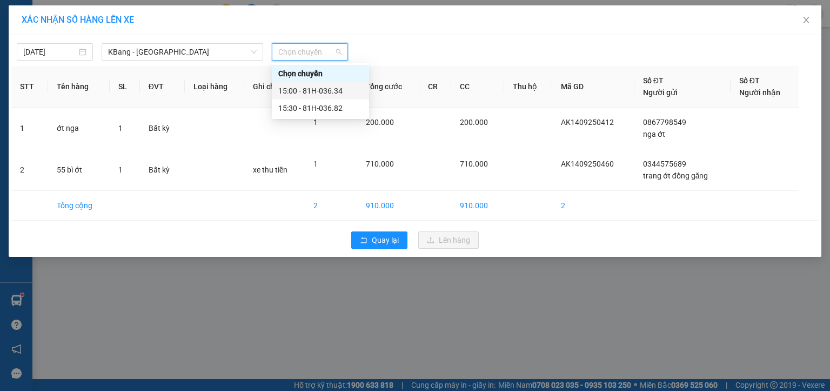
click at [327, 95] on div "15:00 - 81H-036.34" at bounding box center [320, 91] width 84 height 12
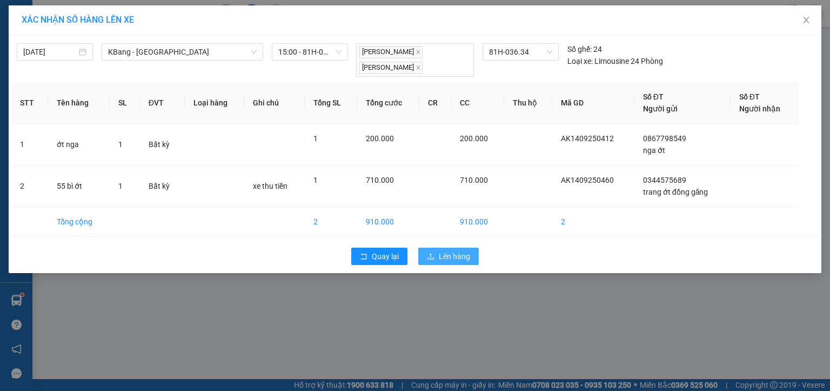
click at [443, 254] on span "Lên hàng" at bounding box center [454, 256] width 31 height 12
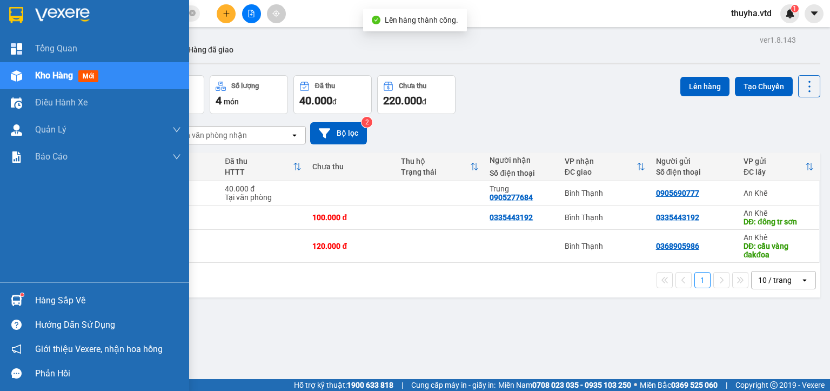
click at [21, 74] on img at bounding box center [16, 75] width 11 height 11
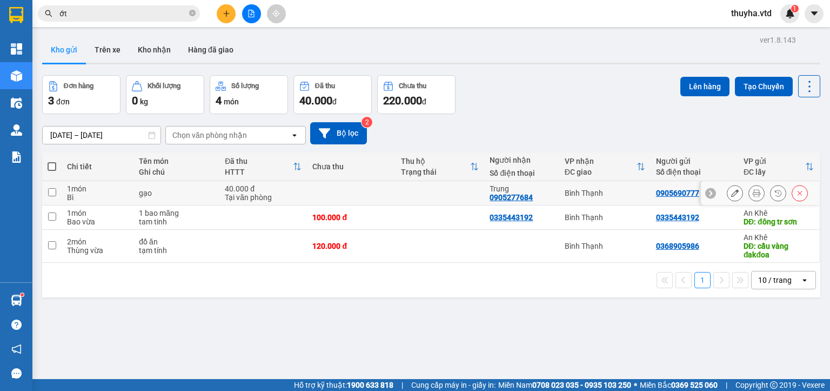
click at [52, 191] on input "checkbox" at bounding box center [52, 192] width 8 height 8
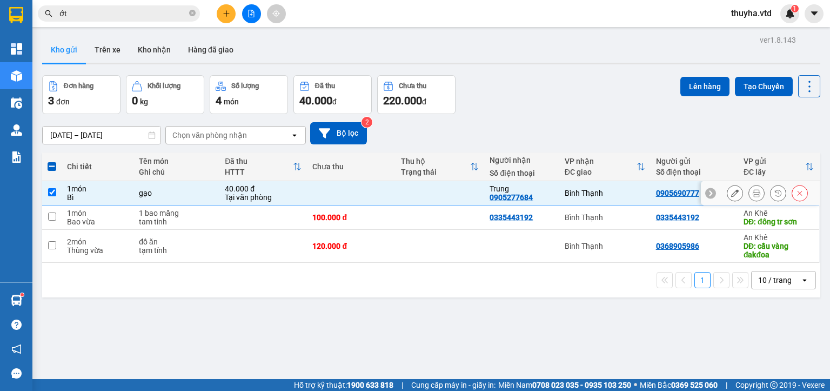
click at [51, 192] on input "checkbox" at bounding box center [52, 192] width 8 height 8
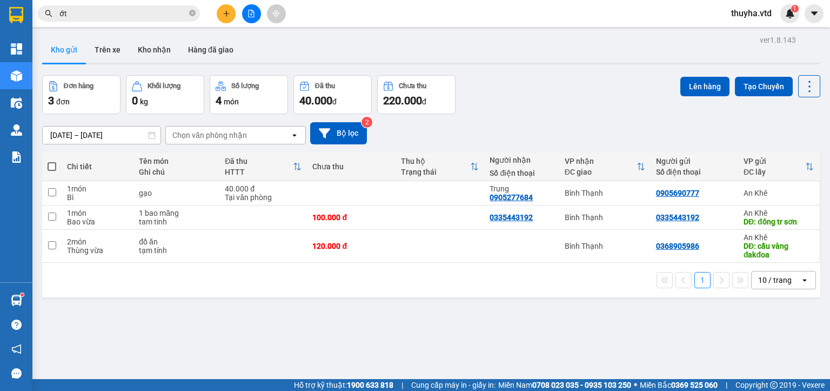
click at [386, 308] on div "ver 1.8.143 Kho gửi Trên xe Kho nhận Hàng đã giao Đơn hàng 3 đơn Khối lượng 0 k…" at bounding box center [431, 227] width 786 height 391
click at [812, 81] on div "ver 1.8.143 Kho gửi Trên xe Kho nhận Hàng đã giao Đơn hàng 3 đơn Khối lượng 0 k…" at bounding box center [431, 227] width 786 height 391
click at [807, 85] on icon at bounding box center [809, 86] width 15 height 15
click at [783, 152] on span "Làm mới" at bounding box center [785, 154] width 30 height 11
drag, startPoint x: 53, startPoint y: 193, endPoint x: 48, endPoint y: 191, distance: 5.6
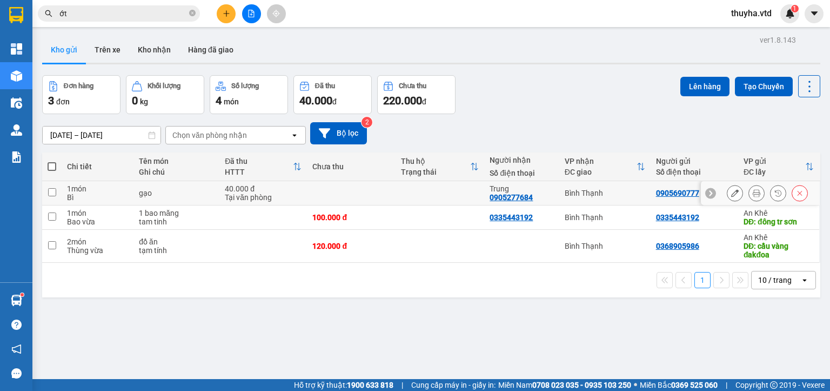
click at [52, 193] on input "checkbox" at bounding box center [52, 192] width 8 height 8
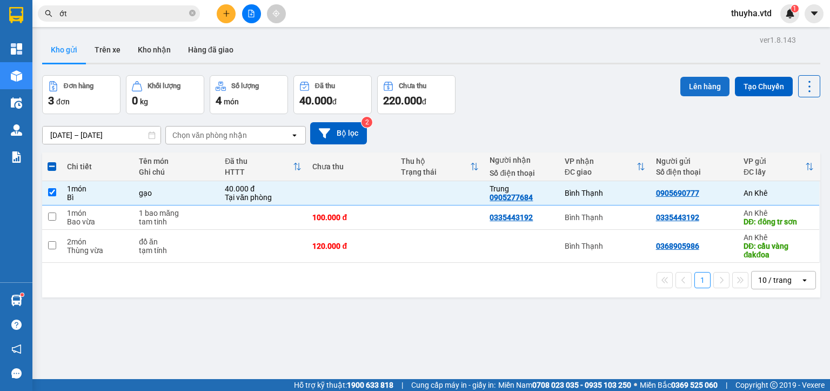
click at [691, 81] on button "Lên hàng" at bounding box center [704, 86] width 49 height 19
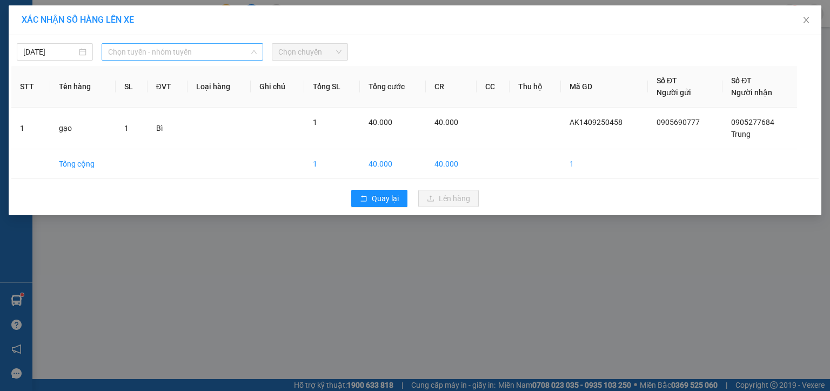
click at [136, 52] on span "Chọn tuyến - nhóm tuyến" at bounding box center [182, 52] width 149 height 16
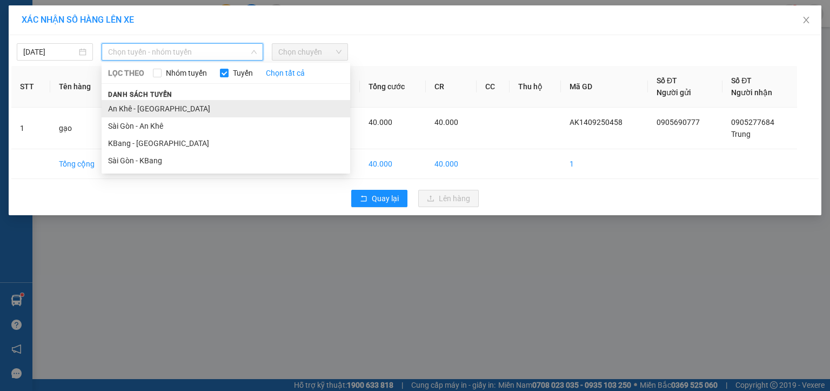
click at [136, 107] on li "An Khê - [GEOGRAPHIC_DATA]" at bounding box center [226, 108] width 248 height 17
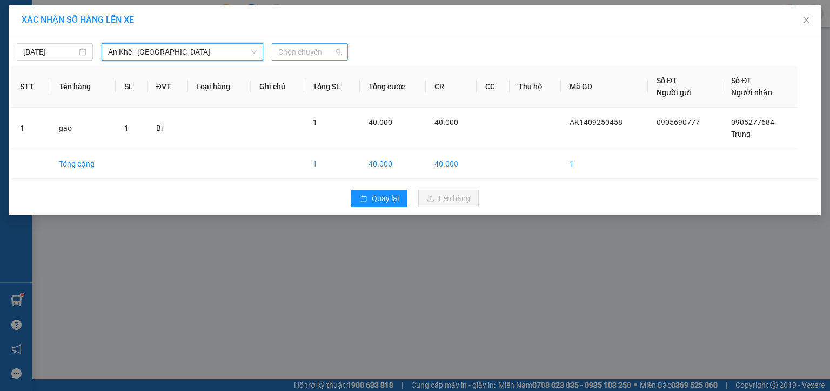
click at [296, 52] on span "Chọn chuyến" at bounding box center [309, 52] width 63 height 16
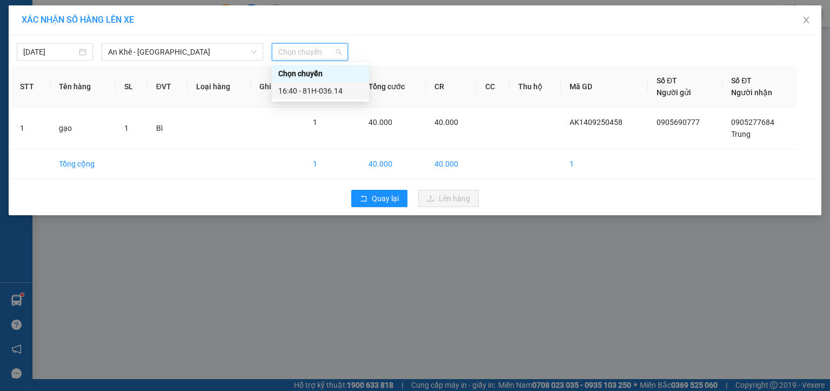
click at [313, 90] on div "16:40 - 81H-036.14" at bounding box center [320, 91] width 84 height 12
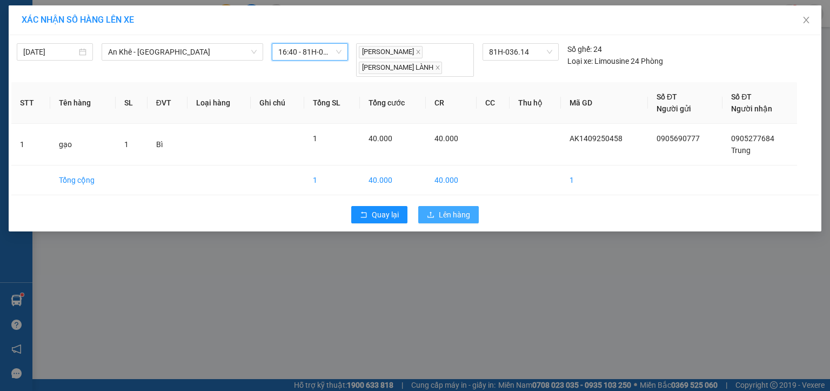
click at [435, 214] on button "Lên hàng" at bounding box center [448, 214] width 60 height 17
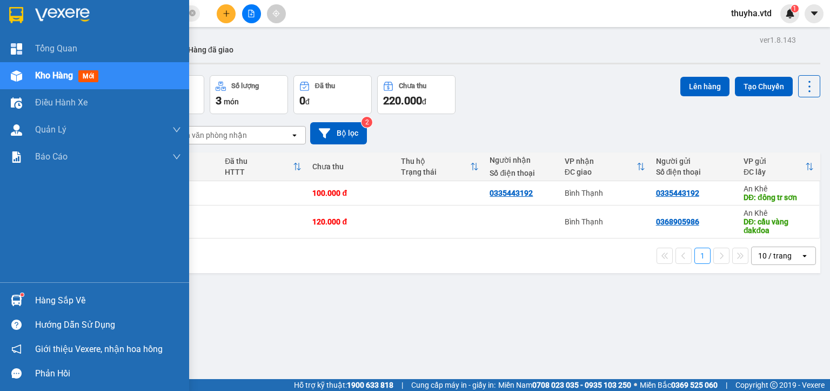
click at [25, 81] on div at bounding box center [16, 75] width 19 height 19
click at [25, 75] on div at bounding box center [16, 75] width 19 height 19
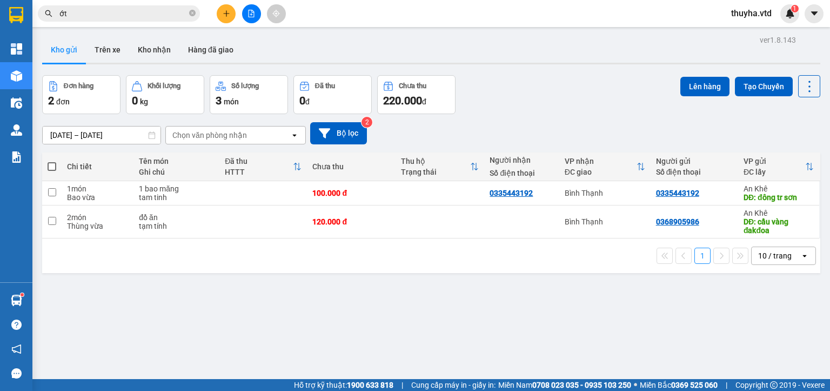
click at [46, 76] on button "Đơn hàng 2 đơn" at bounding box center [81, 94] width 78 height 39
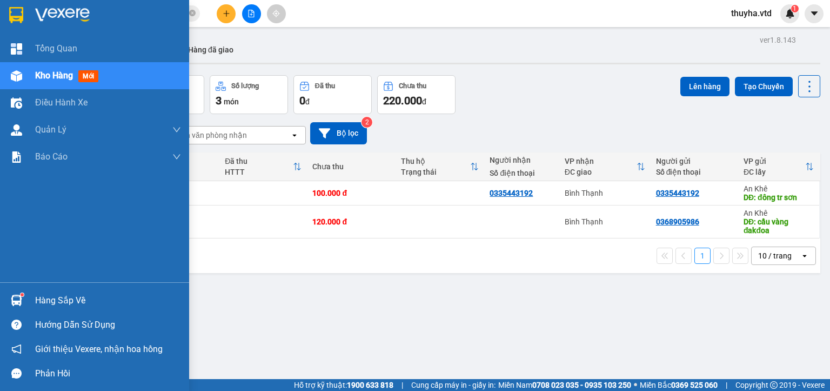
click at [26, 77] on div "Kho hàng mới" at bounding box center [94, 75] width 189 height 27
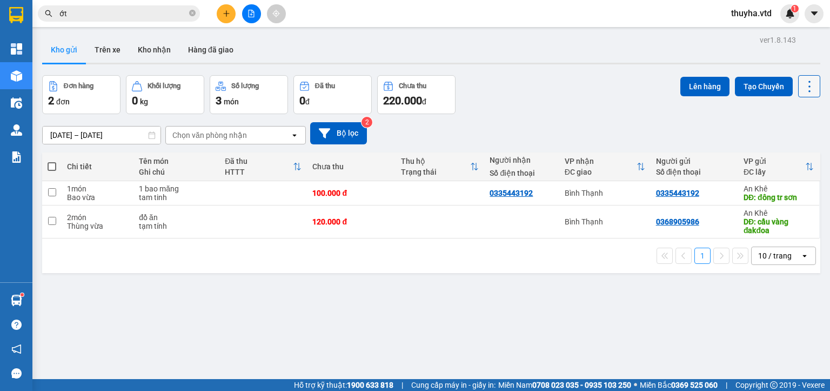
click at [802, 83] on icon at bounding box center [809, 86] width 15 height 15
click at [789, 149] on span "Làm mới" at bounding box center [785, 154] width 30 height 11
drag, startPoint x: 48, startPoint y: 164, endPoint x: 106, endPoint y: 154, distance: 59.2
click at [50, 164] on span at bounding box center [52, 166] width 9 height 9
click at [52, 161] on input "checkbox" at bounding box center [52, 161] width 0 height 0
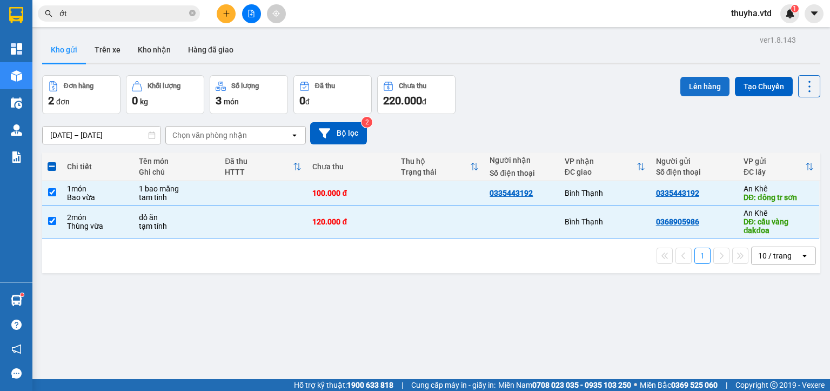
click at [719, 89] on button "Lên hàng" at bounding box center [704, 86] width 49 height 19
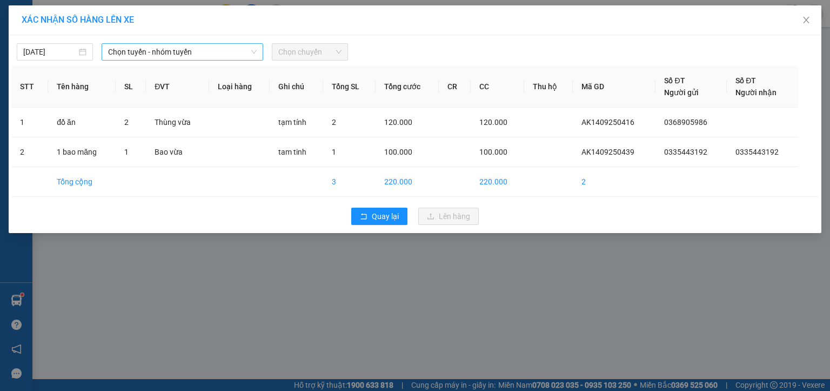
click at [171, 51] on span "Chọn tuyến - nhóm tuyến" at bounding box center [182, 52] width 149 height 16
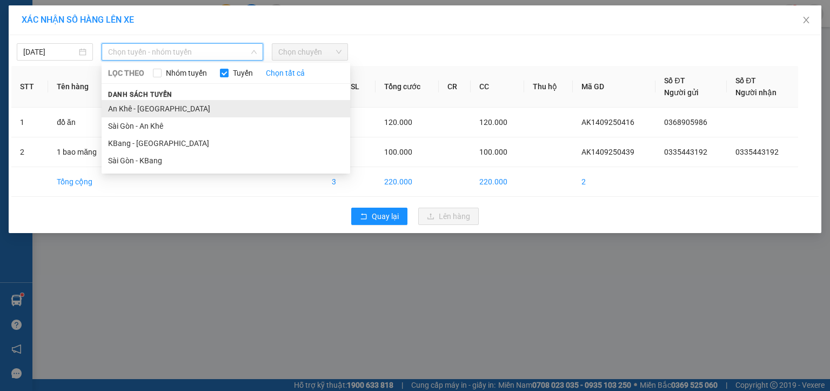
click at [132, 109] on li "An Khê - [GEOGRAPHIC_DATA]" at bounding box center [226, 108] width 248 height 17
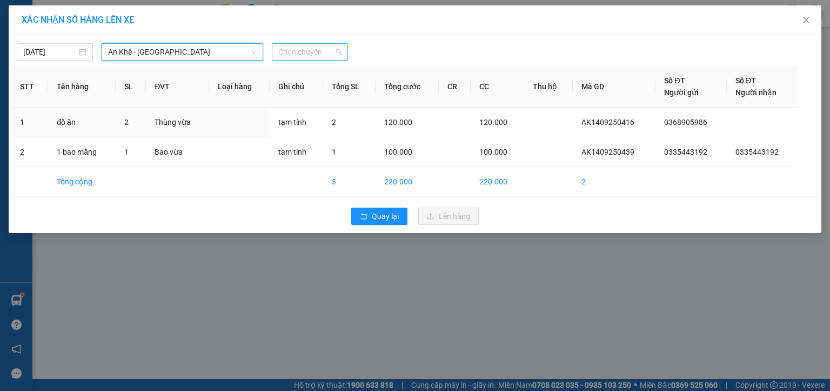
click at [316, 49] on span "Chọn chuyến" at bounding box center [309, 52] width 63 height 16
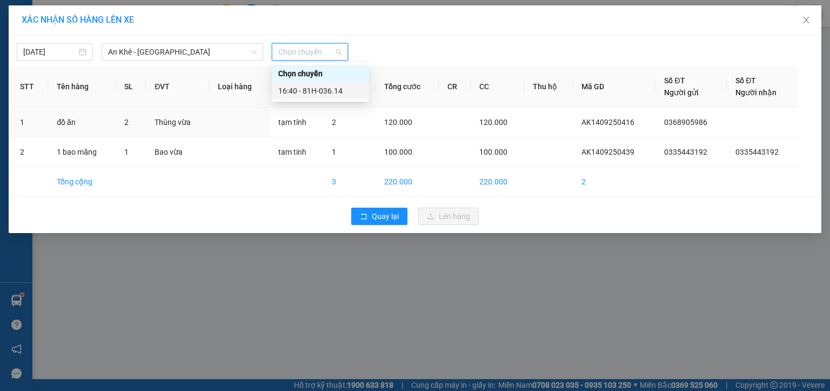
click at [331, 91] on div "16:40 - 81H-036.14" at bounding box center [320, 91] width 84 height 12
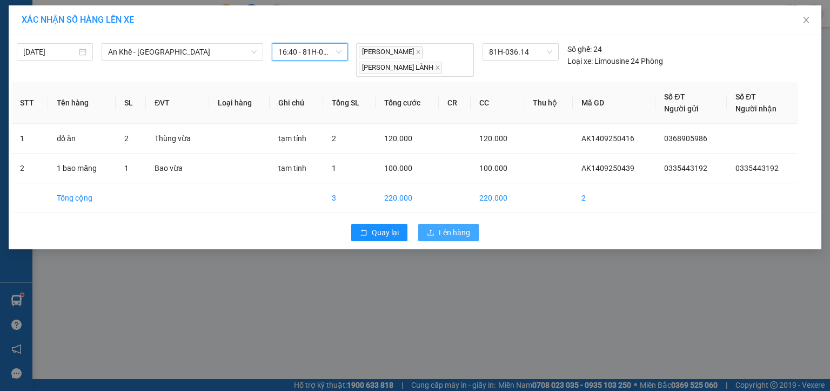
click at [433, 232] on icon "upload" at bounding box center [431, 232] width 8 height 8
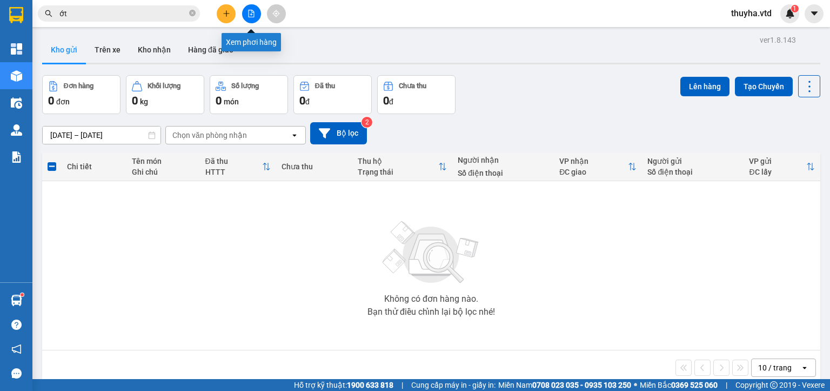
click at [255, 14] on button at bounding box center [251, 13] width 19 height 19
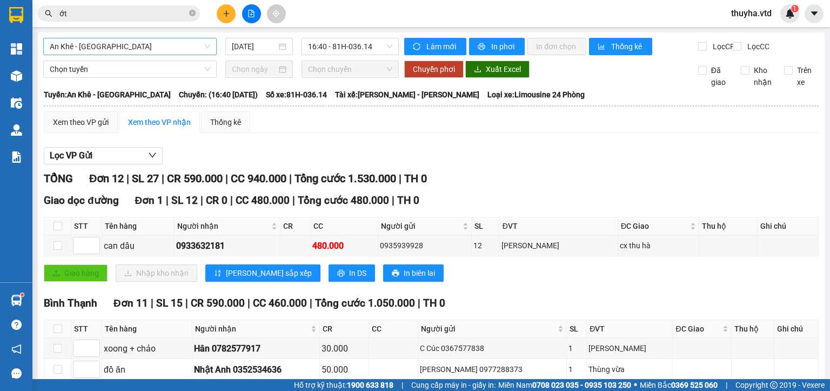
click at [136, 48] on span "An Khê - [GEOGRAPHIC_DATA]" at bounding box center [130, 46] width 160 height 16
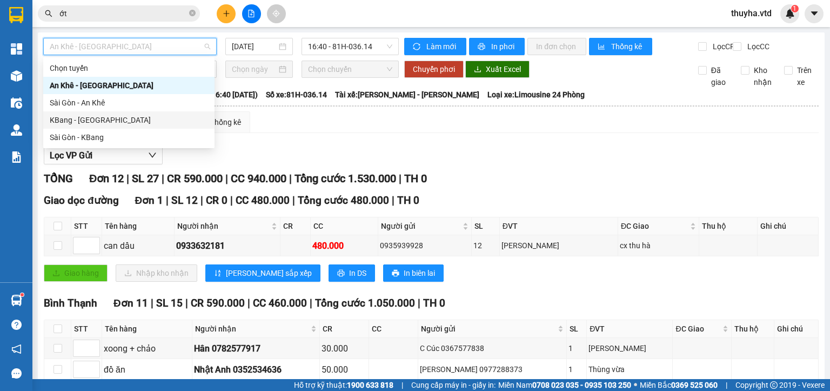
click at [77, 119] on div "KBang - [GEOGRAPHIC_DATA]" at bounding box center [129, 120] width 158 height 12
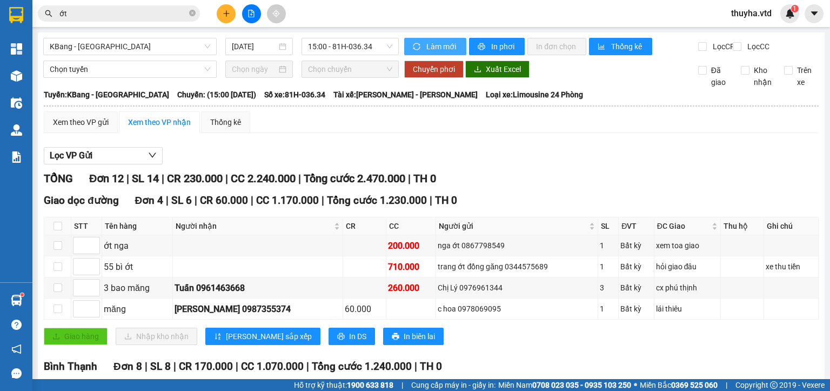
click at [434, 49] on span "Làm mới" at bounding box center [441, 47] width 31 height 12
click at [496, 49] on span "In phơi" at bounding box center [503, 47] width 25 height 12
click at [95, 128] on div "Xem theo VP gửi" at bounding box center [81, 122] width 56 height 12
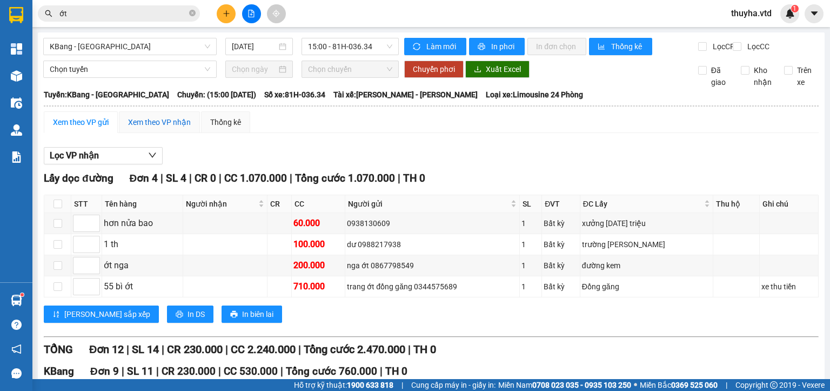
click at [161, 128] on div "Xem theo VP nhận" at bounding box center [159, 122] width 63 height 12
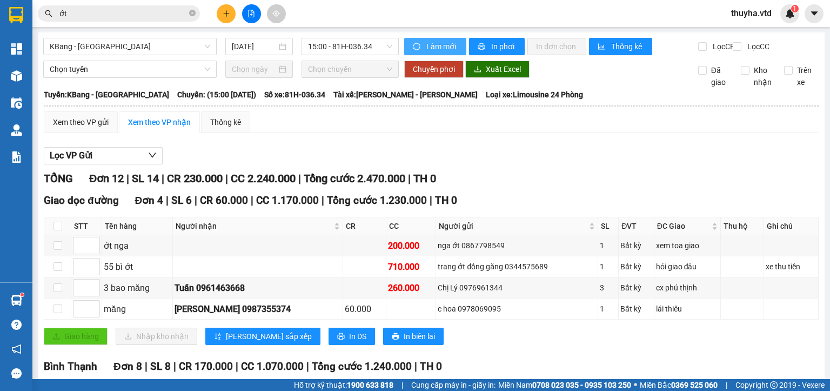
click at [432, 45] on span "Làm mới" at bounding box center [441, 47] width 31 height 12
drag, startPoint x: 417, startPoint y: 150, endPoint x: 227, endPoint y: 22, distance: 229.2
click at [413, 142] on div "Xem theo VP gửi Xem theo VP nhận Thống kê Lọc VP nhận Lấy dọc đường Đơn 4 | SL …" at bounding box center [431, 359] width 775 height 497
click at [233, 49] on input "[DATE]" at bounding box center [254, 47] width 44 height 12
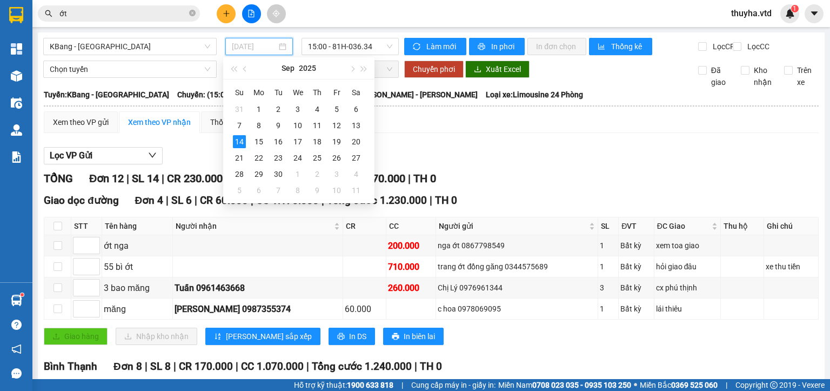
click at [244, 140] on div "14" at bounding box center [239, 141] width 13 height 13
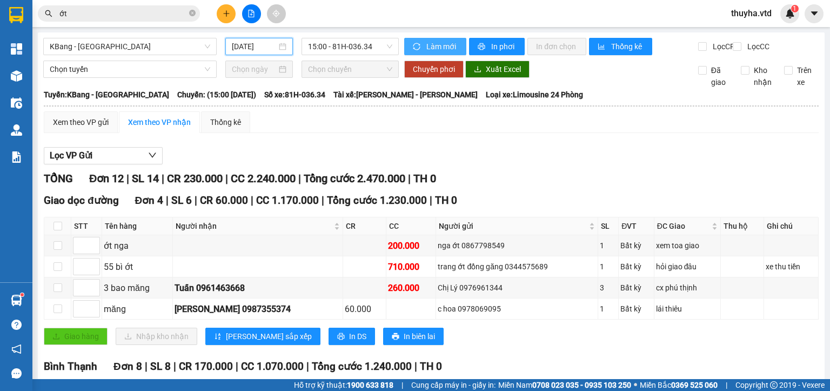
click at [427, 48] on span "Làm mới" at bounding box center [441, 47] width 31 height 12
click at [335, 49] on span "15:00 - 81H-036.34" at bounding box center [350, 46] width 85 height 16
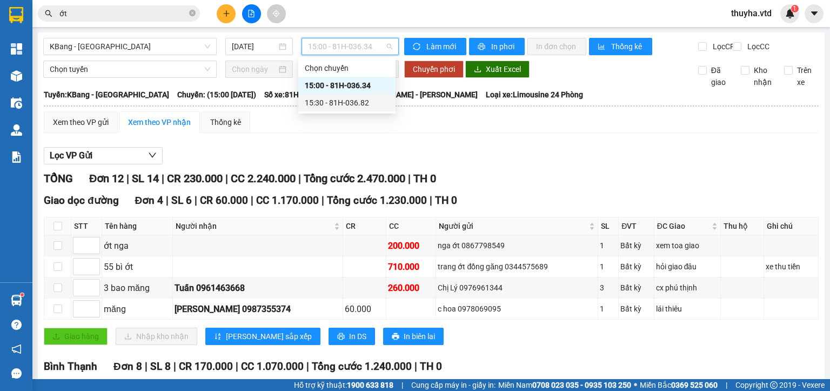
click at [349, 104] on div "15:30 - 81H-036.82" at bounding box center [347, 103] width 84 height 12
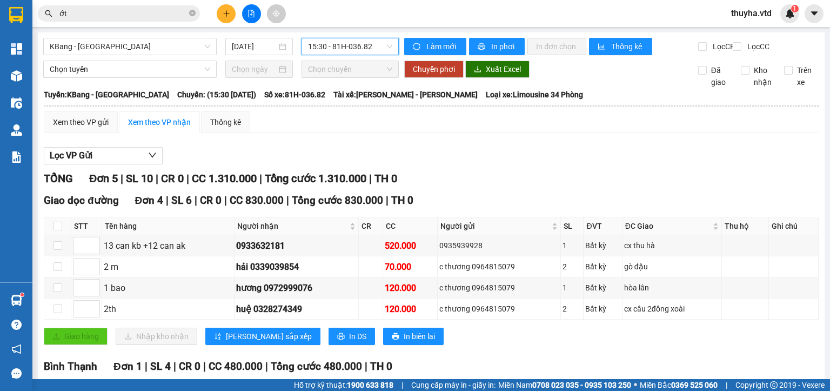
click at [341, 48] on span "15:30 - 81H-036.82" at bounding box center [350, 46] width 85 height 16
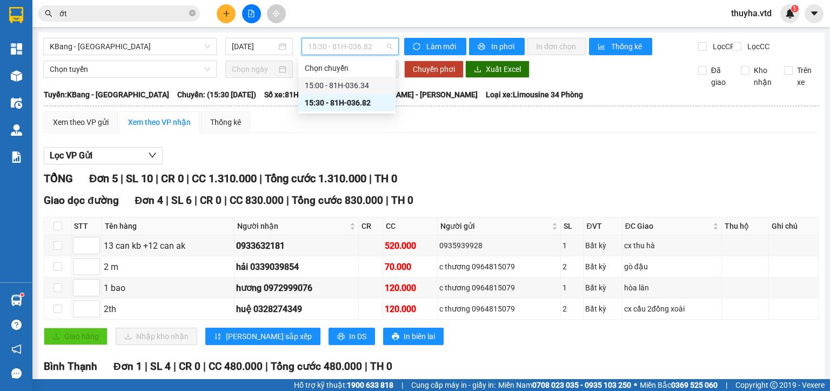
click at [352, 83] on div "15:00 - 81H-036.34" at bounding box center [347, 85] width 84 height 12
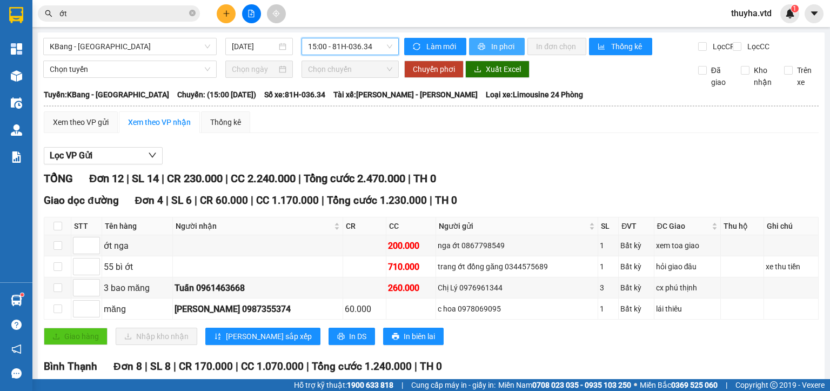
click at [496, 46] on span "In phơi" at bounding box center [503, 47] width 25 height 12
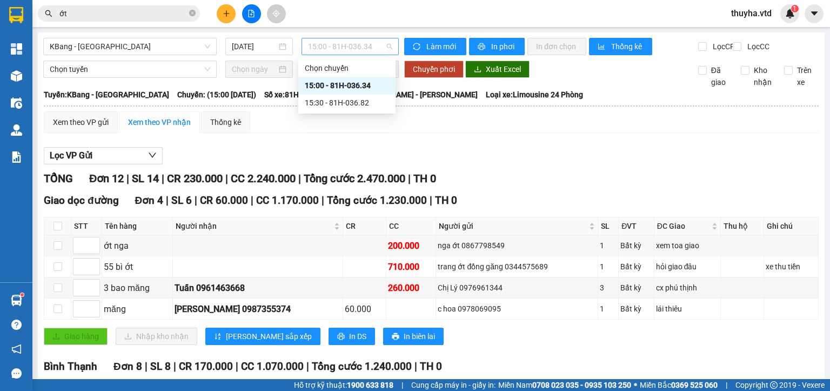
click at [326, 44] on span "15:00 - 81H-036.34" at bounding box center [350, 46] width 85 height 16
click at [332, 99] on div "15:30 - 81H-036.82" at bounding box center [347, 103] width 84 height 12
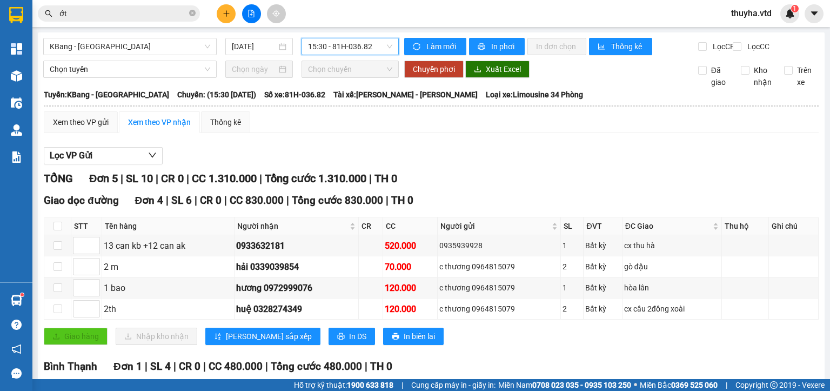
drag, startPoint x: 105, startPoint y: 46, endPoint x: 95, endPoint y: 84, distance: 38.7
click at [105, 49] on span "KBang - [GEOGRAPHIC_DATA]" at bounding box center [130, 46] width 160 height 16
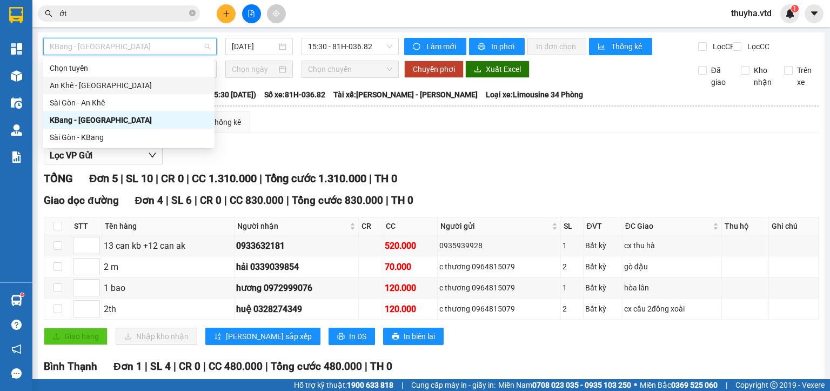
click at [71, 89] on div "An Khê - [GEOGRAPHIC_DATA]" at bounding box center [129, 85] width 158 height 12
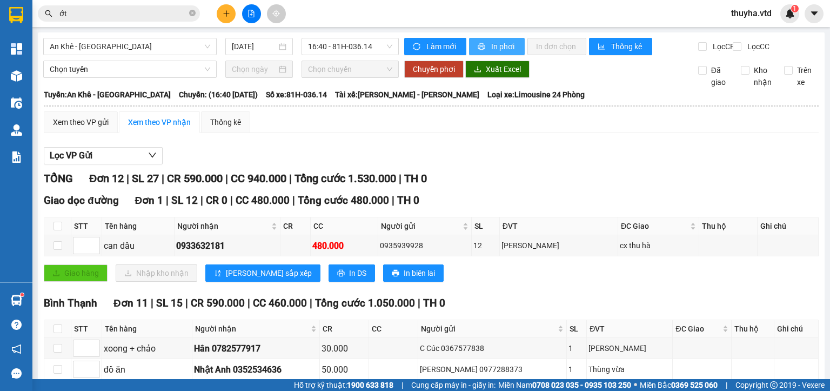
click at [493, 51] on span "In phơi" at bounding box center [503, 47] width 25 height 12
click at [72, 128] on div "Xem theo VP gửi" at bounding box center [81, 122] width 56 height 12
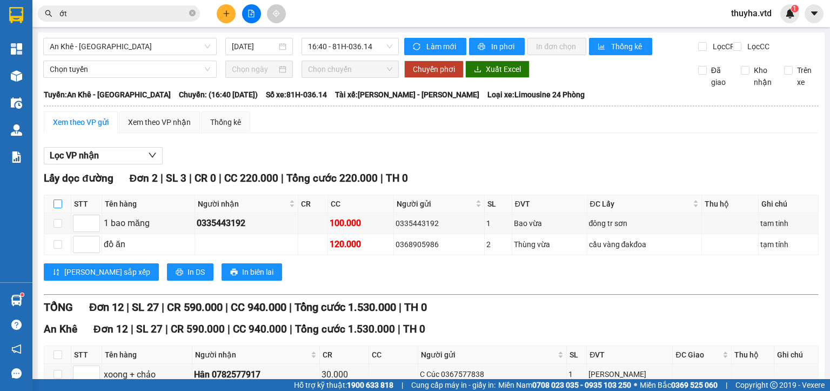
click at [60, 208] on input "checkbox" at bounding box center [57, 203] width 9 height 9
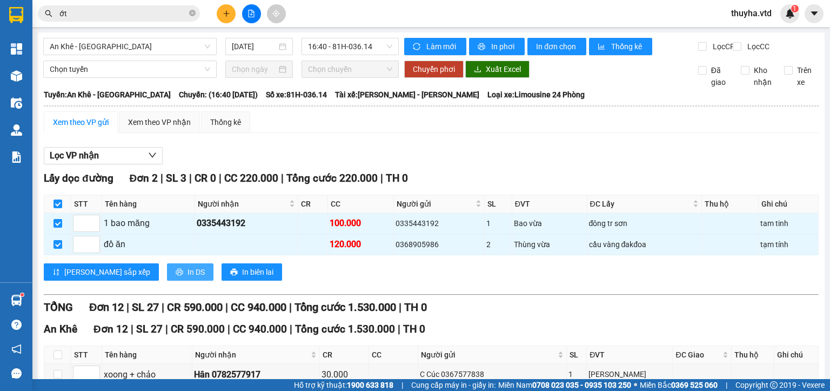
click at [176, 275] on icon "printer" at bounding box center [179, 271] width 7 height 7
click at [164, 128] on div "Xem theo VP nhận" at bounding box center [159, 122] width 63 height 12
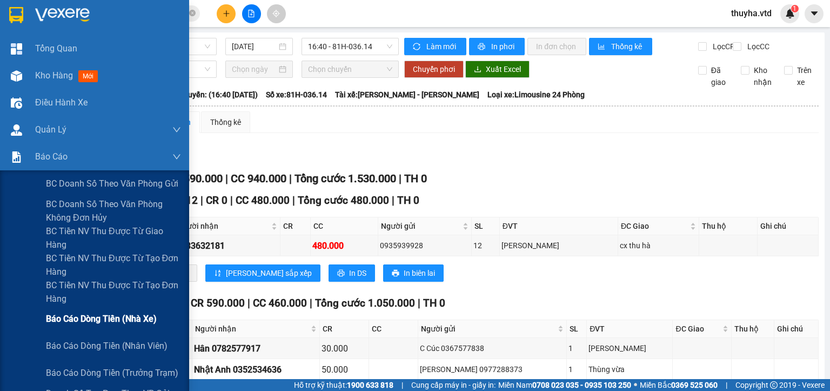
click at [100, 321] on span "Báo cáo dòng tiền (nhà xe)" at bounding box center [101, 319] width 111 height 14
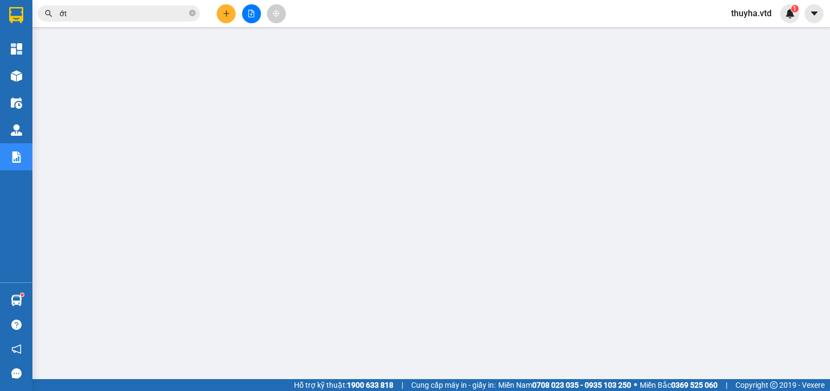
click at [248, 15] on icon "file-add" at bounding box center [251, 14] width 8 height 8
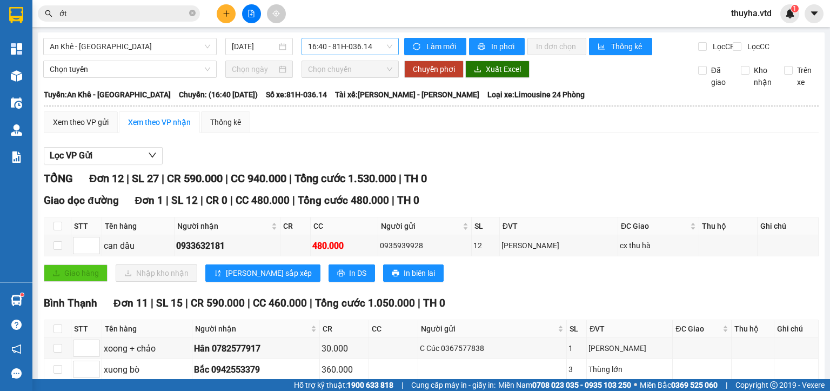
click at [323, 49] on span "16:40 - 81H-036.14" at bounding box center [350, 46] width 85 height 16
click at [328, 45] on span "16:40 - 81H-036.14" at bounding box center [350, 46] width 85 height 16
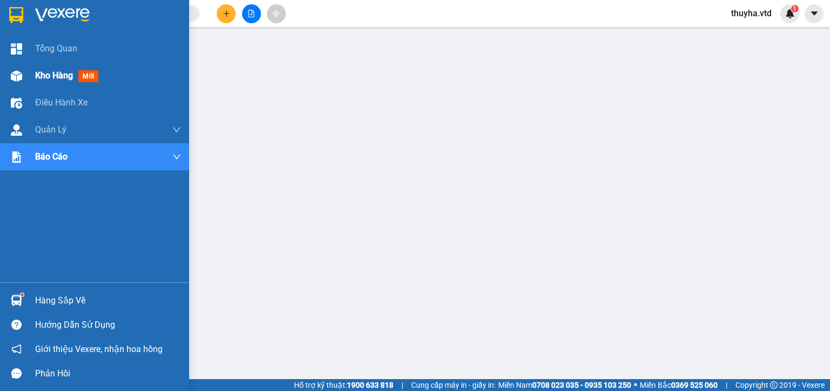
click at [28, 77] on div "Kho hàng mới" at bounding box center [94, 75] width 189 height 27
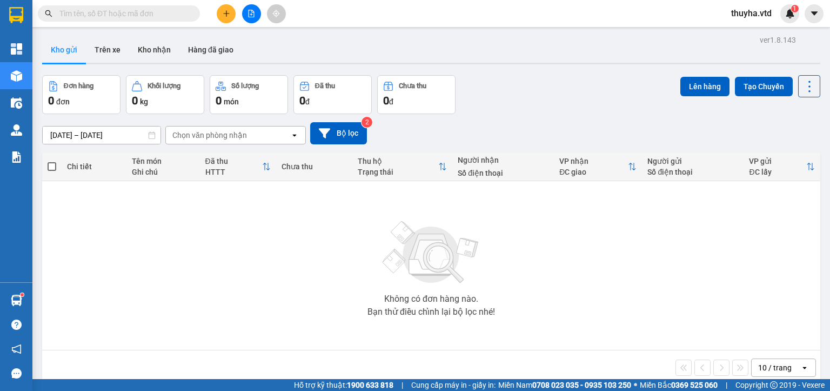
click at [251, 17] on button at bounding box center [251, 13] width 19 height 19
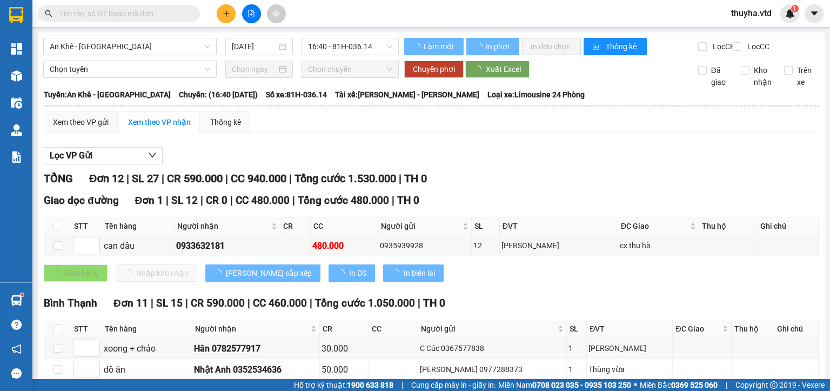
click at [91, 46] on span "An Khê - [GEOGRAPHIC_DATA]" at bounding box center [130, 46] width 160 height 16
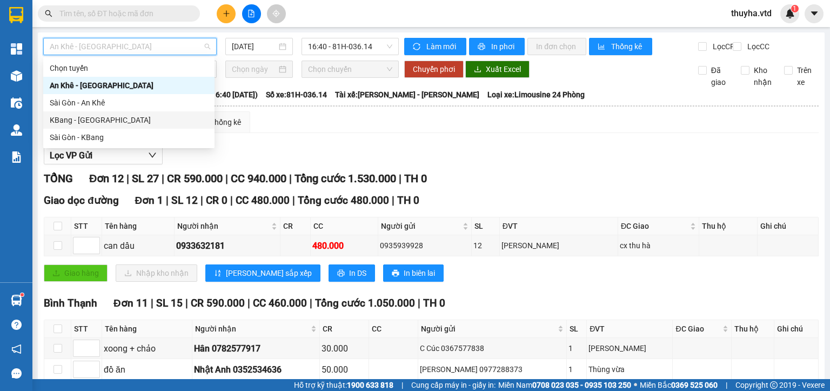
click at [72, 120] on div "KBang - [GEOGRAPHIC_DATA]" at bounding box center [129, 120] width 158 height 12
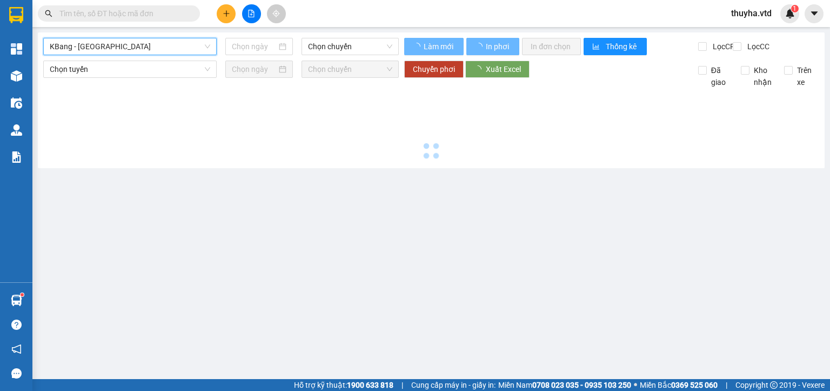
type input "[DATE]"
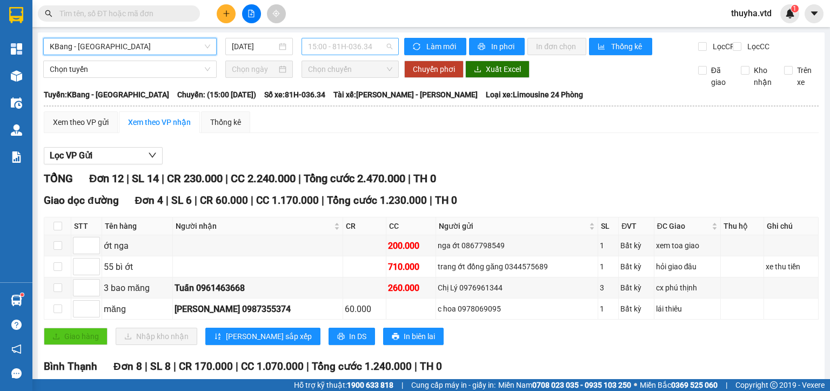
click at [352, 49] on span "15:00 - 81H-036.34" at bounding box center [350, 46] width 85 height 16
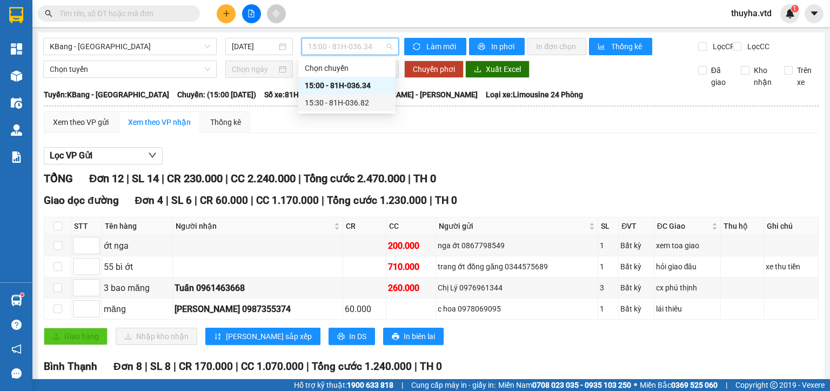
click at [363, 104] on div "15:30 - 81H-036.82" at bounding box center [347, 103] width 84 height 12
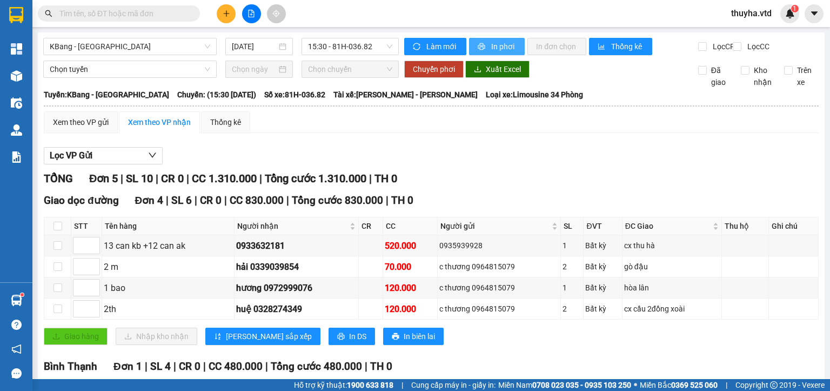
click at [495, 39] on button "In phơi" at bounding box center [497, 46] width 56 height 17
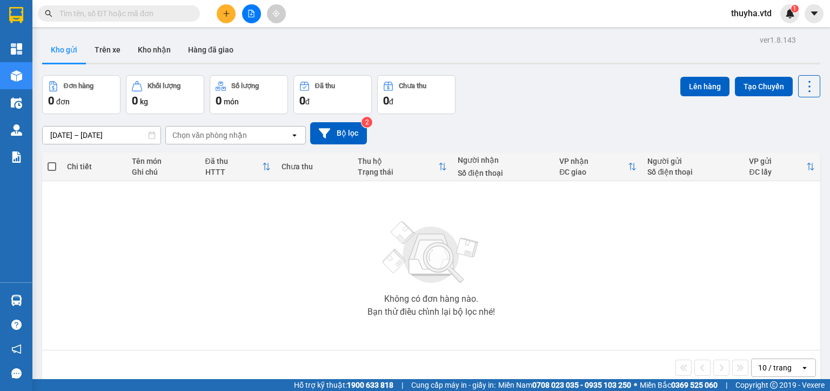
click at [163, 11] on input "text" at bounding box center [122, 14] width 127 height 12
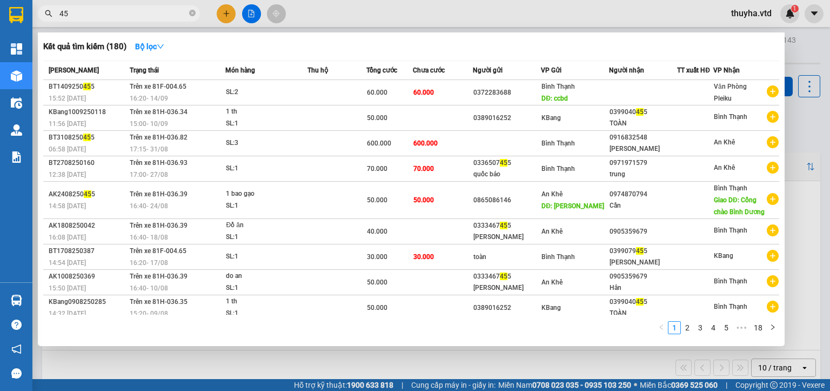
type input "4"
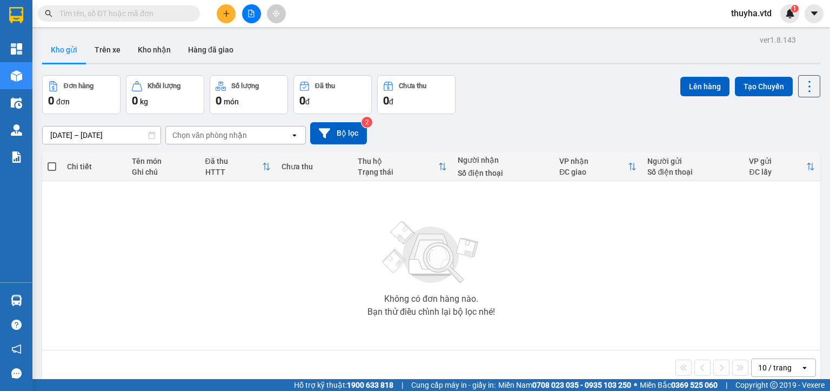
click at [139, 4] on div "Kết quả tìm kiếm ( 180 ) Bộ lọc Mã ĐH Trạng thái Món hàng Thu hộ Tổng cước Chưa…" at bounding box center [105, 13] width 211 height 19
click at [139, 10] on input "text" at bounding box center [122, 14] width 127 height 12
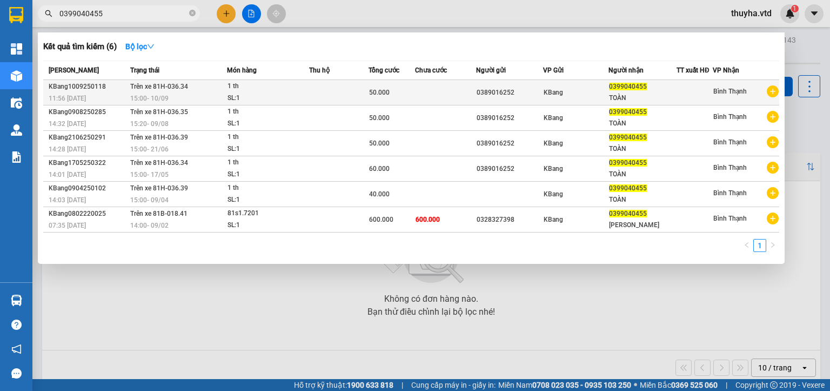
type input "0399040455"
click at [339, 84] on td at bounding box center [338, 92] width 59 height 25
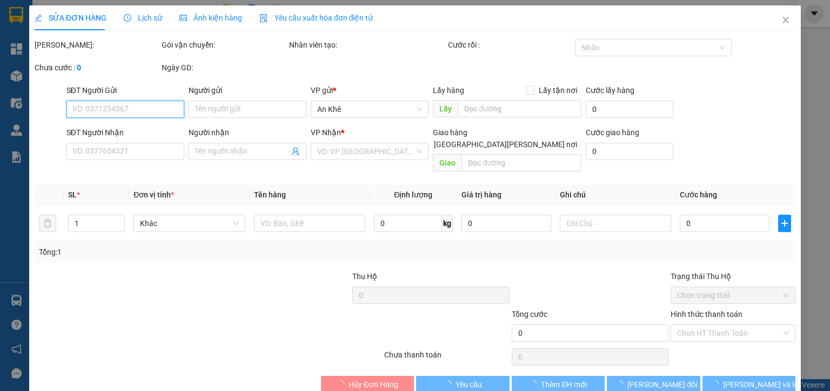
type input "0389016252"
type input "0399040455"
type input "TOÀN"
type input "50.000"
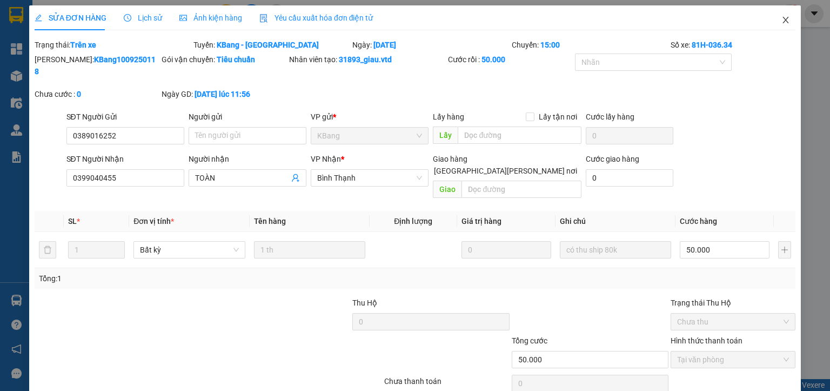
click at [774, 15] on span "Close" at bounding box center [785, 20] width 30 height 30
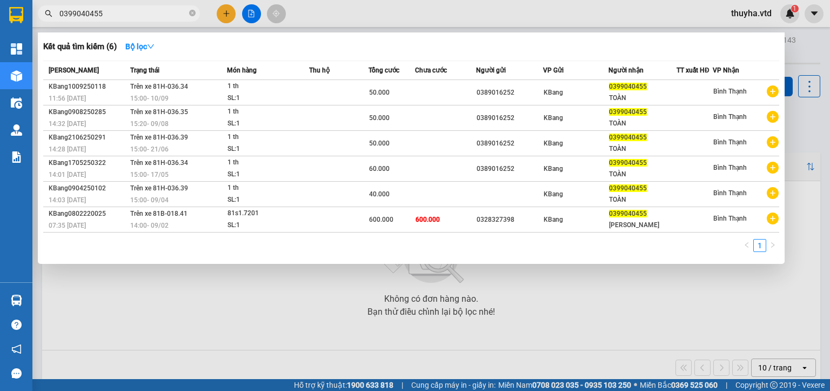
click at [151, 21] on span "0399040455" at bounding box center [119, 13] width 162 height 16
click at [151, 9] on input "0399040455" at bounding box center [122, 14] width 127 height 12
type input "0"
